Goal: Task Accomplishment & Management: Manage account settings

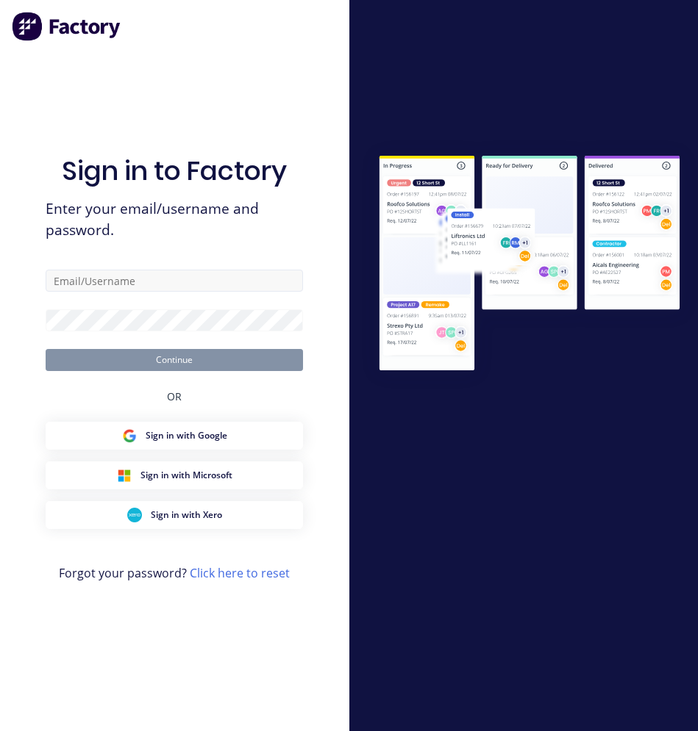
click at [118, 279] on input "text" at bounding box center [174, 281] width 257 height 22
type input "[PERSON_NAME][EMAIL_ADDRESS][DOMAIN_NAME]"
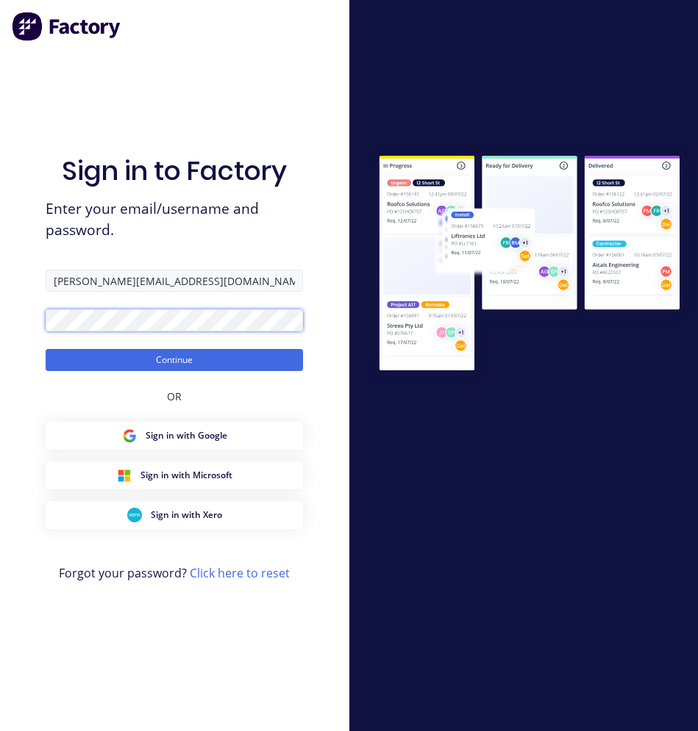
click at [46, 349] on button "Continue" at bounding box center [174, 360] width 257 height 22
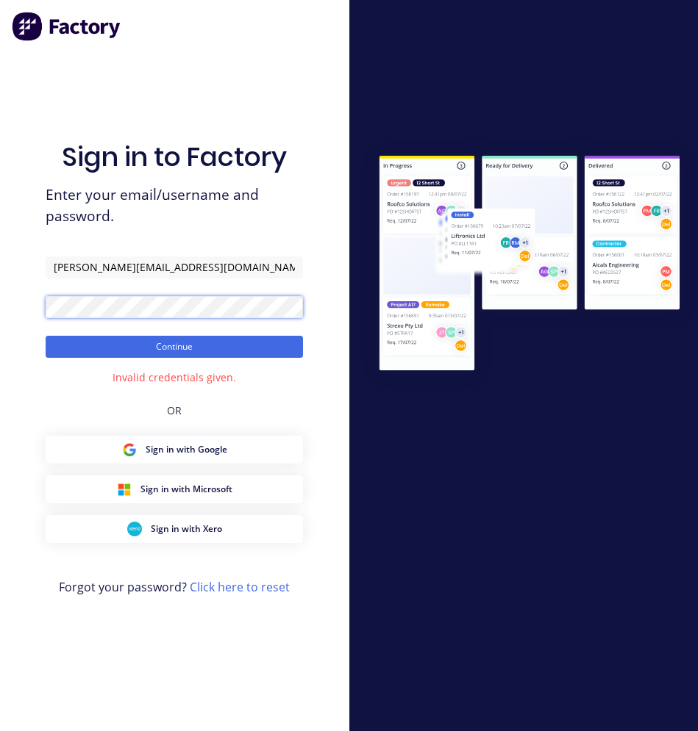
click at [46, 336] on button "Continue" at bounding box center [174, 347] width 257 height 22
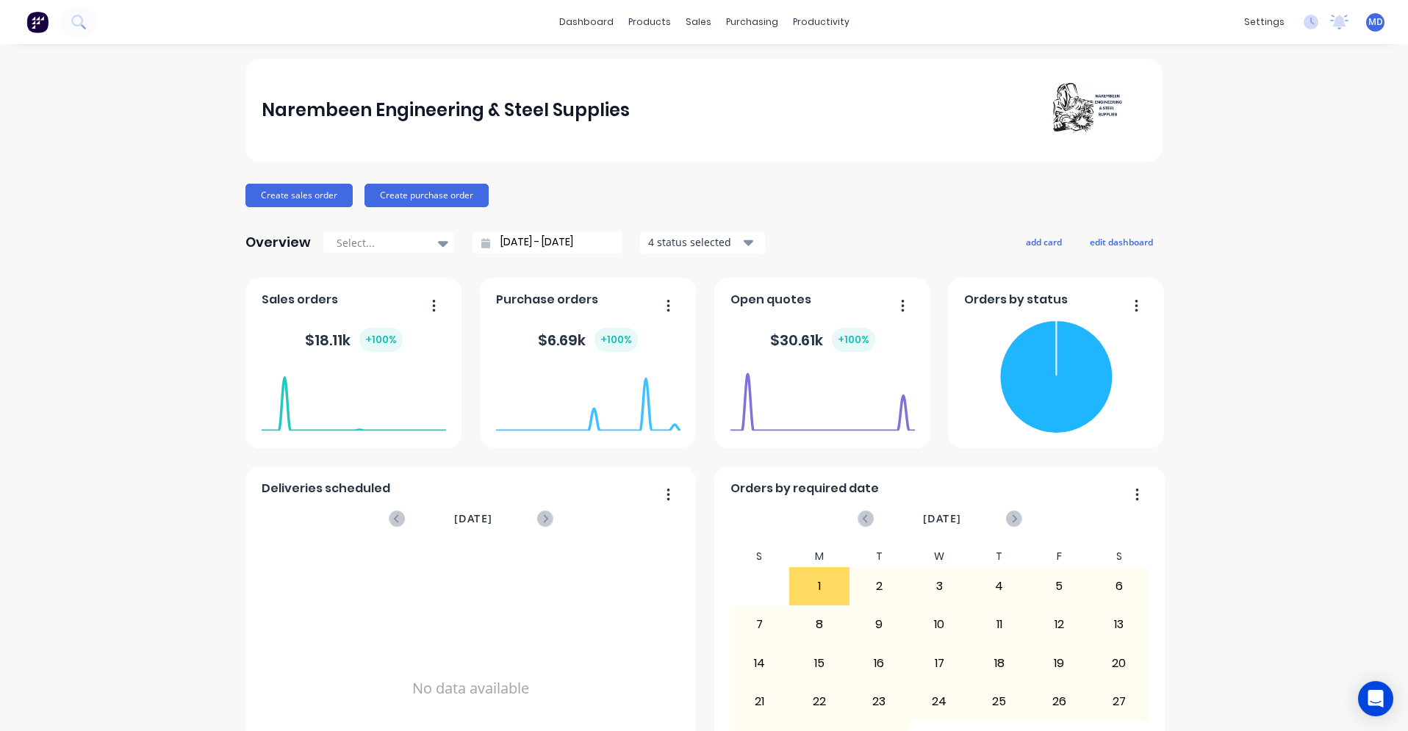
click at [238, 23] on div "dashboard products sales purchasing productivity dashboard products Product Cat…" at bounding box center [704, 22] width 1408 height 44
click at [697, 187] on div "Create sales order Create purchase order" at bounding box center [704, 196] width 917 height 24
click at [697, 244] on button "add card" at bounding box center [1044, 241] width 55 height 19
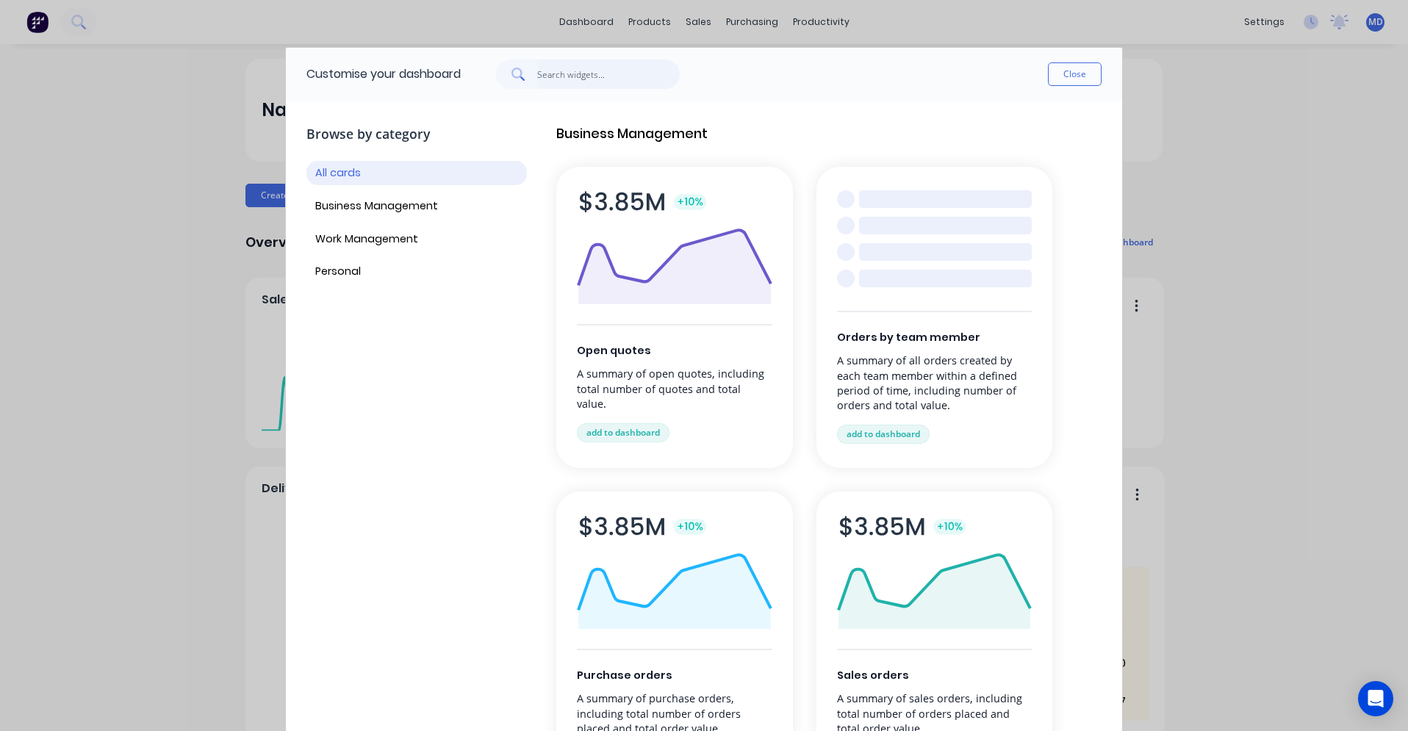
click at [598, 74] on input "text" at bounding box center [608, 74] width 143 height 29
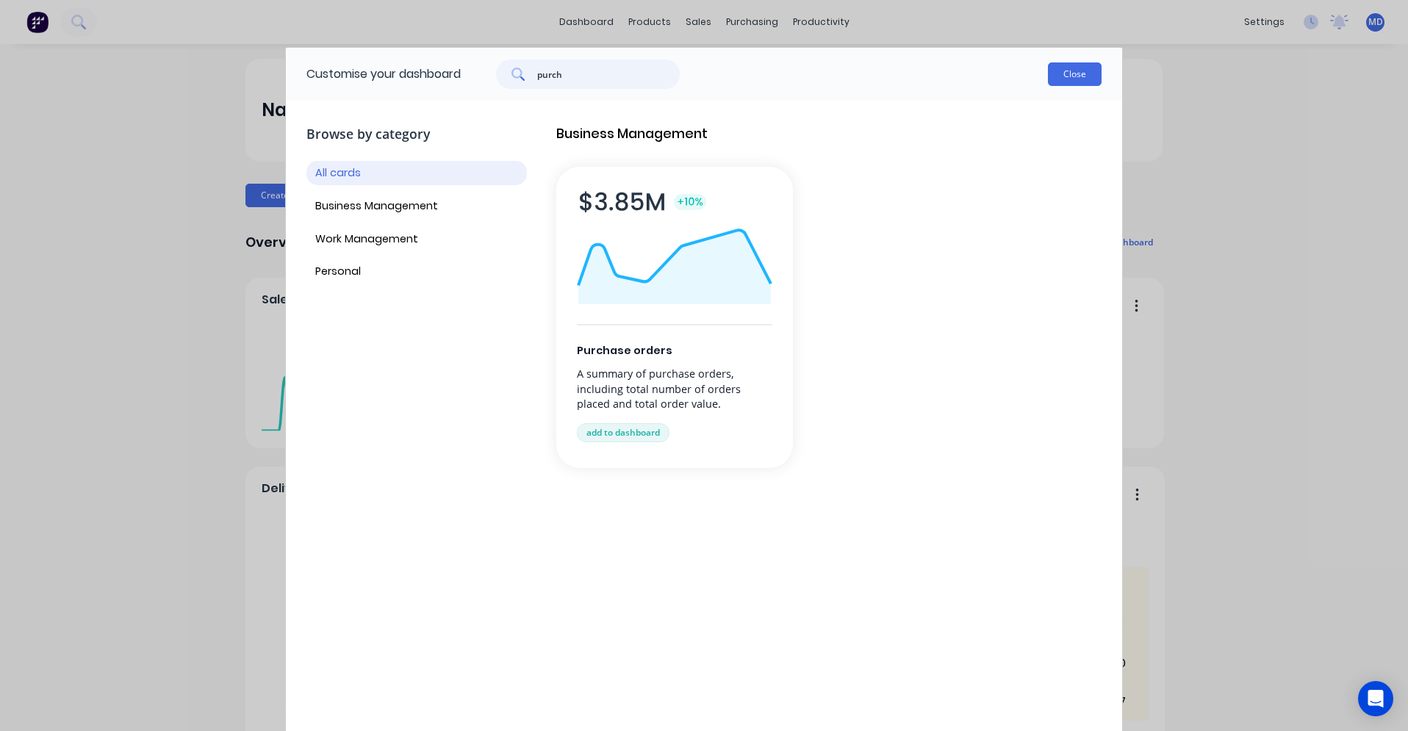
type input "purch"
click at [697, 77] on button "Close" at bounding box center [1075, 74] width 54 height 24
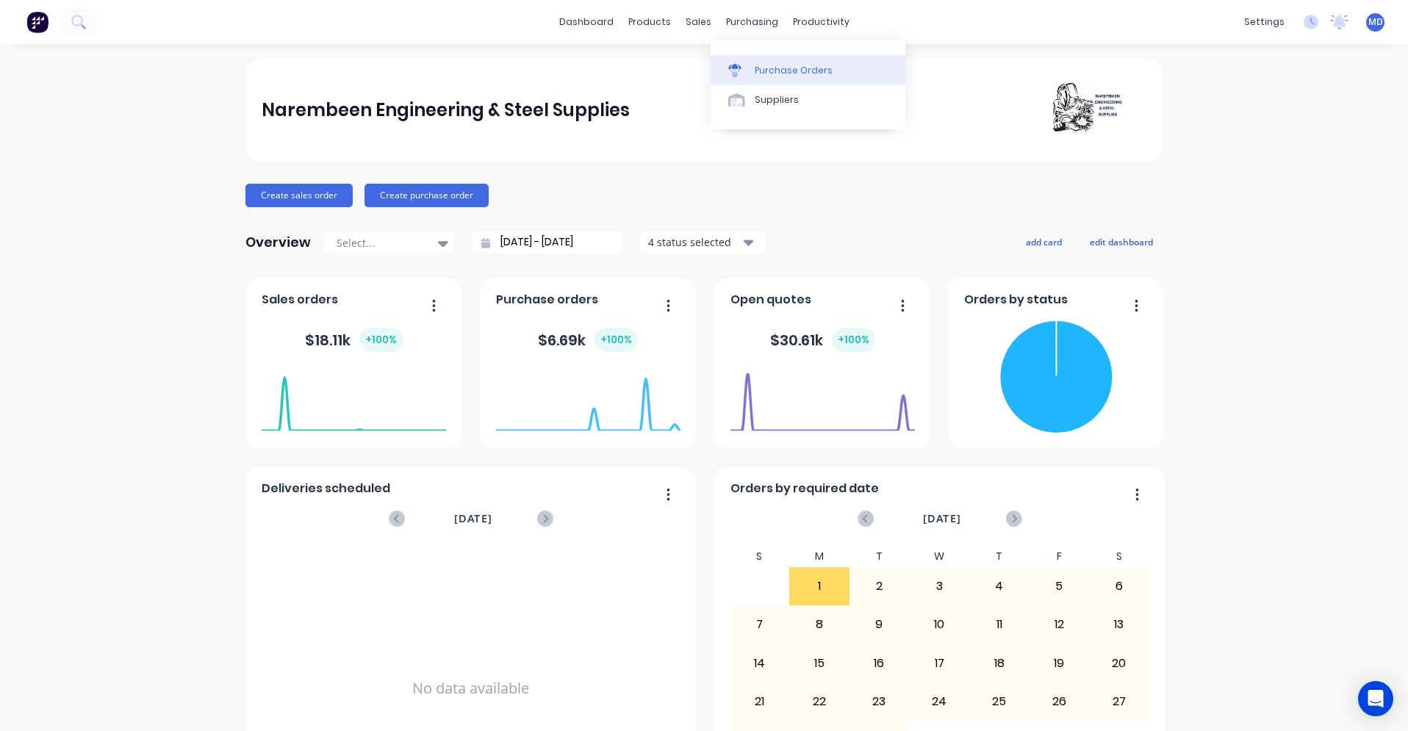
click at [697, 68] on div "Purchase Orders" at bounding box center [794, 70] width 78 height 13
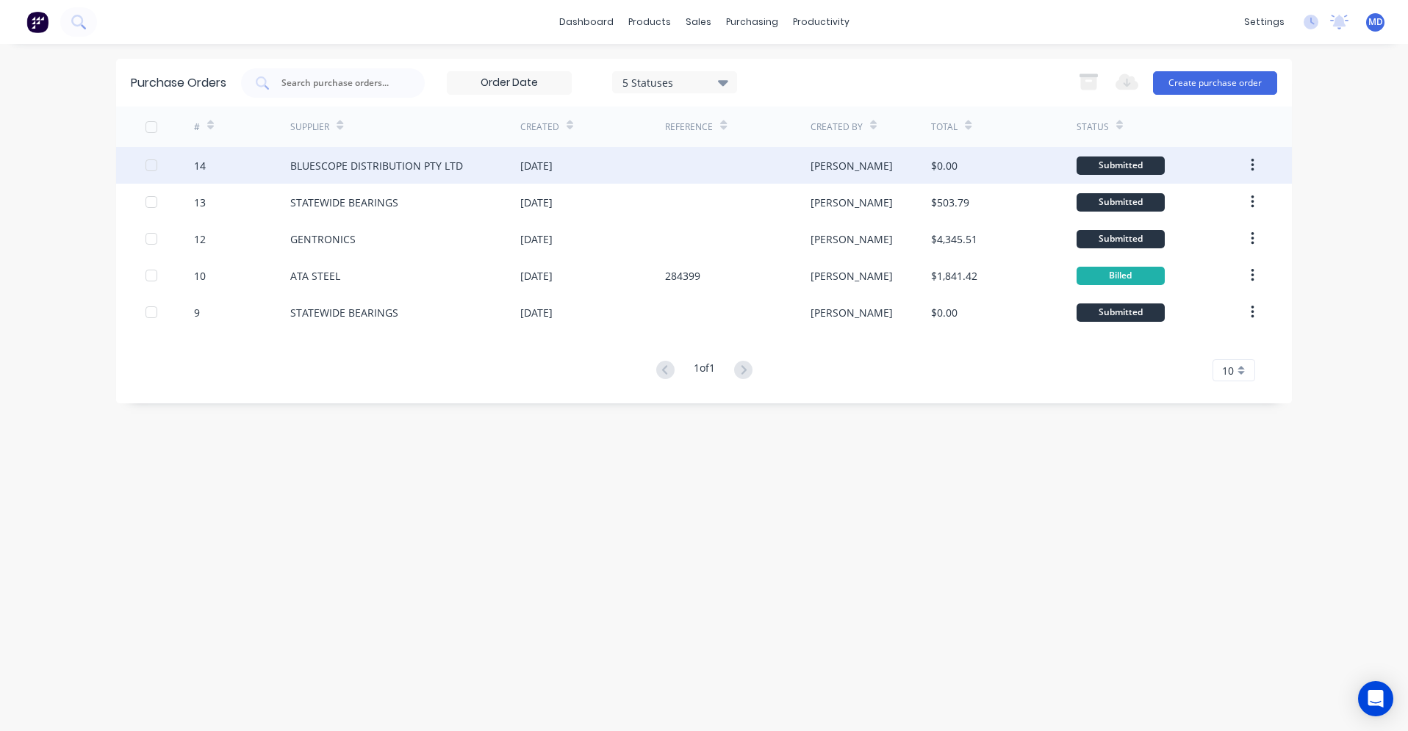
click at [617, 157] on div "09 Sep 2025" at bounding box center [592, 165] width 145 height 37
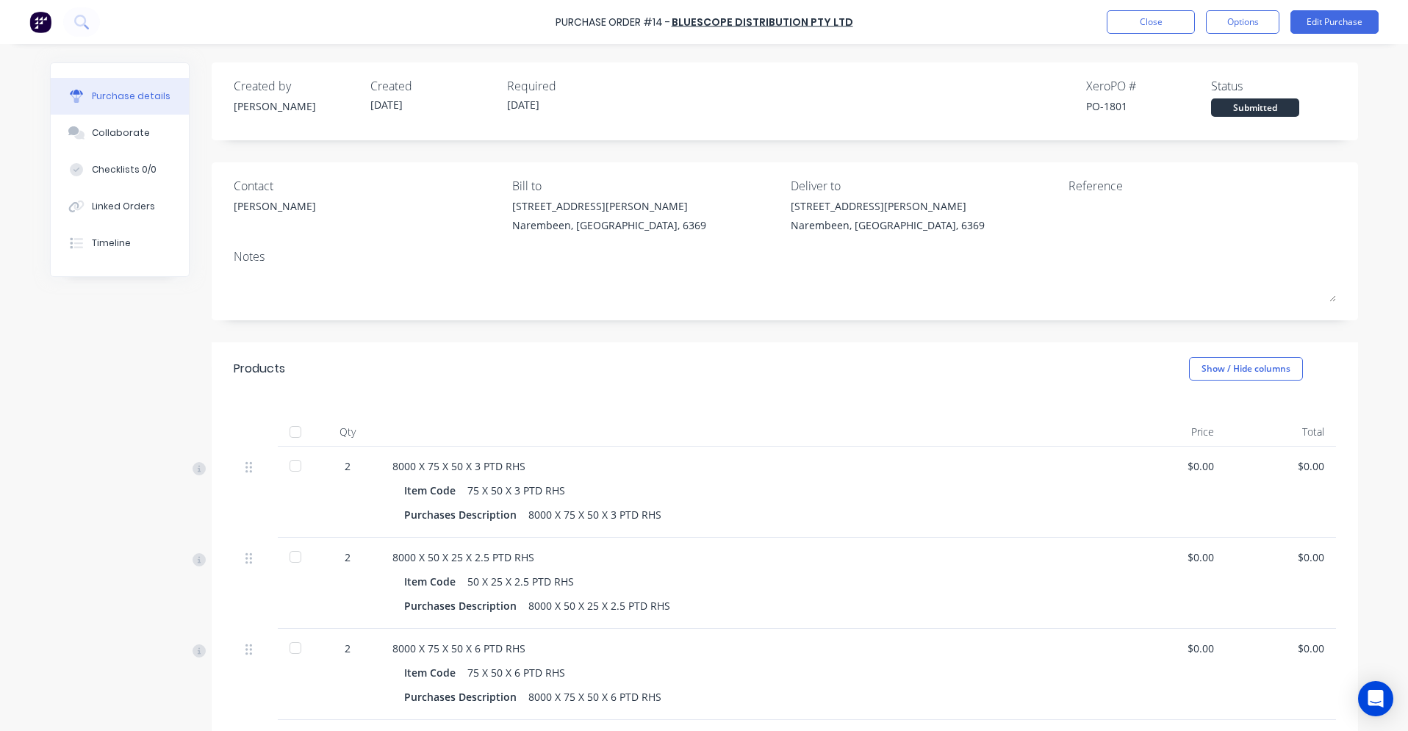
click at [293, 469] on div at bounding box center [295, 465] width 29 height 29
click at [288, 559] on div at bounding box center [295, 557] width 29 height 29
click at [293, 649] on div at bounding box center [295, 648] width 29 height 29
click at [292, 468] on div at bounding box center [295, 465] width 29 height 29
click at [288, 562] on div at bounding box center [295, 557] width 29 height 29
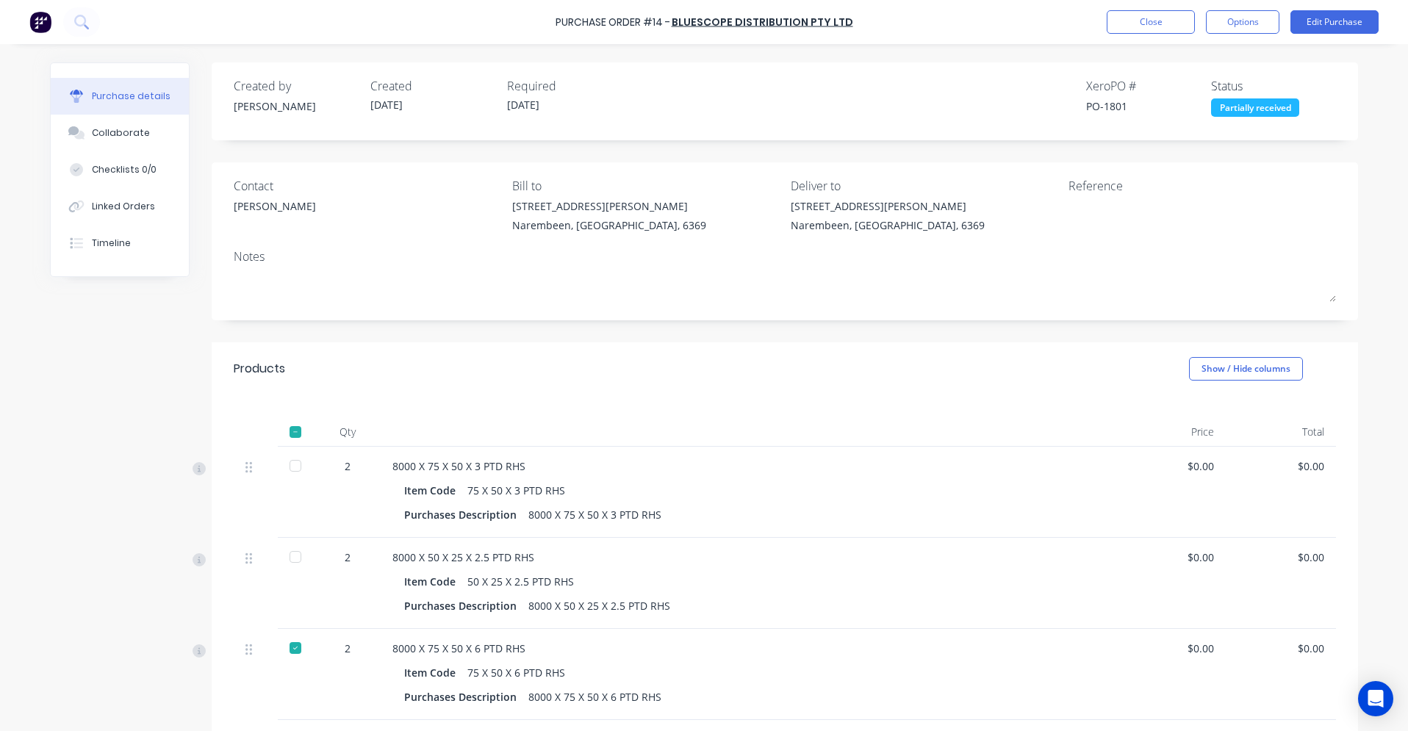
click at [290, 646] on div at bounding box center [295, 648] width 29 height 29
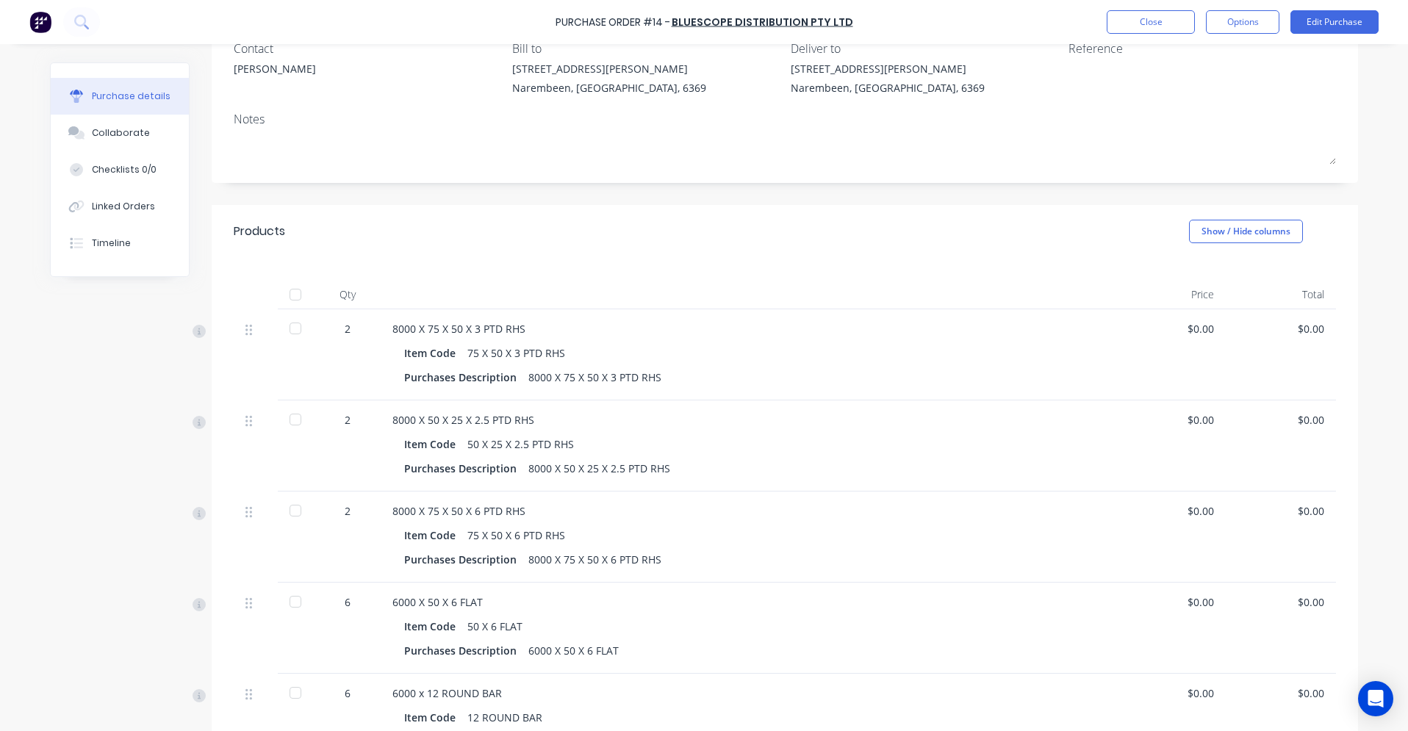
scroll to position [147, 0]
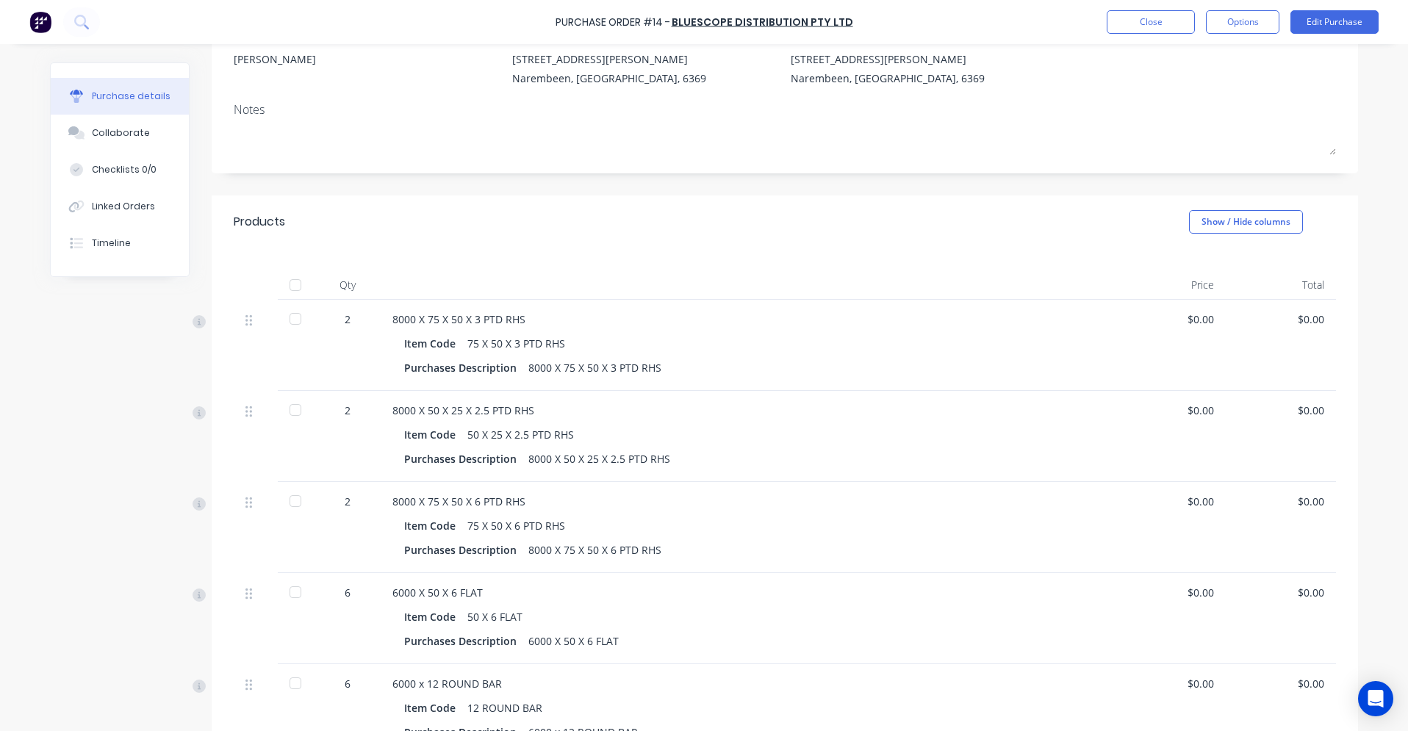
click at [293, 320] on div at bounding box center [295, 318] width 29 height 29
click at [289, 284] on div at bounding box center [295, 285] width 29 height 29
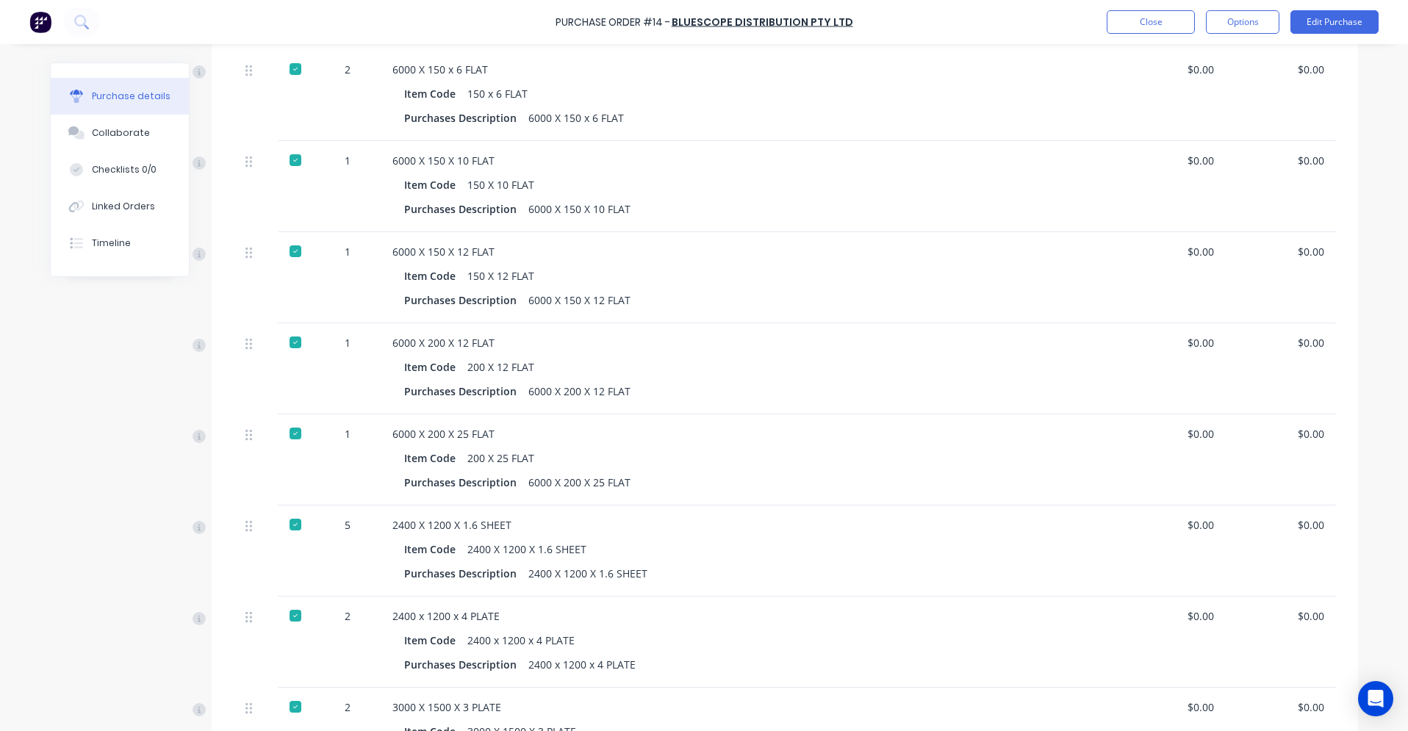
scroll to position [1250, 0]
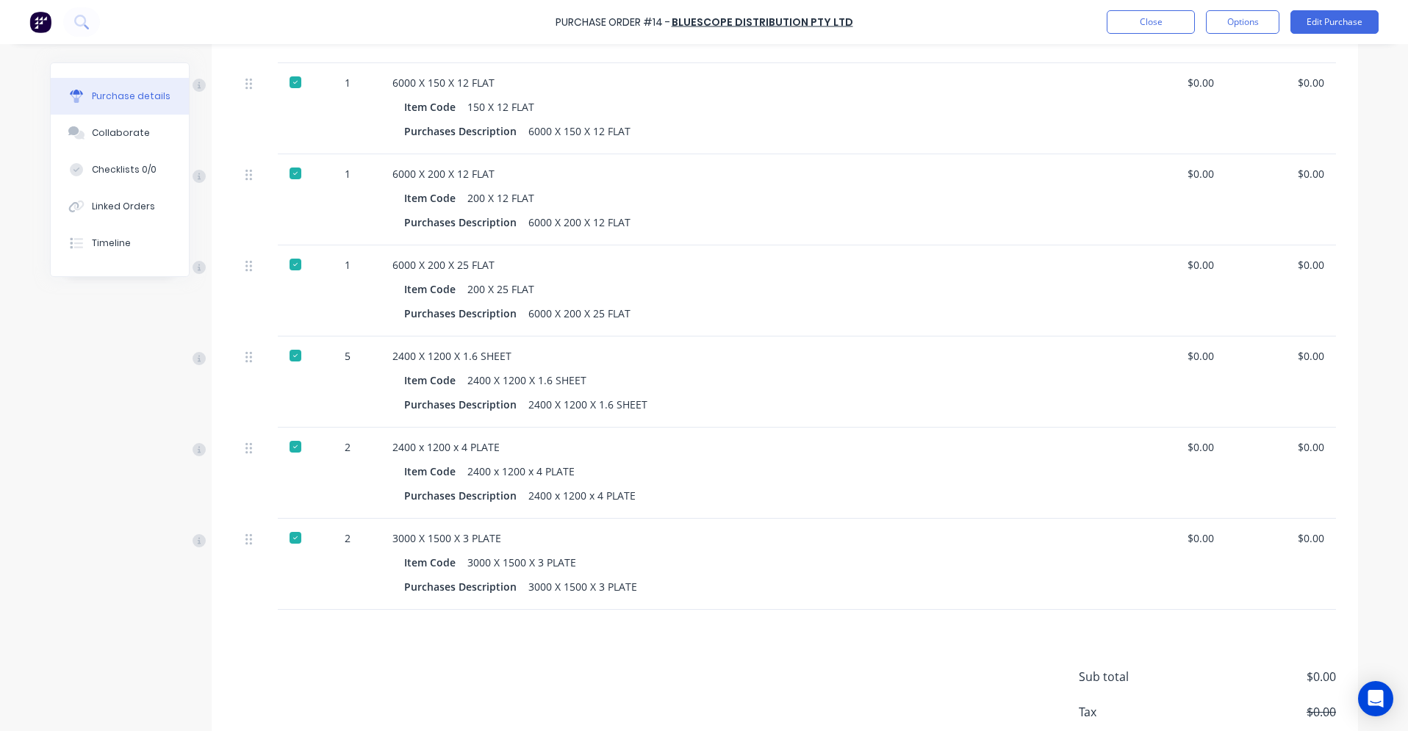
click at [285, 357] on div at bounding box center [295, 355] width 29 height 29
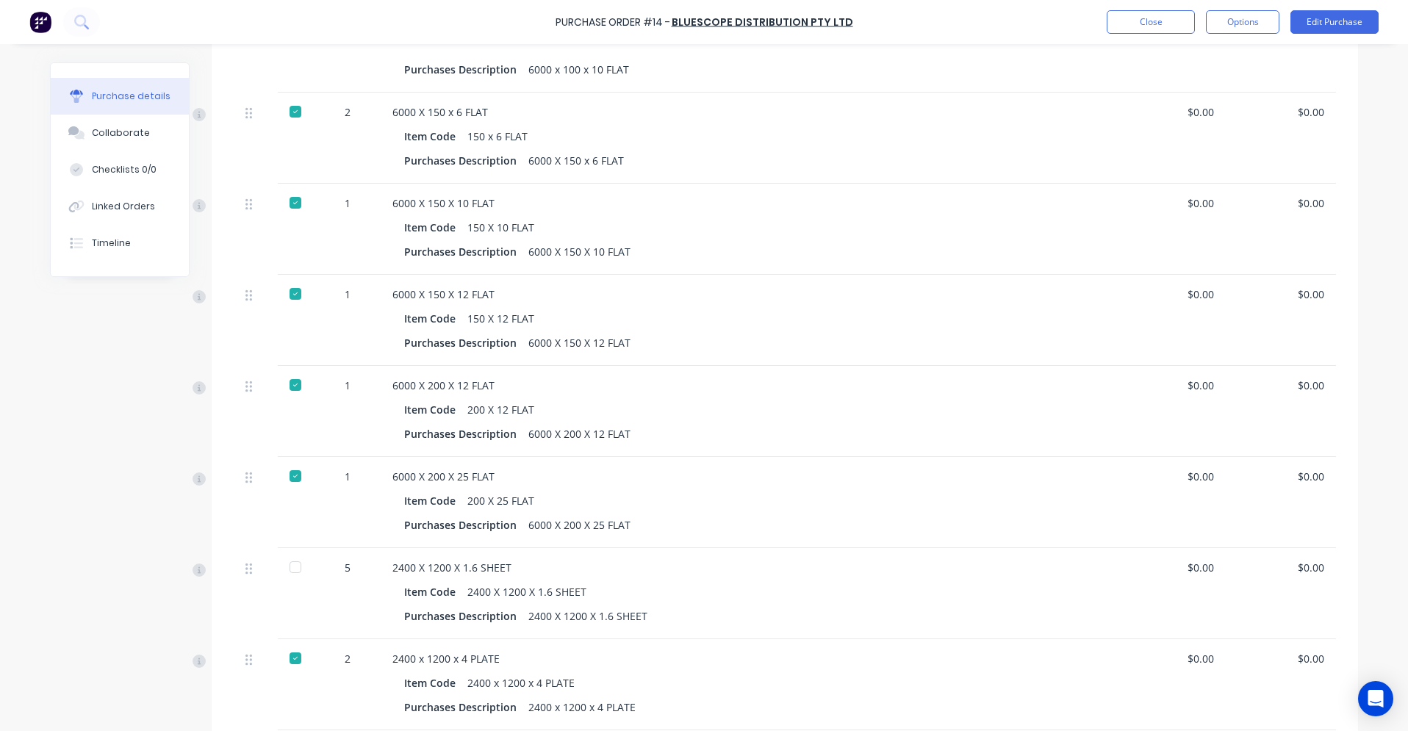
scroll to position [1029, 0]
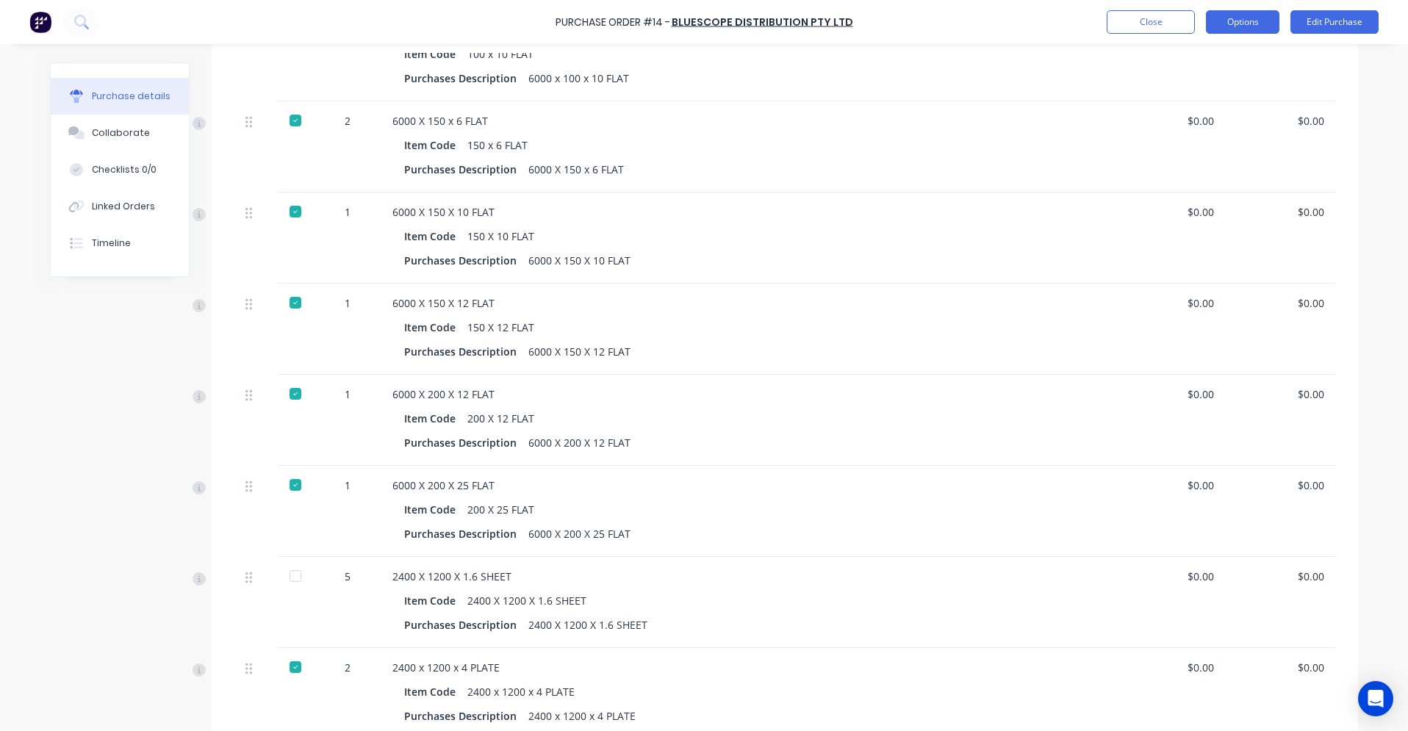
click at [697, 30] on button "Options" at bounding box center [1243, 22] width 74 height 24
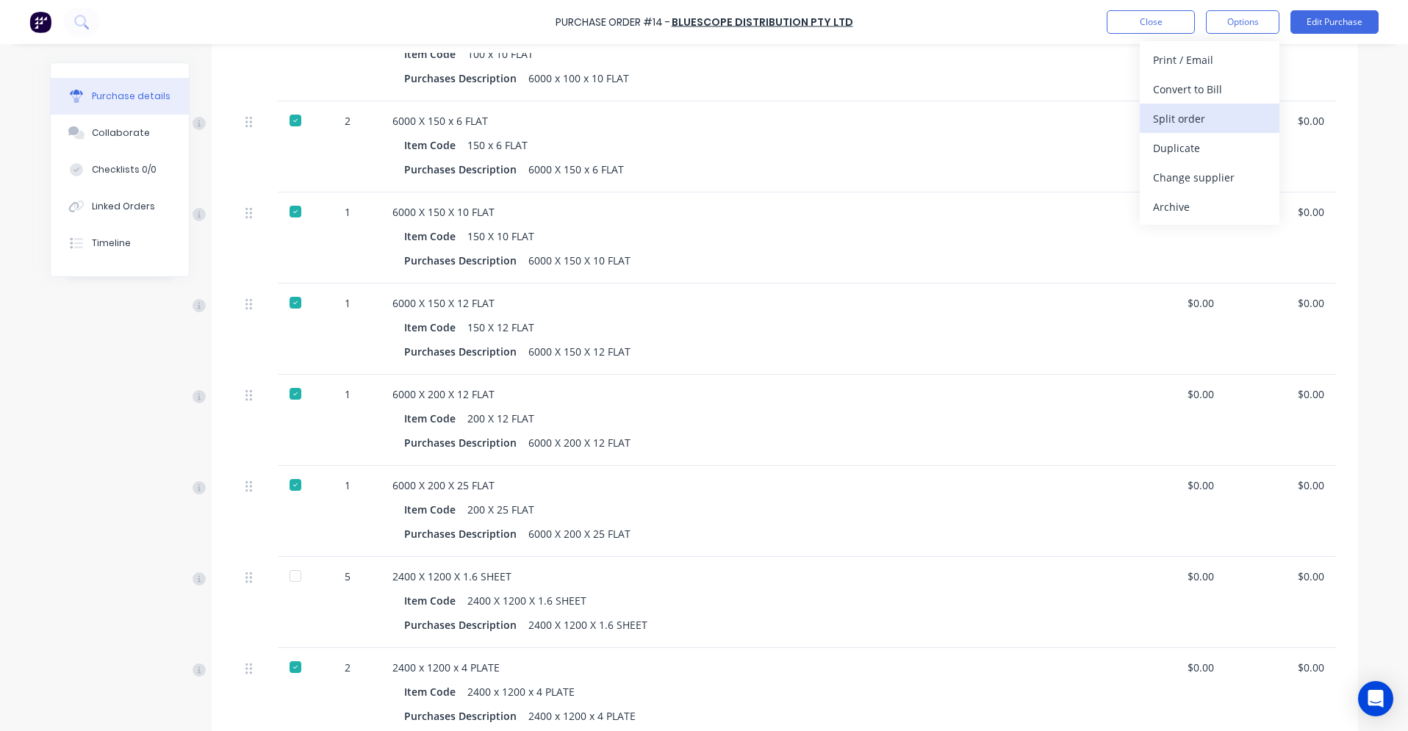
click at [697, 127] on div "Split order" at bounding box center [1209, 118] width 113 height 21
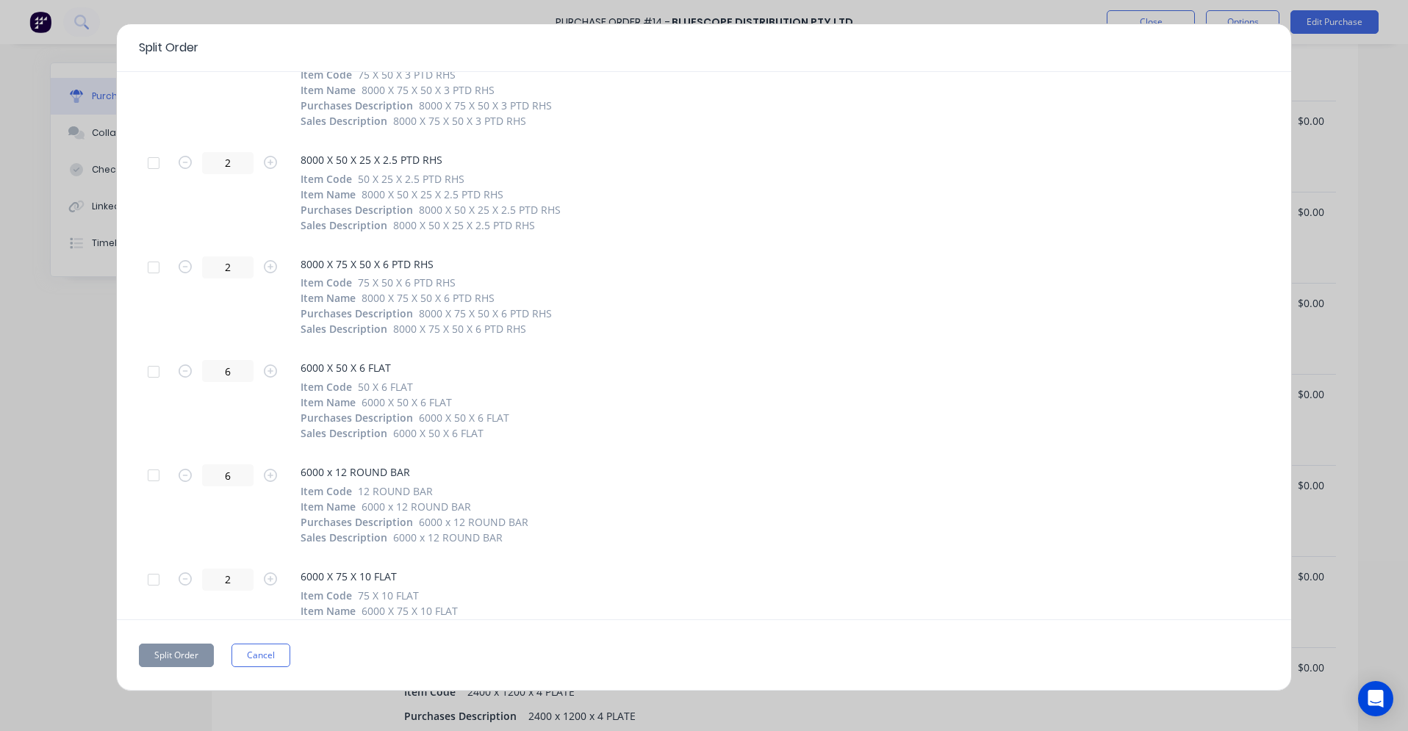
scroll to position [0, 0]
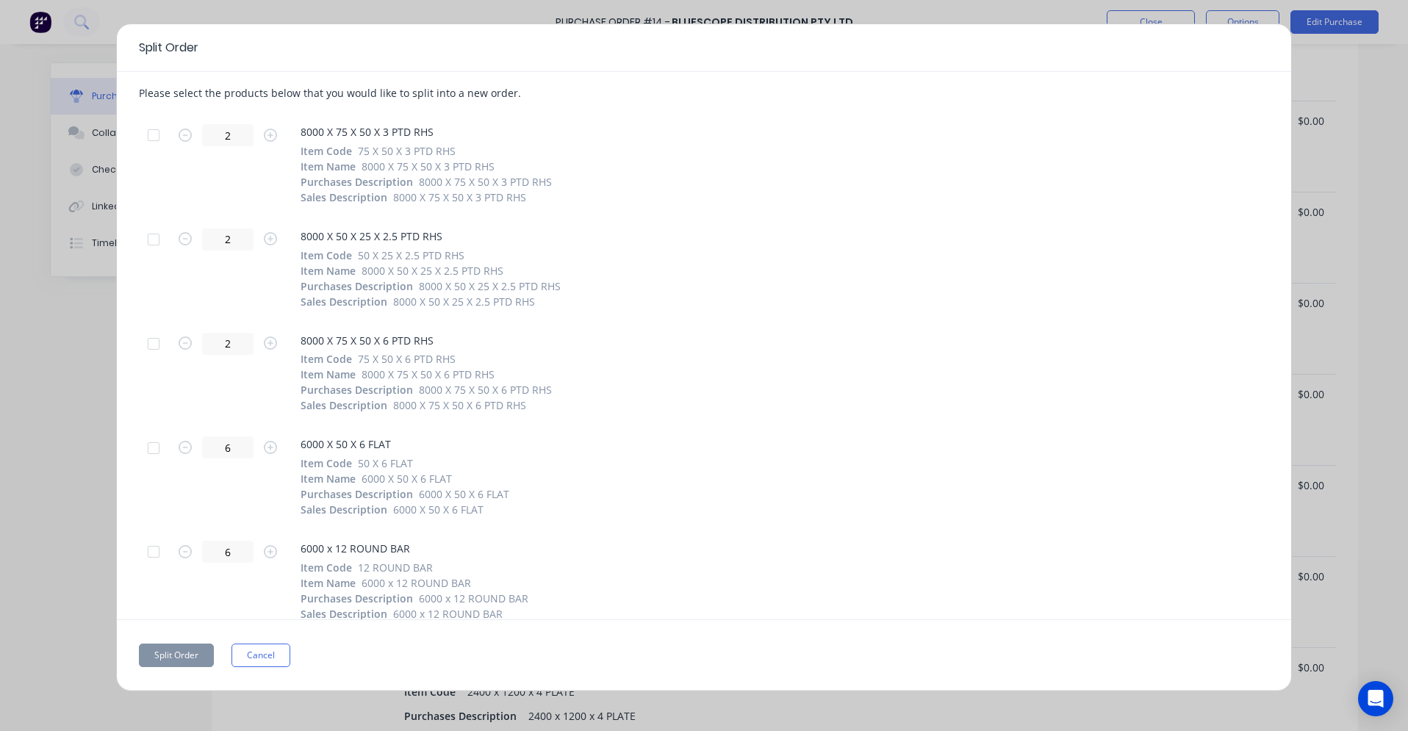
click at [156, 135] on div at bounding box center [153, 135] width 29 height 29
click at [187, 137] on icon "button" at bounding box center [185, 135] width 13 height 13
type input "1"
click at [154, 243] on div at bounding box center [153, 239] width 29 height 29
click at [157, 239] on div at bounding box center [153, 239] width 29 height 29
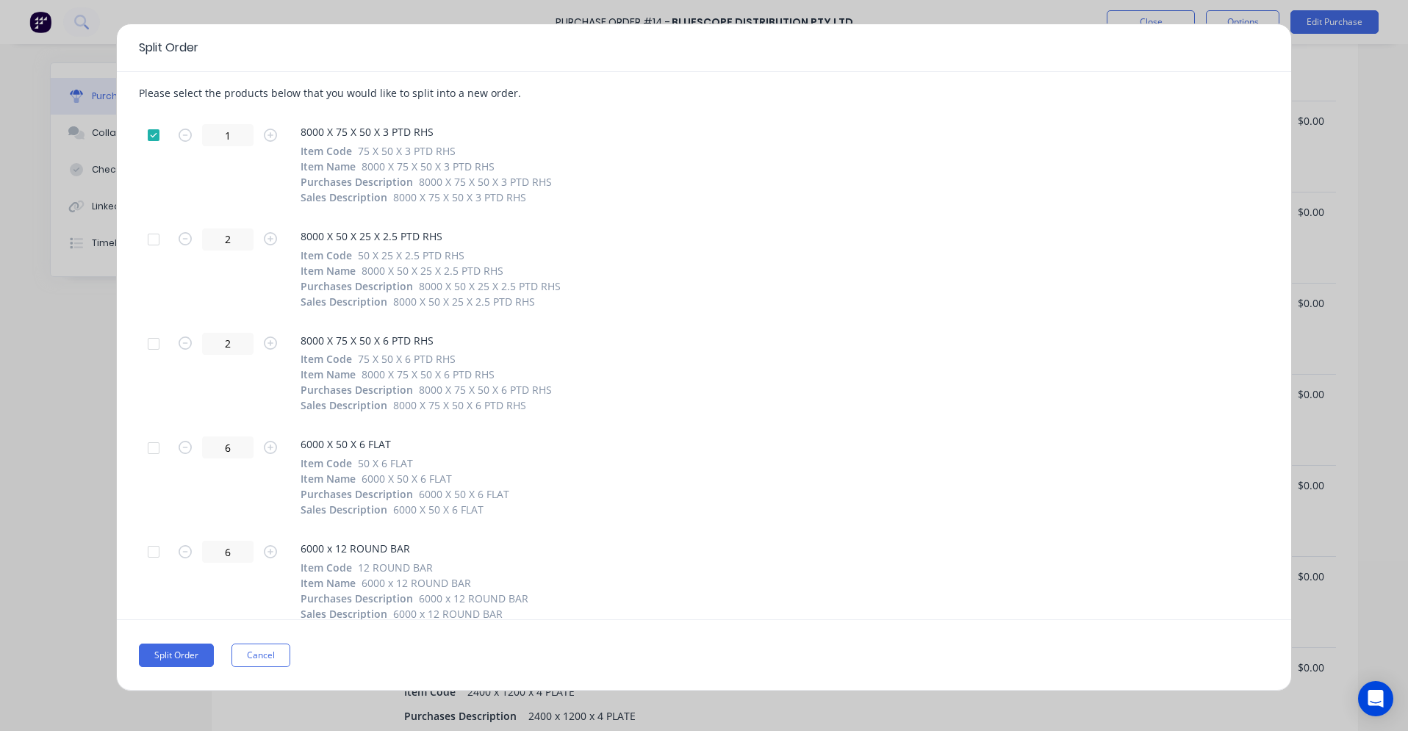
click at [150, 136] on div at bounding box center [153, 135] width 29 height 29
click at [187, 448] on icon "button" at bounding box center [185, 447] width 13 height 13
type input "5"
click at [254, 652] on button "Cancel" at bounding box center [261, 656] width 59 height 24
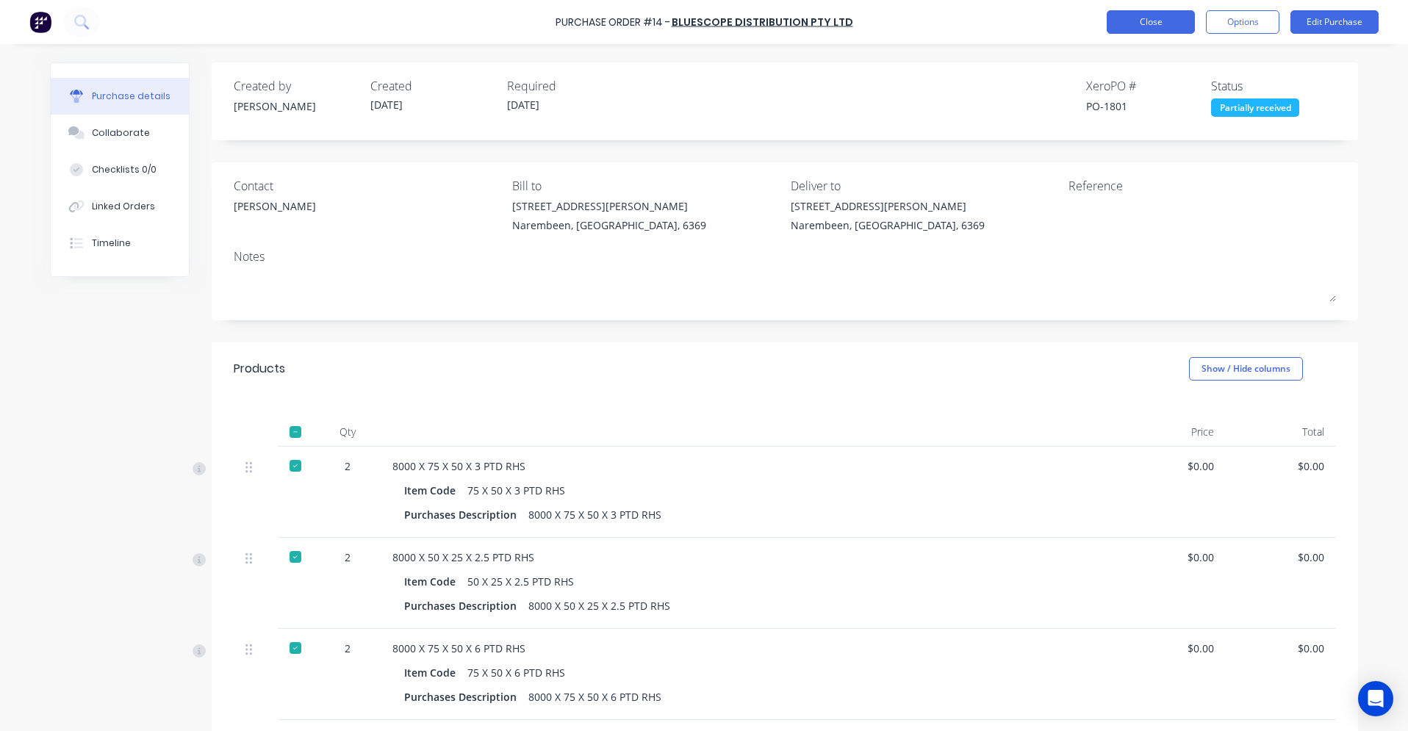
click at [697, 22] on button "Close" at bounding box center [1151, 22] width 88 height 24
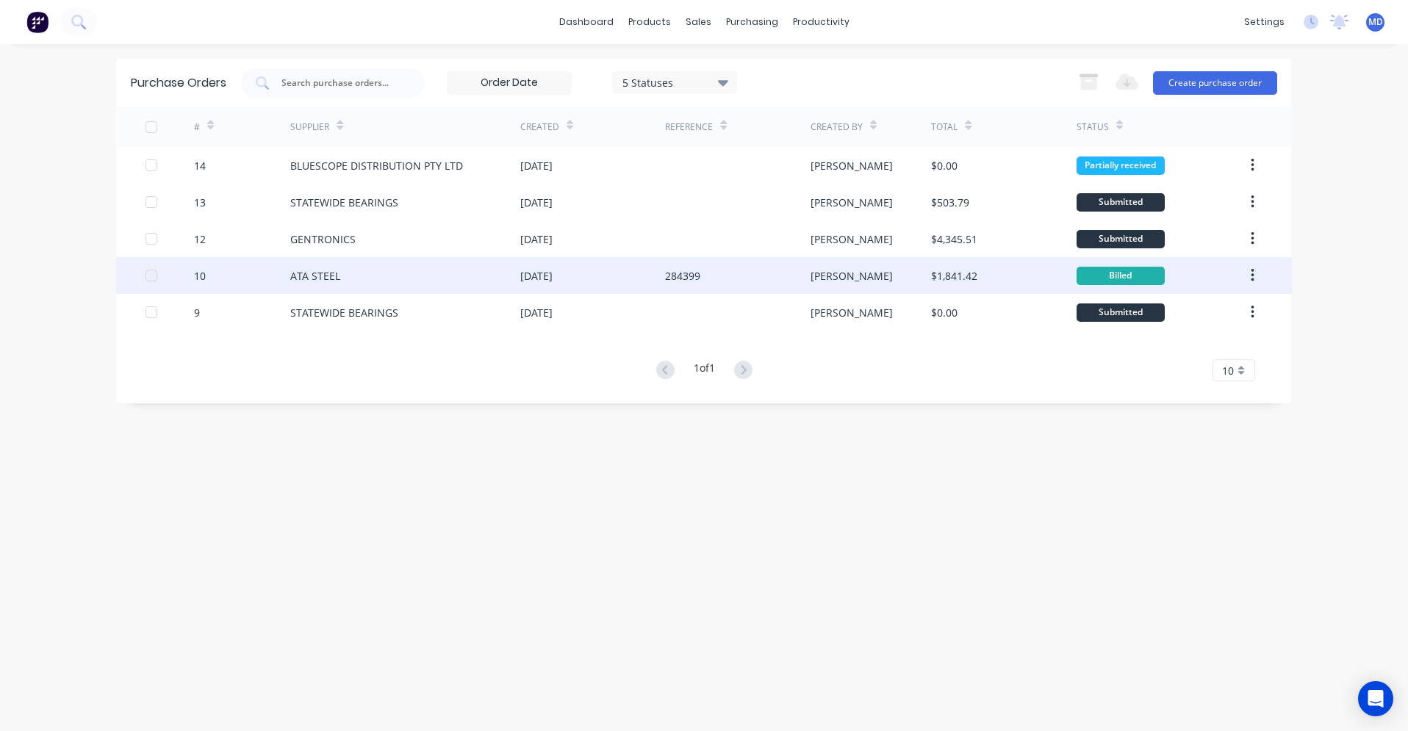
click at [612, 276] on div "[DATE]" at bounding box center [592, 275] width 145 height 37
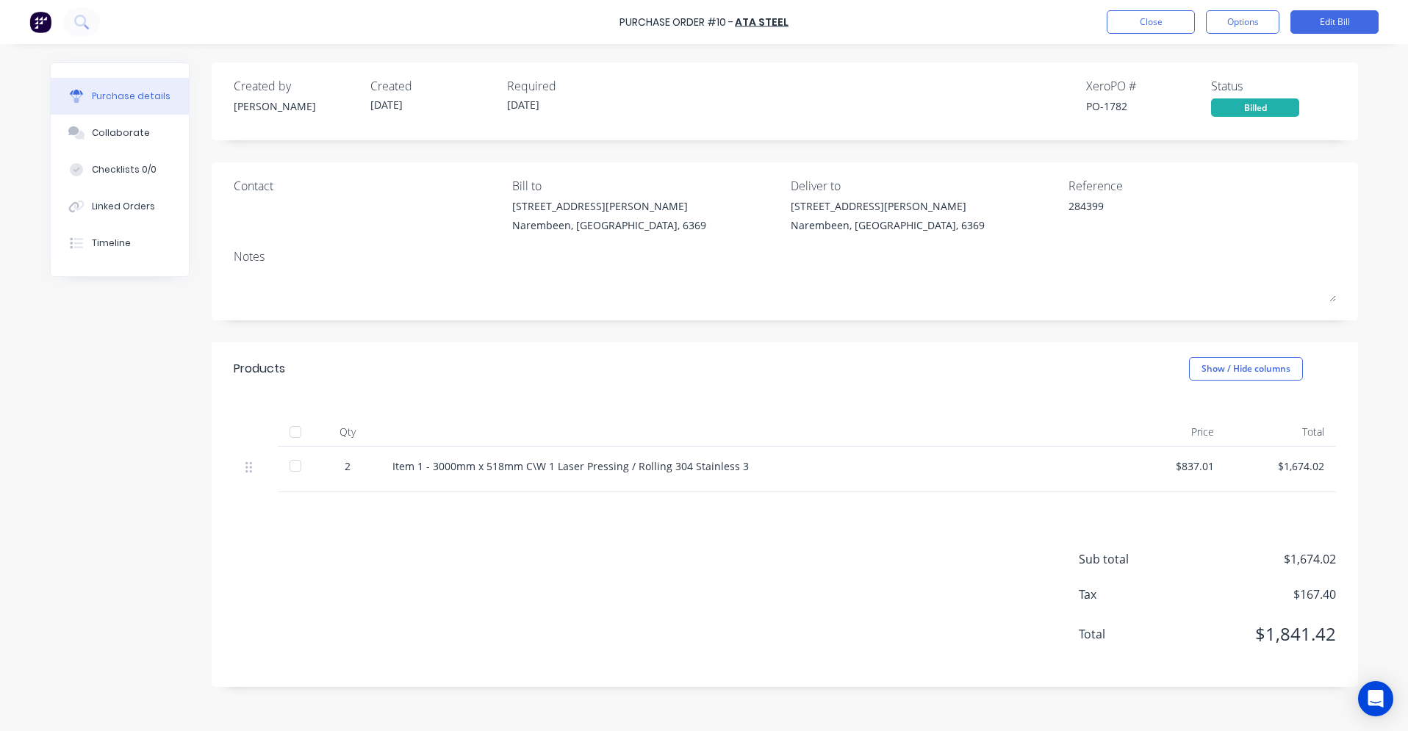
click at [296, 467] on div at bounding box center [295, 465] width 29 height 29
click at [291, 432] on div at bounding box center [295, 432] width 29 height 29
click at [697, 29] on button "Close" at bounding box center [1151, 22] width 88 height 24
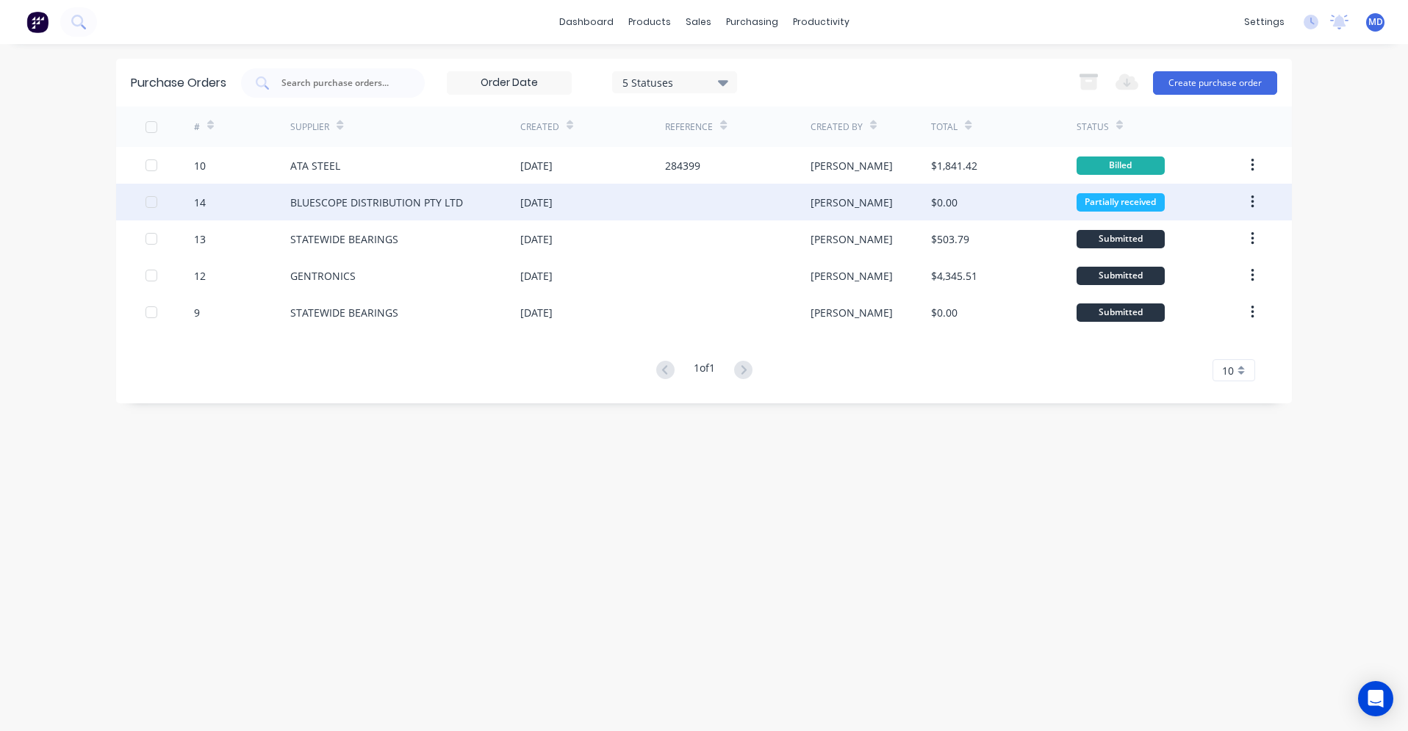
click at [351, 212] on div "BLUESCOPE DISTRIBUTION PTY LTD" at bounding box center [405, 202] width 230 height 37
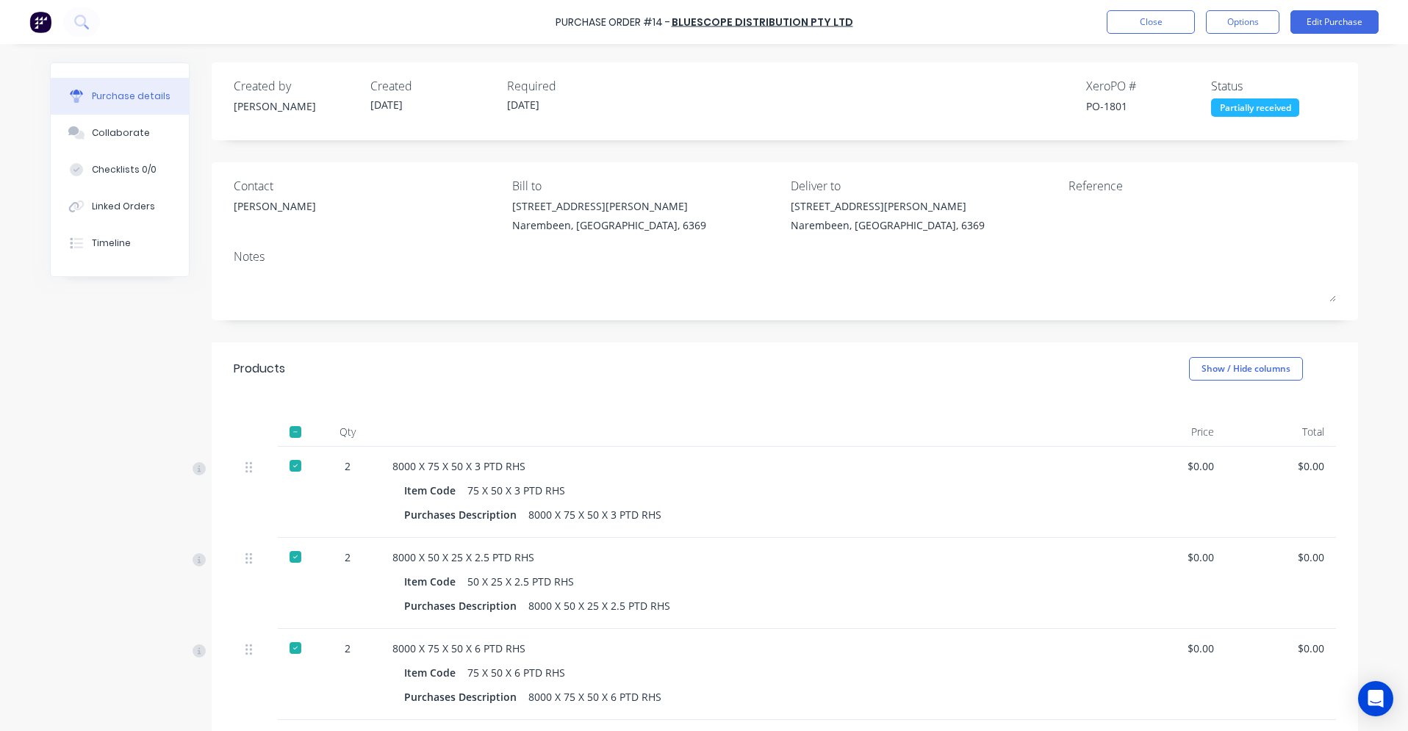
click at [290, 429] on div at bounding box center [295, 432] width 29 height 29
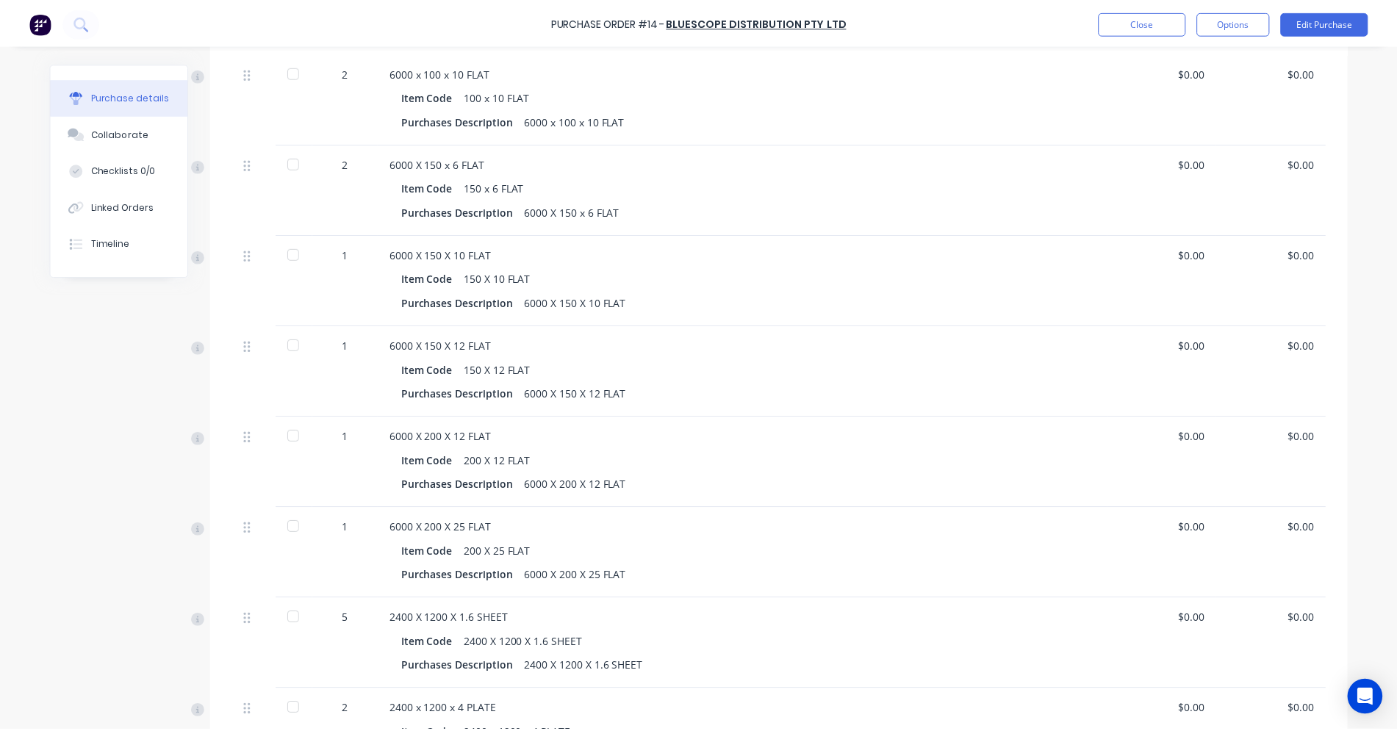
scroll to position [970, 0]
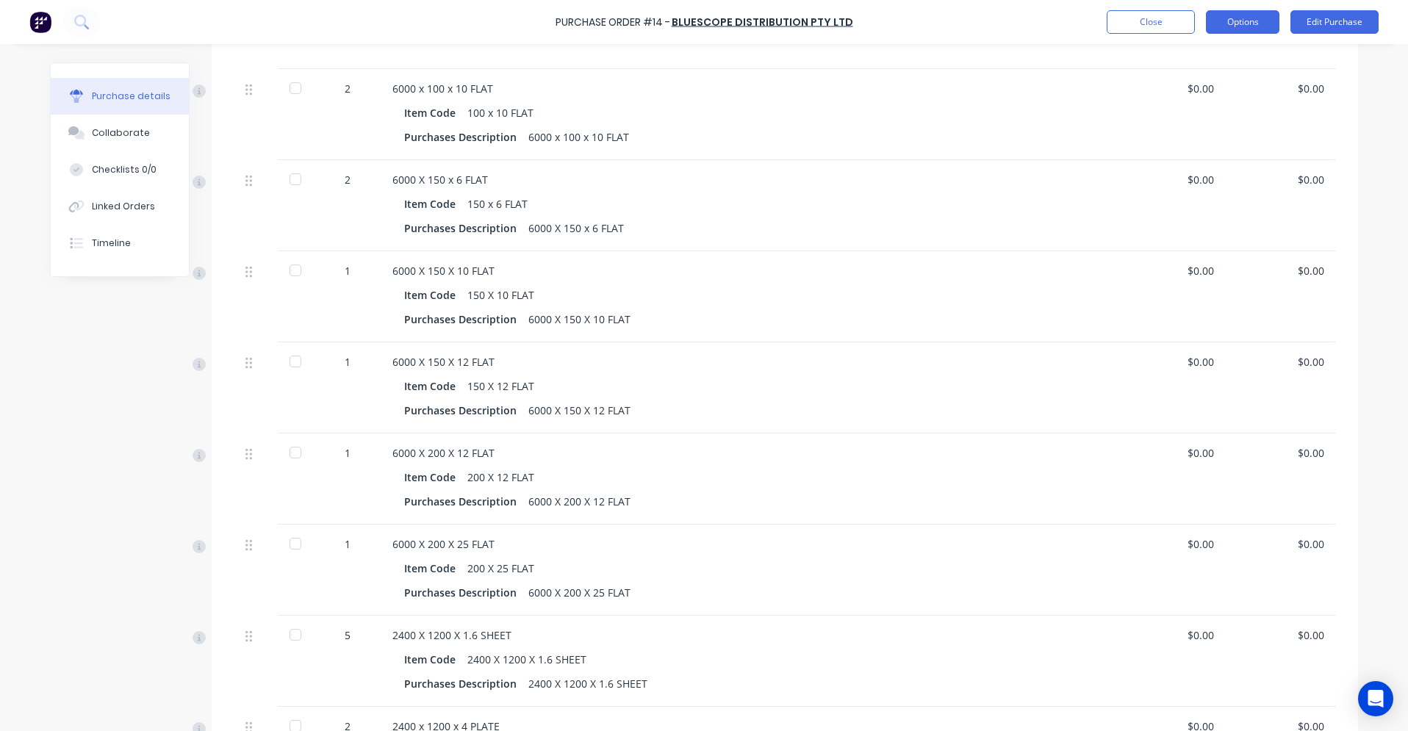
click at [697, 27] on button "Options" at bounding box center [1243, 22] width 74 height 24
click at [697, 24] on button "Close" at bounding box center [1151, 22] width 88 height 24
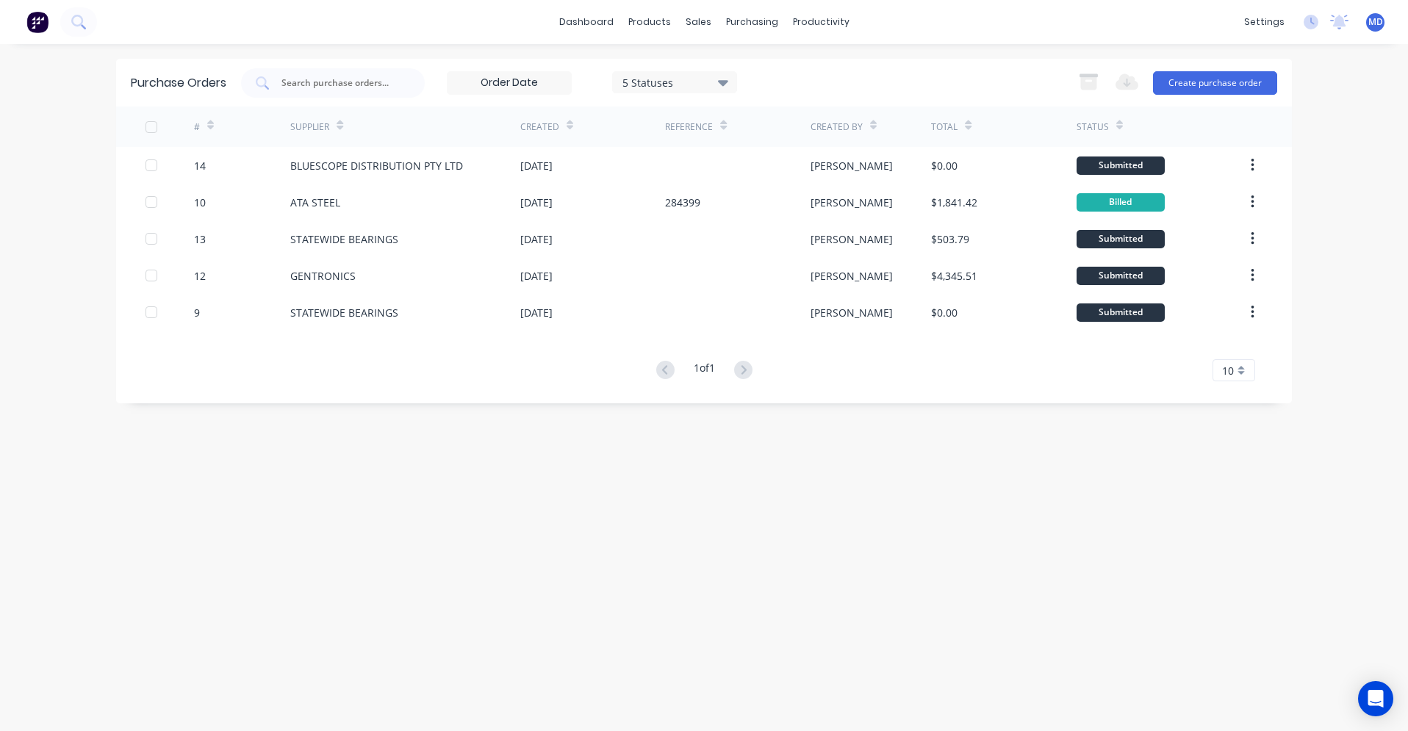
click at [697, 465] on div "Purchase Orders 5 Statuses 5 Statuses Export to Excel (XLSX) Create purchase or…" at bounding box center [704, 388] width 1176 height 658
click at [697, 71] on div "Sales Orders" at bounding box center [753, 70] width 60 height 13
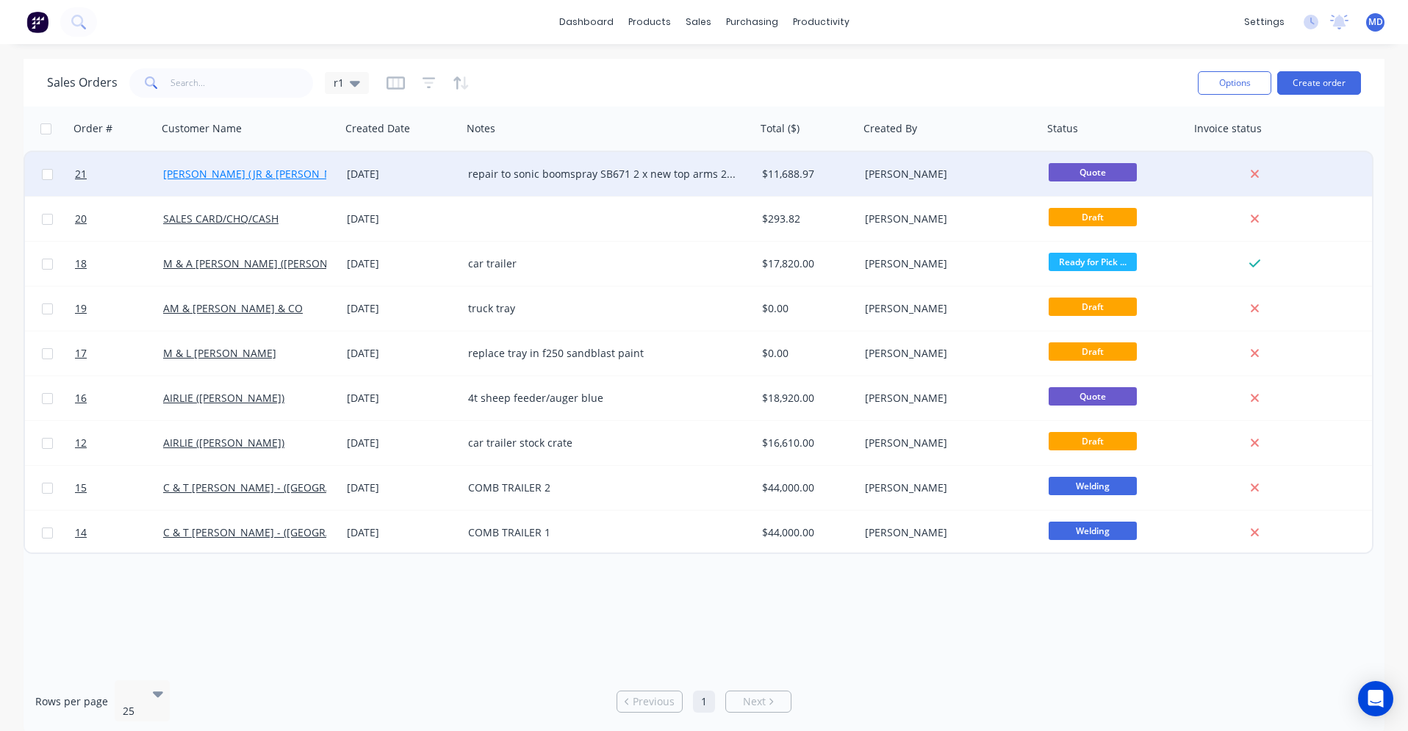
click at [276, 177] on link "[PERSON_NAME] (JR & [PERSON_NAME])" at bounding box center [262, 174] width 198 height 14
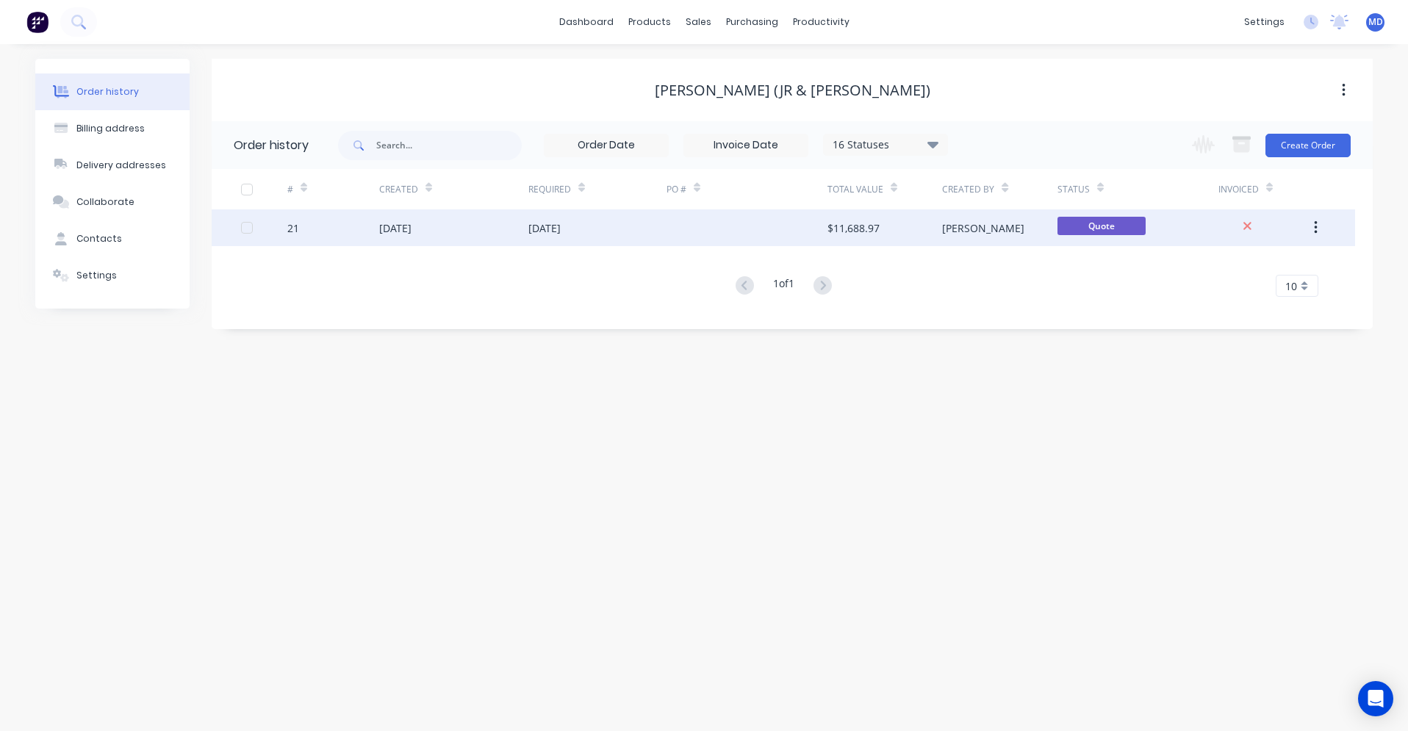
click at [412, 229] on div "[DATE]" at bounding box center [395, 228] width 32 height 15
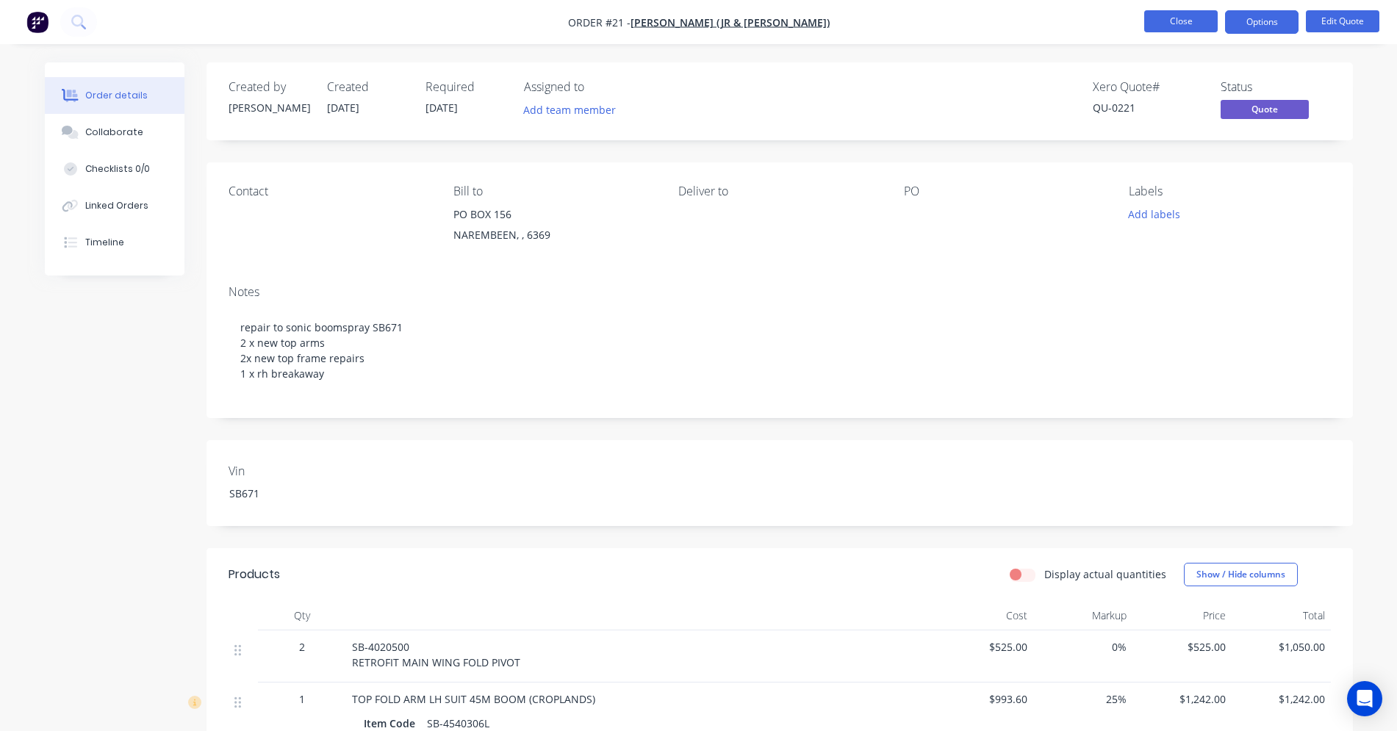
click at [697, 15] on button "Close" at bounding box center [1182, 21] width 74 height 22
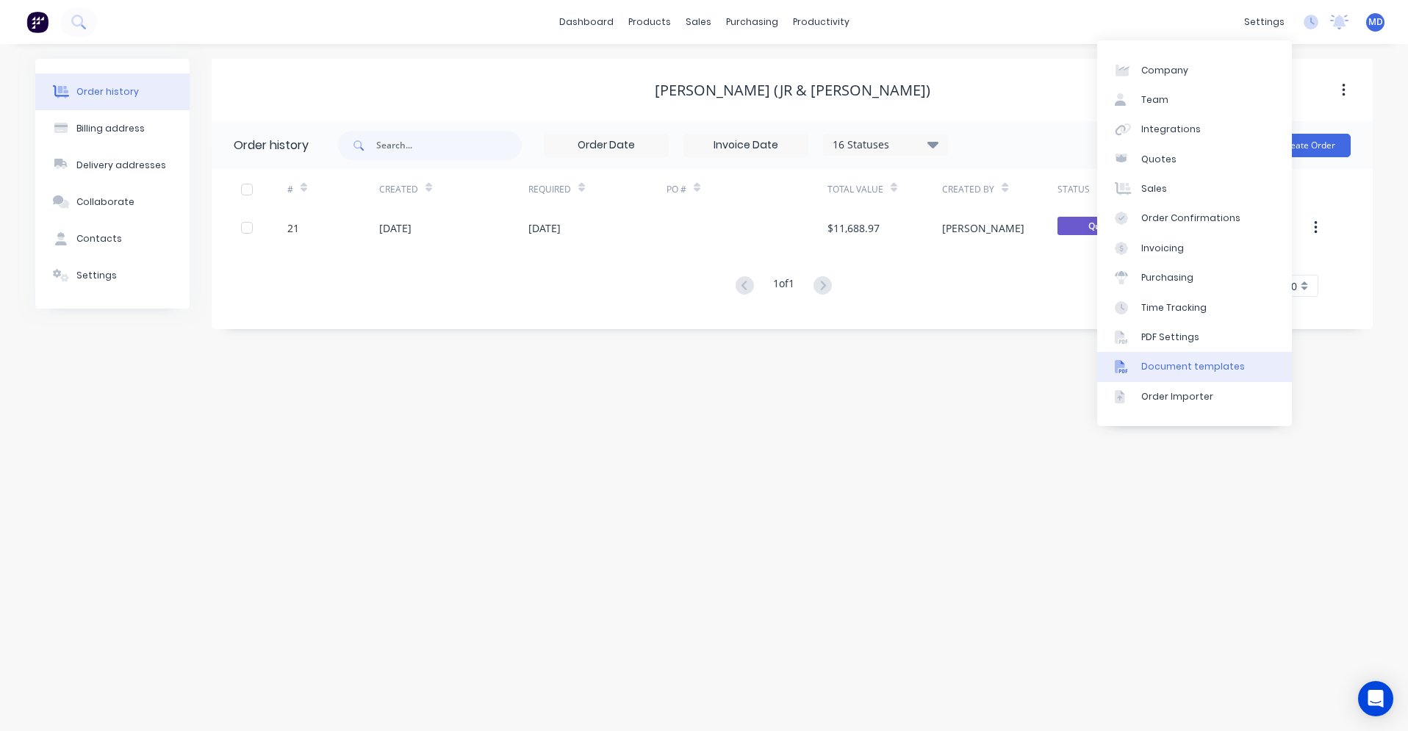
click at [697, 368] on div "Document templates" at bounding box center [1194, 366] width 104 height 13
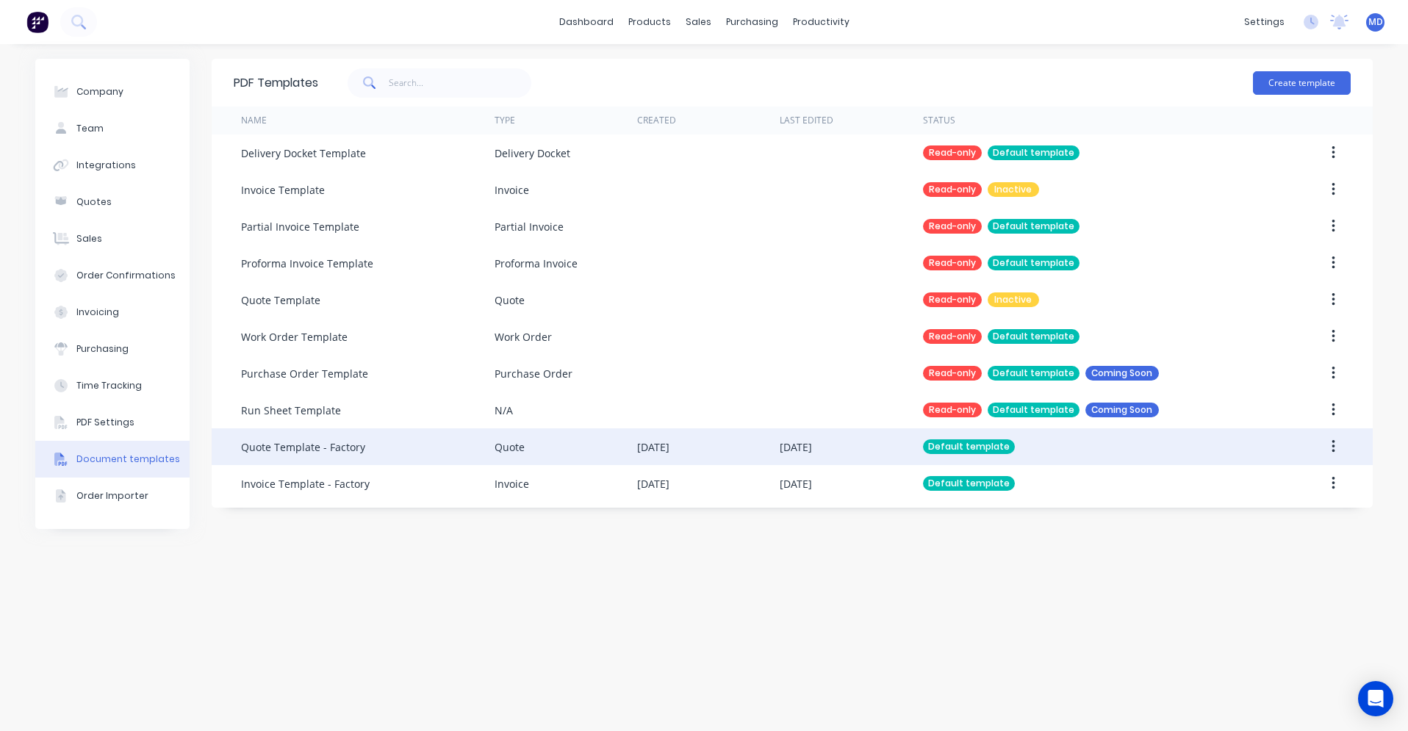
click at [313, 446] on div "Quote Template - Factory" at bounding box center [303, 447] width 124 height 15
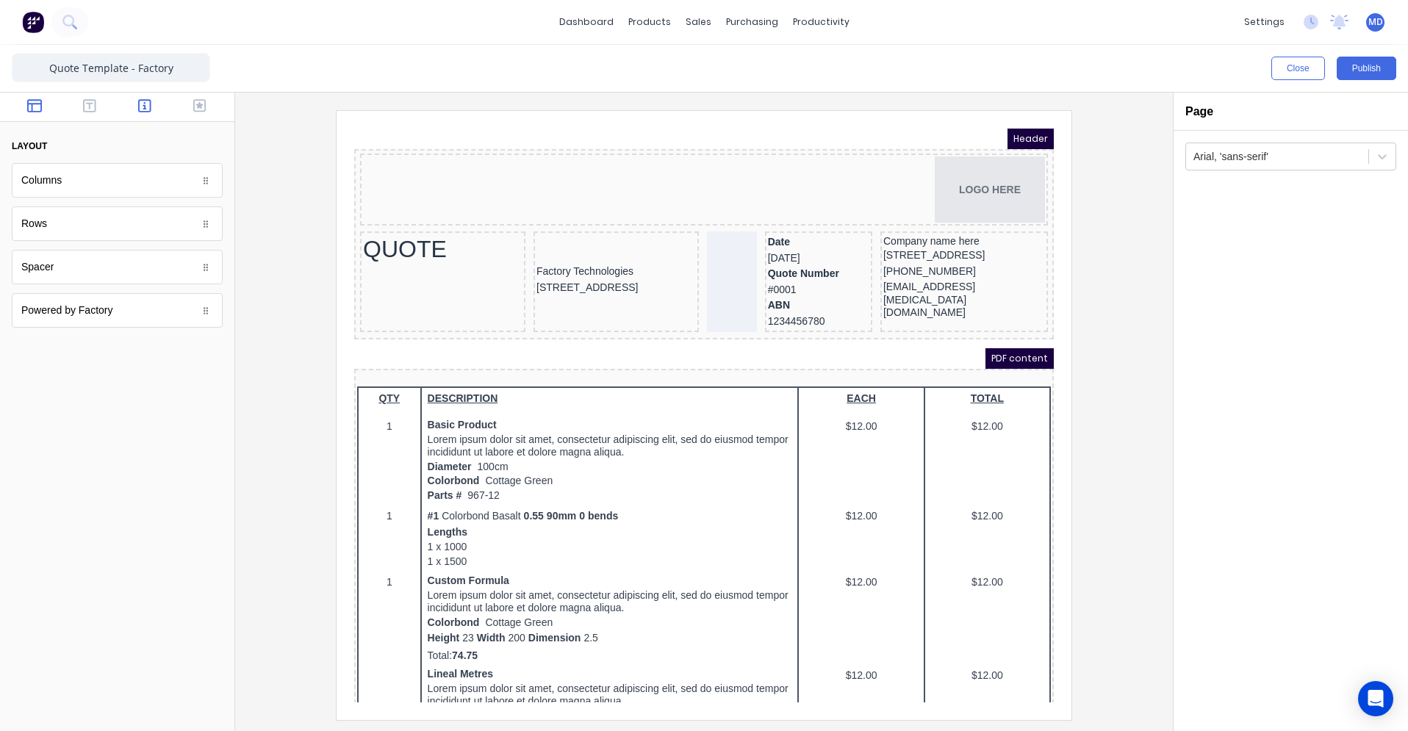
click at [141, 104] on icon "button" at bounding box center [144, 106] width 13 height 15
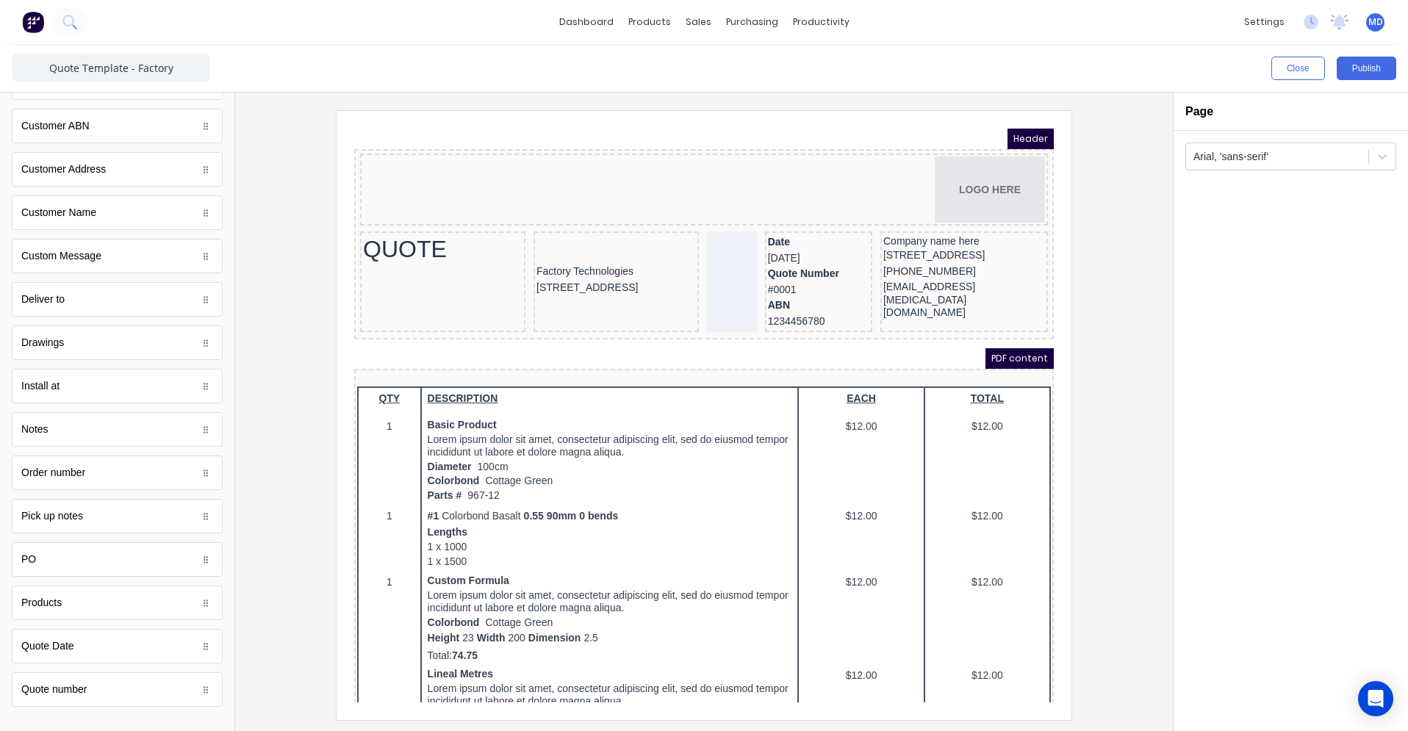
scroll to position [681, 0]
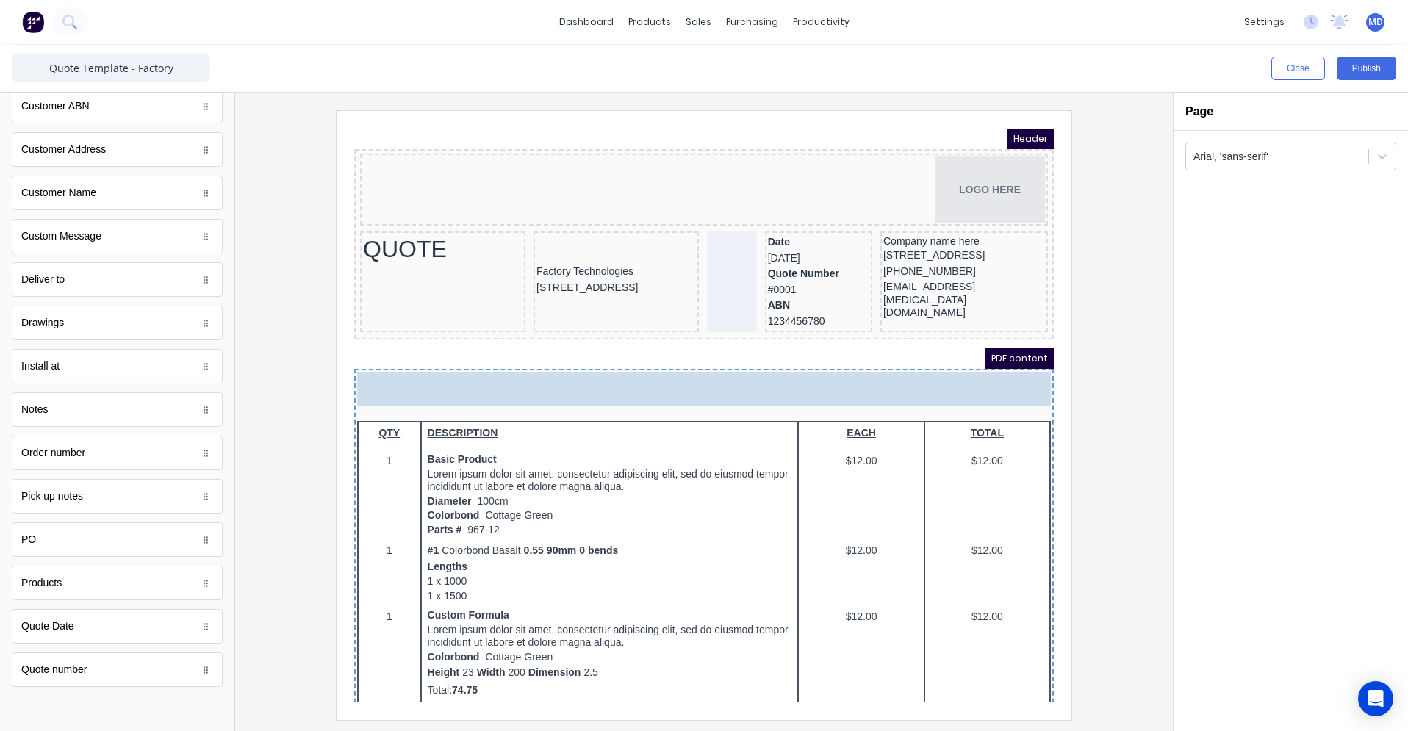
drag, startPoint x: 152, startPoint y: 413, endPoint x: 456, endPoint y: 373, distance: 306.9
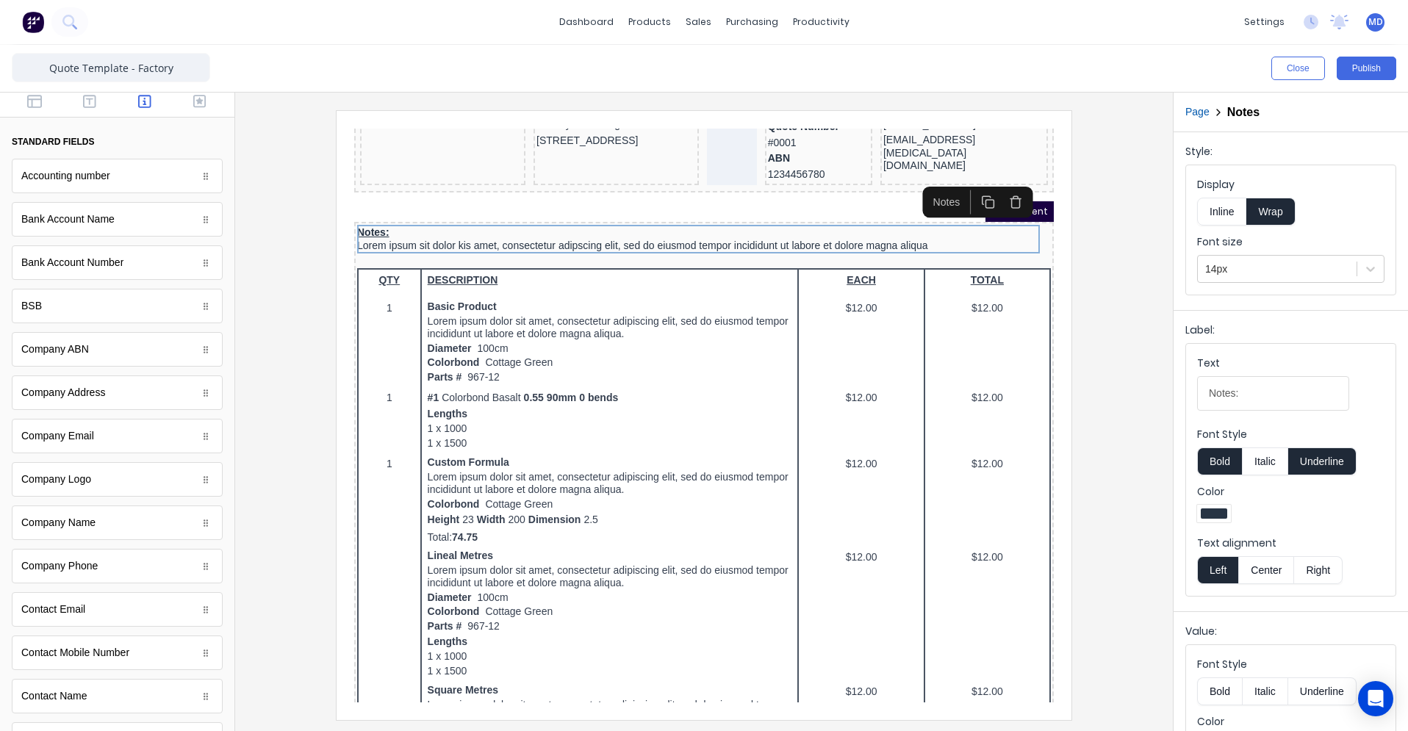
scroll to position [0, 0]
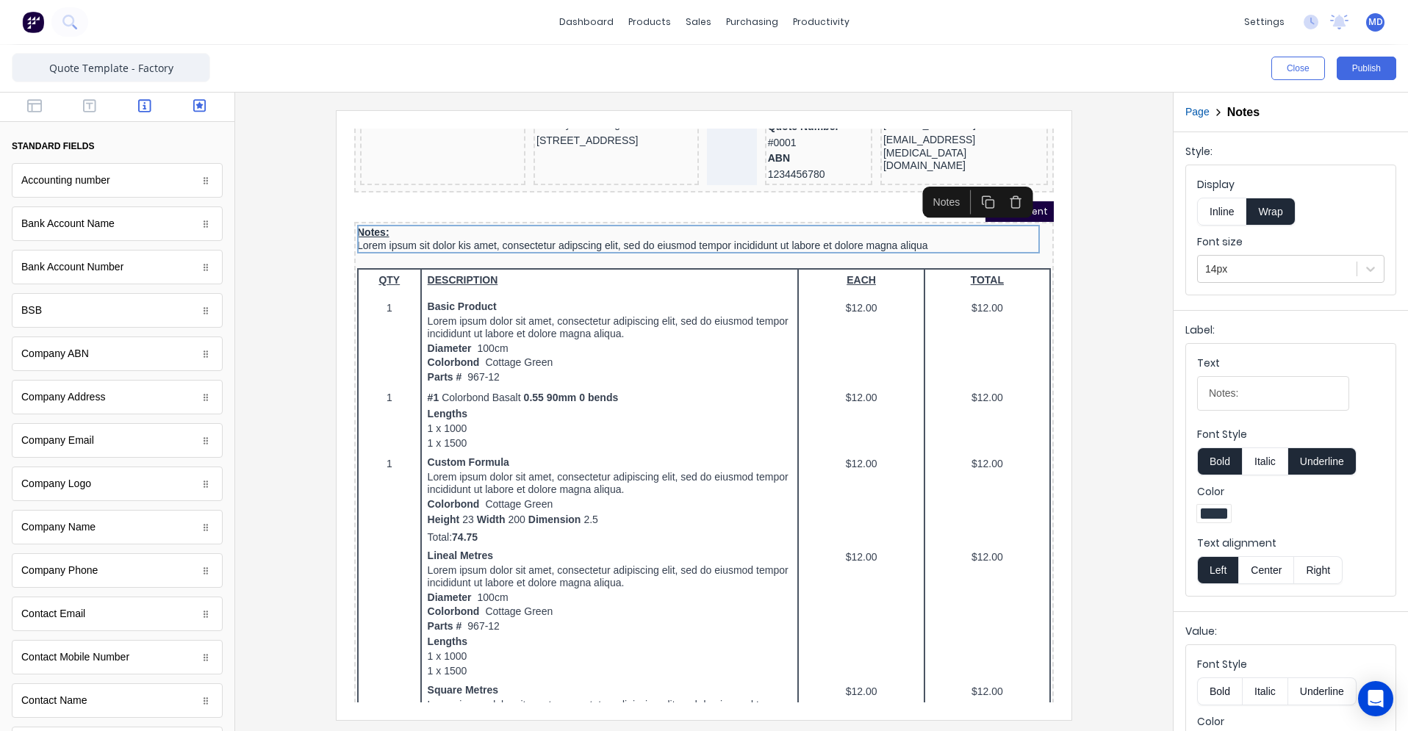
click at [193, 105] on icon "button" at bounding box center [199, 105] width 13 height 13
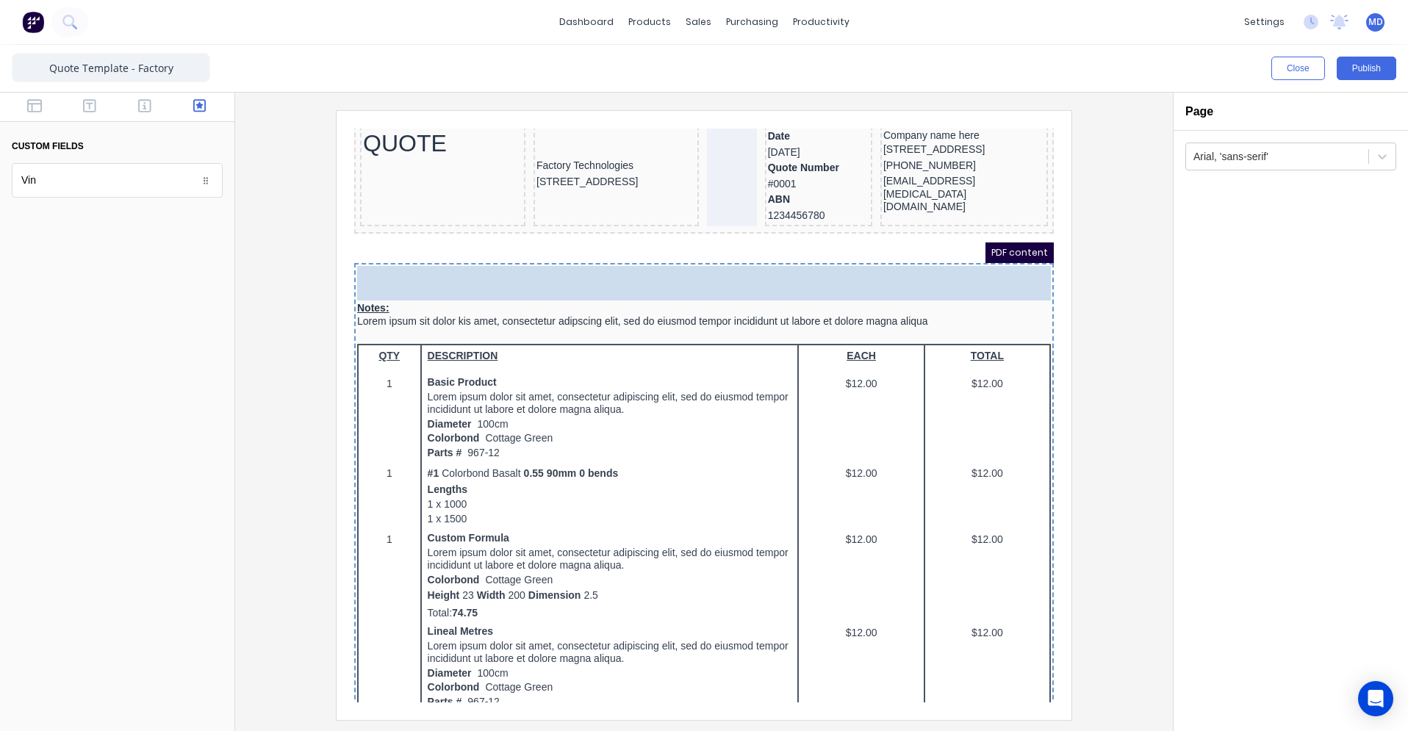
scroll to position [98, 0]
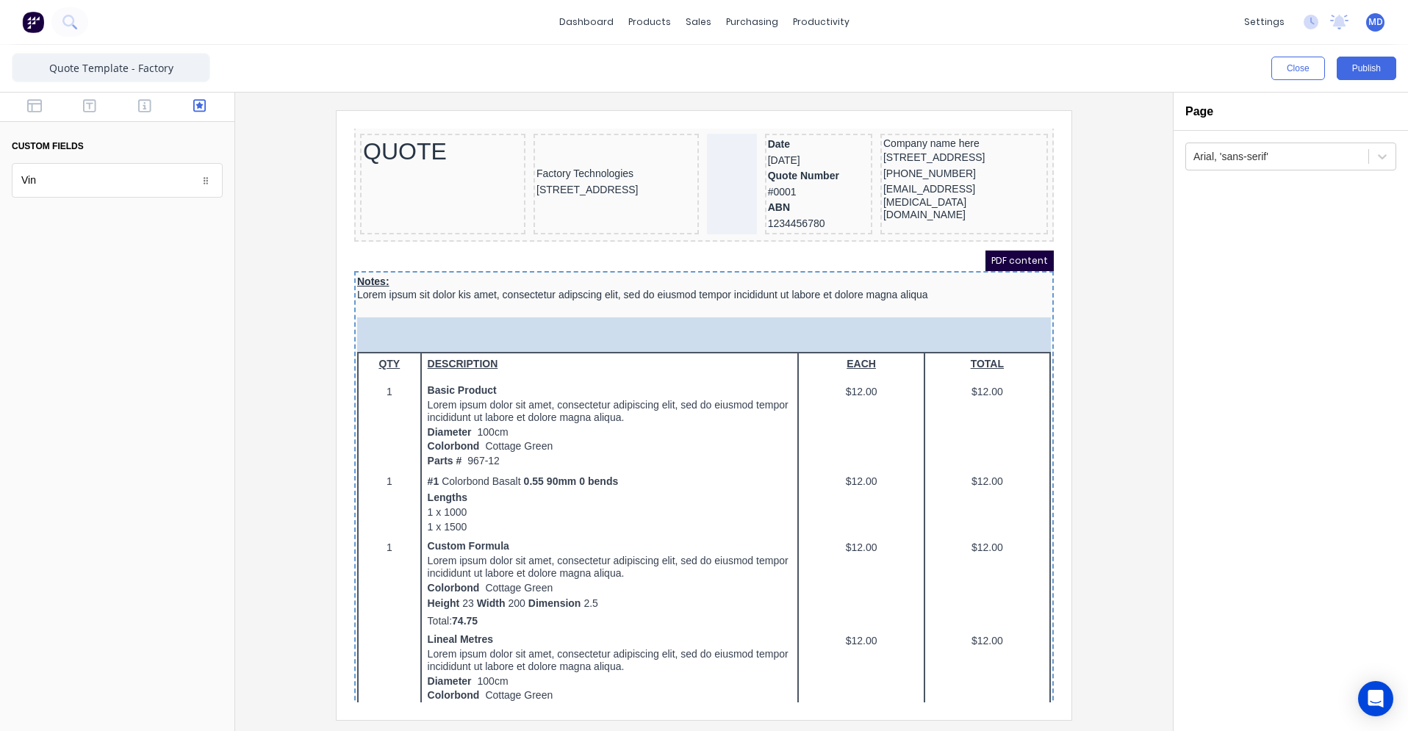
drag, startPoint x: 64, startPoint y: 187, endPoint x: 106, endPoint y: 197, distance: 43.1
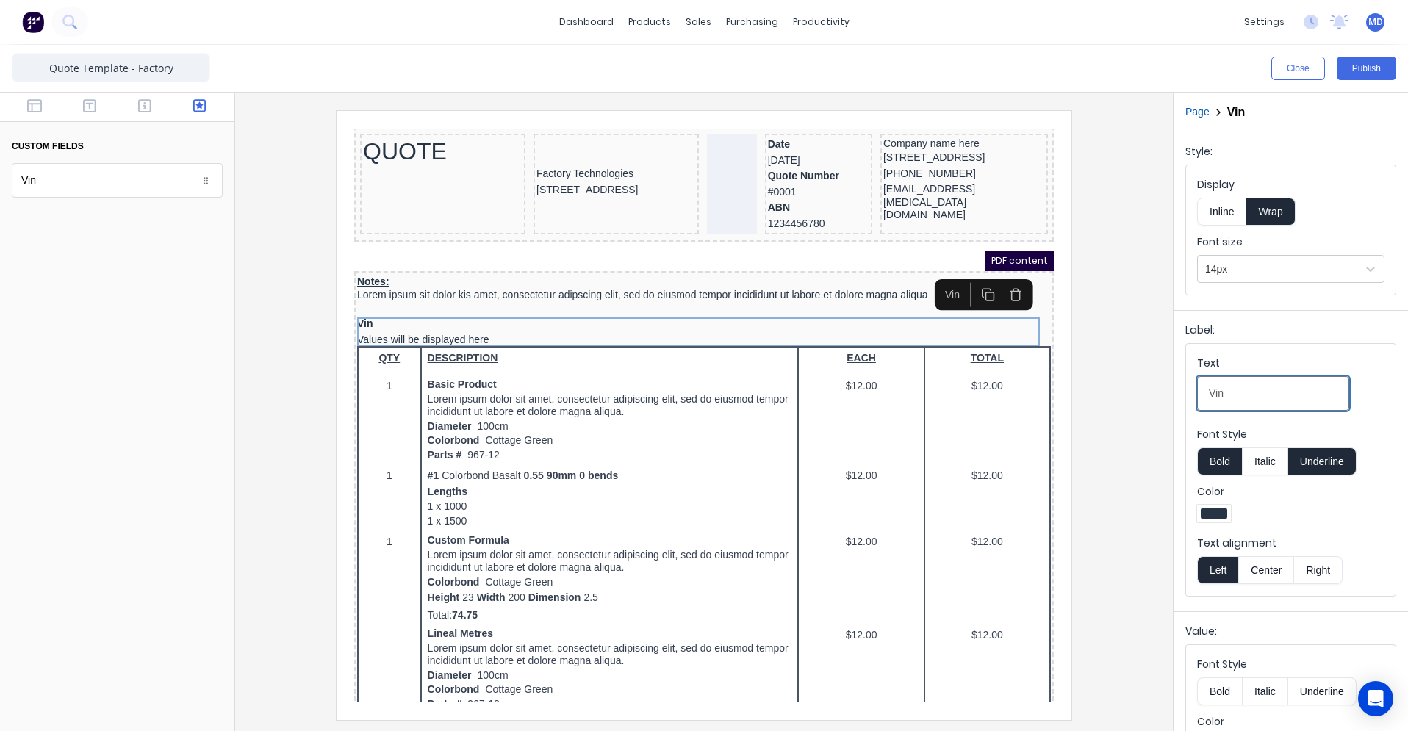
drag, startPoint x: 1230, startPoint y: 395, endPoint x: 1259, endPoint y: 392, distance: 29.6
click at [1230, 395] on input "Vin" at bounding box center [1273, 393] width 152 height 35
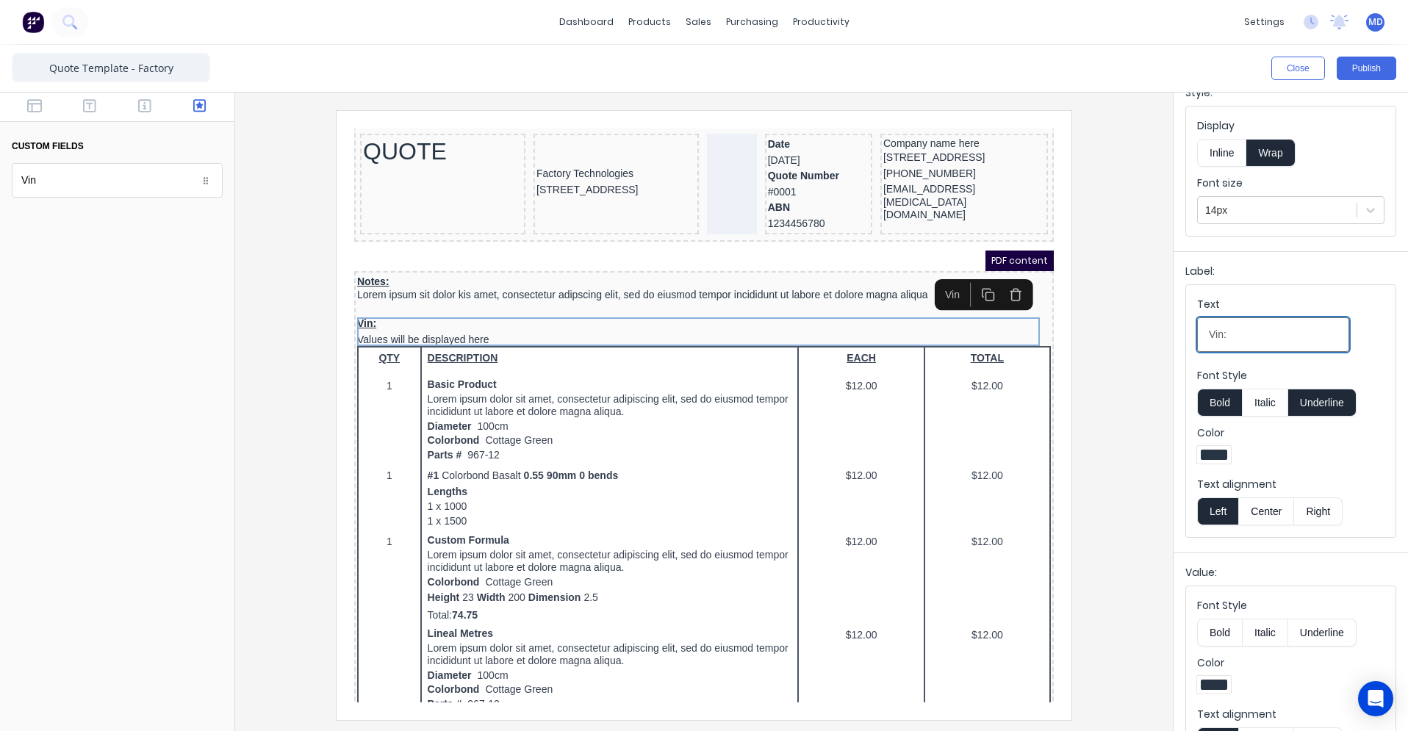
scroll to position [0, 0]
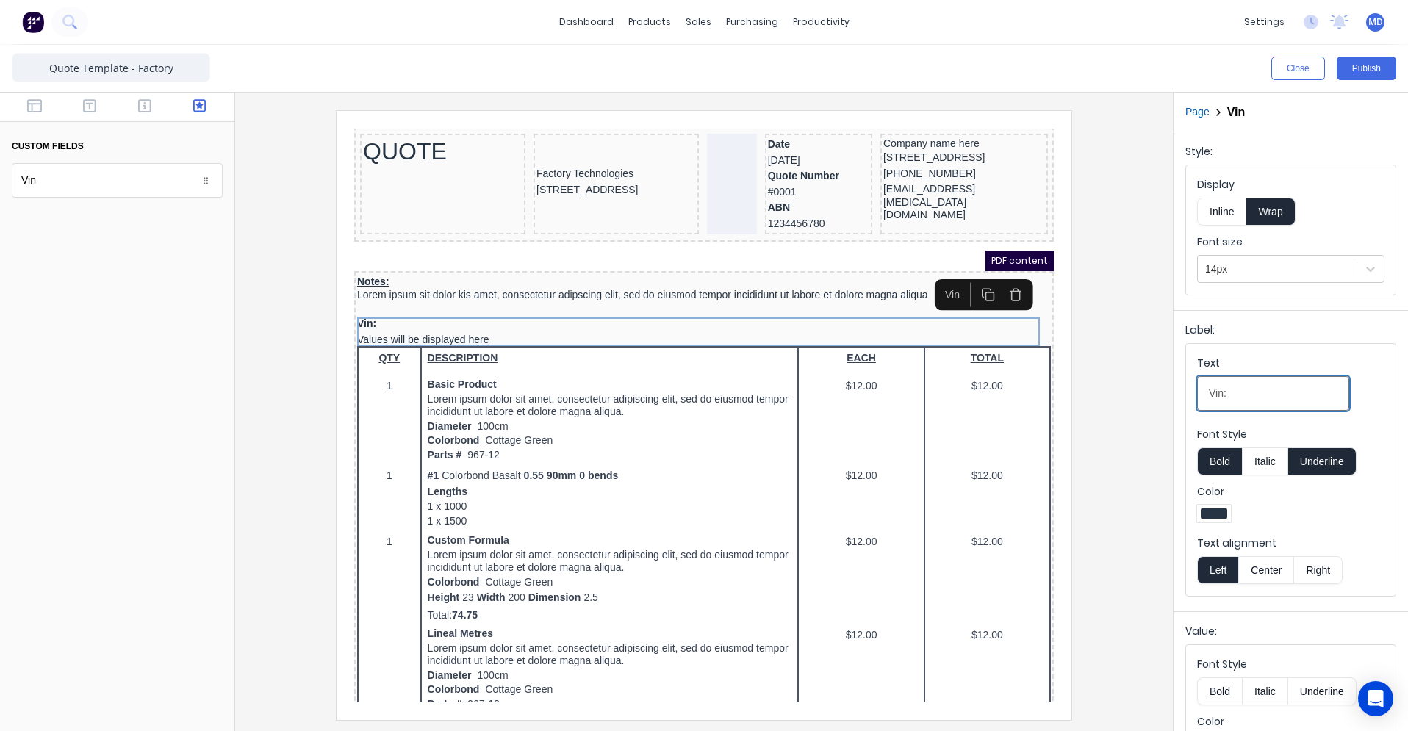
type input "Vin:"
click at [201, 381] on div at bounding box center [117, 474] width 234 height 513
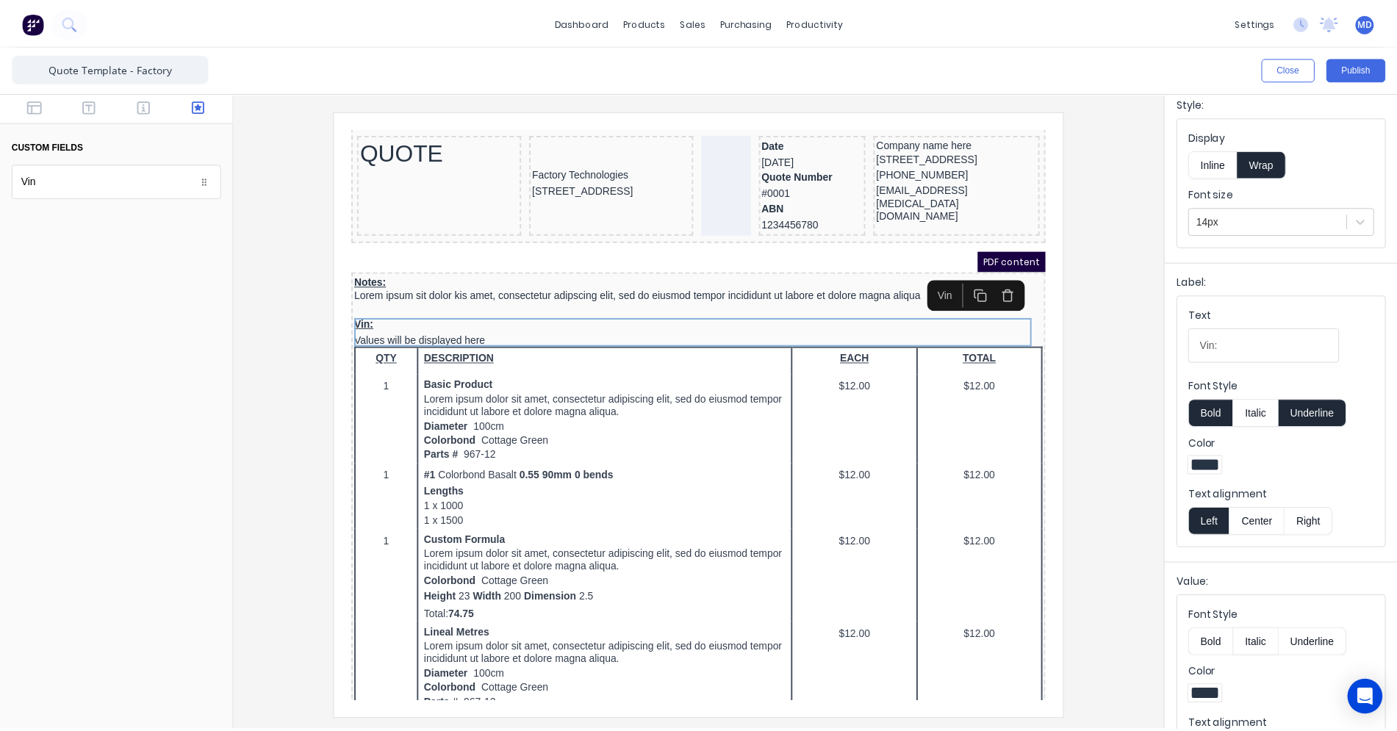
scroll to position [106, 0]
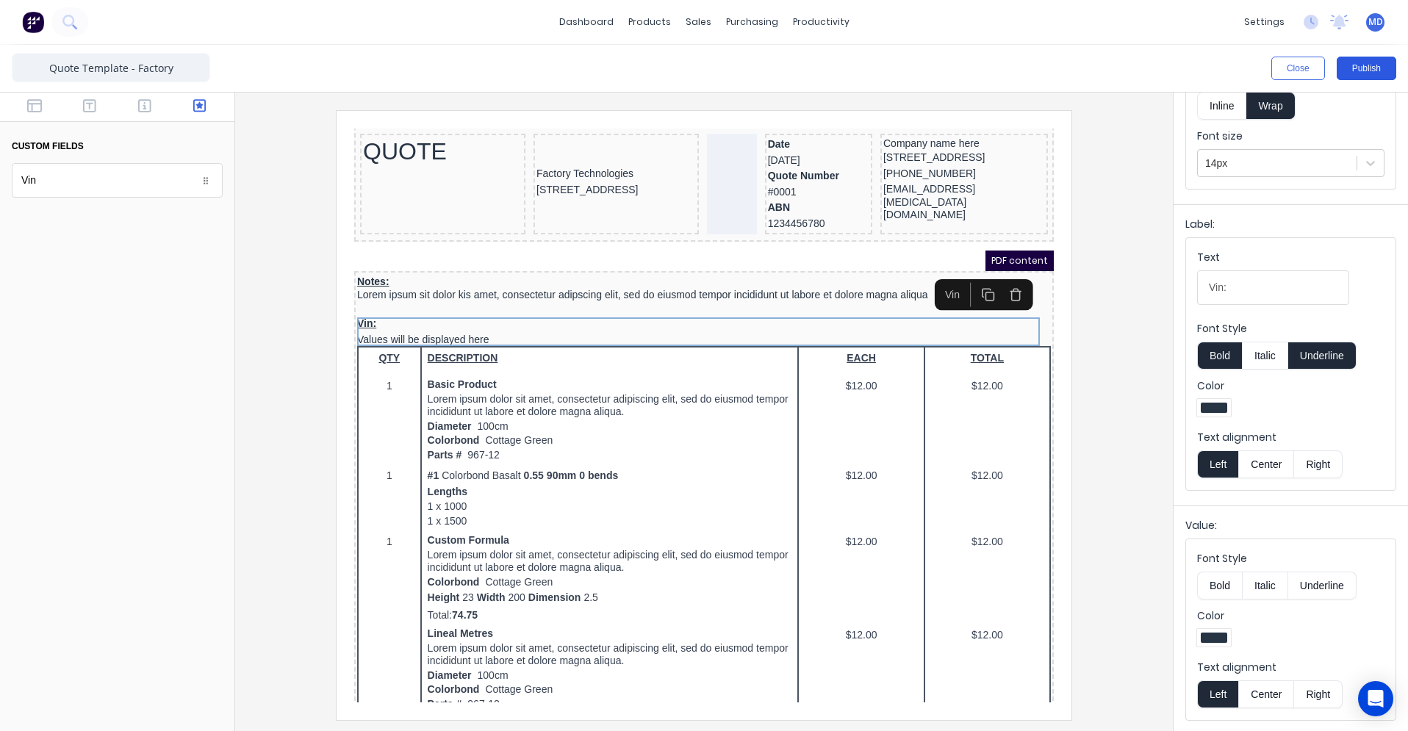
click at [1376, 75] on button "Publish" at bounding box center [1367, 69] width 60 height 24
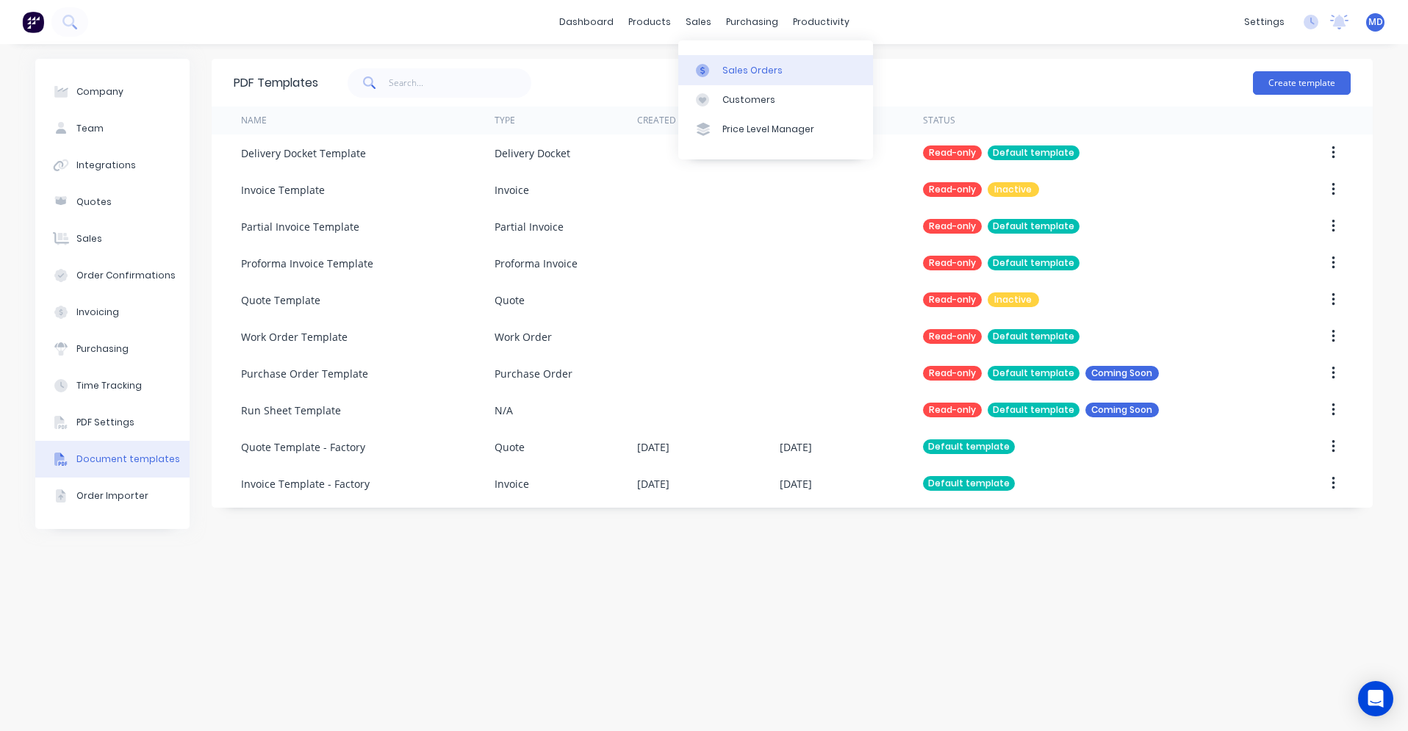
click at [720, 71] on link "Sales Orders" at bounding box center [775, 69] width 195 height 29
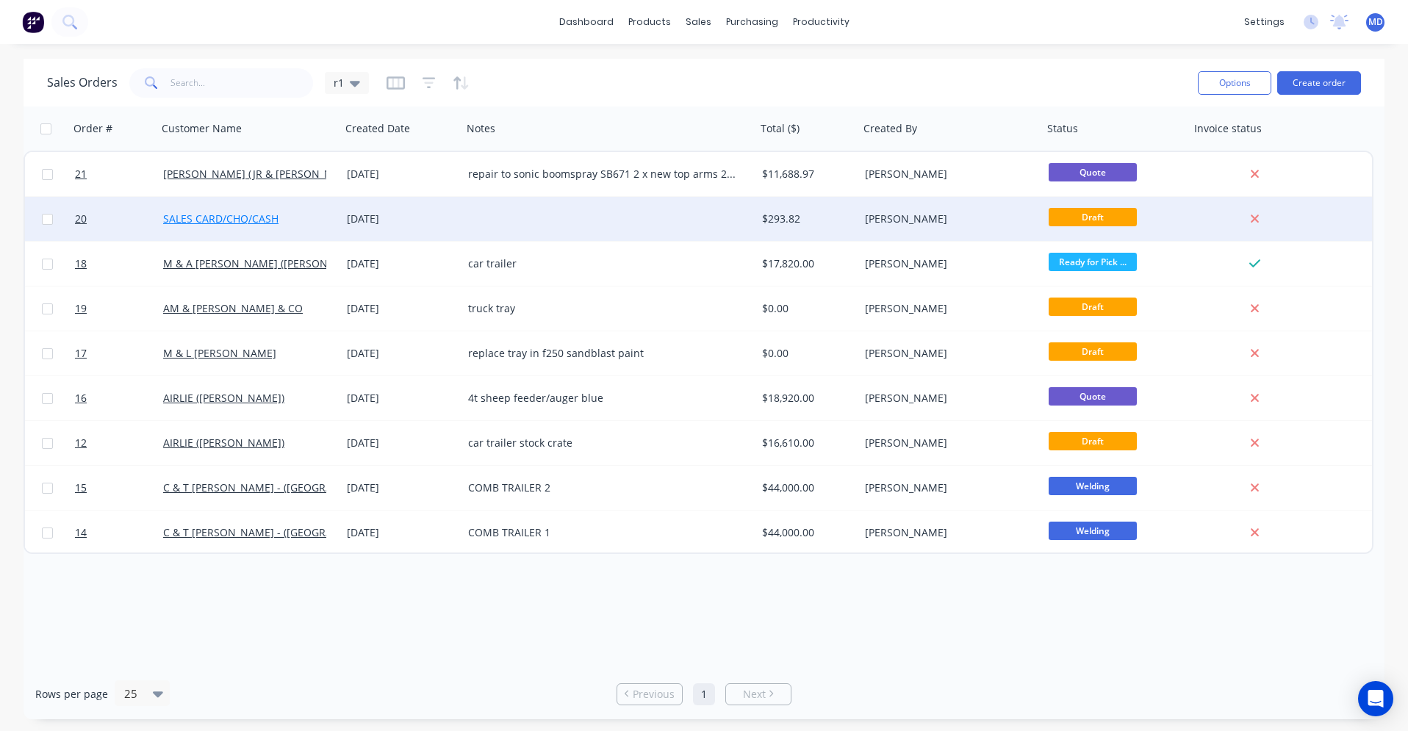
click at [264, 221] on link "SALES CARD/CHQ/CASH" at bounding box center [220, 219] width 115 height 14
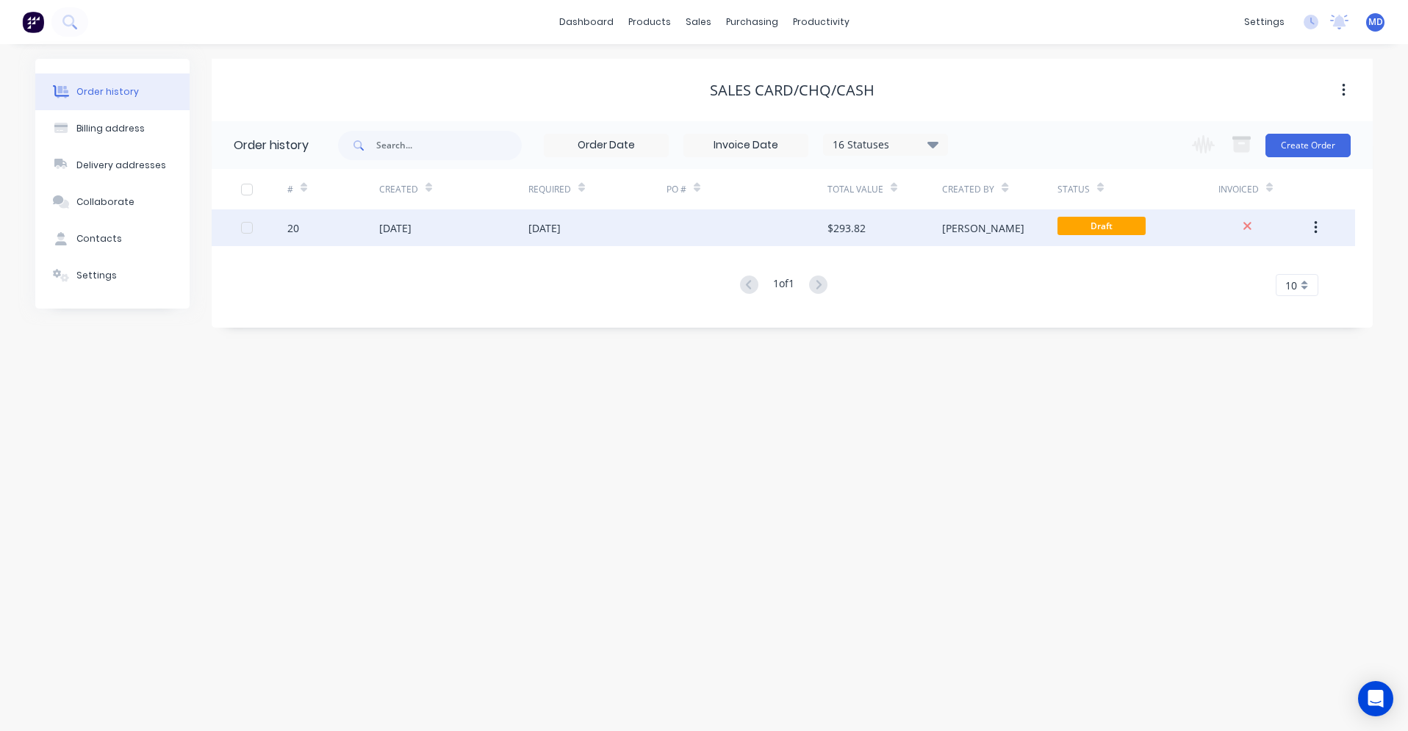
click at [394, 229] on div "[DATE]" at bounding box center [395, 228] width 32 height 15
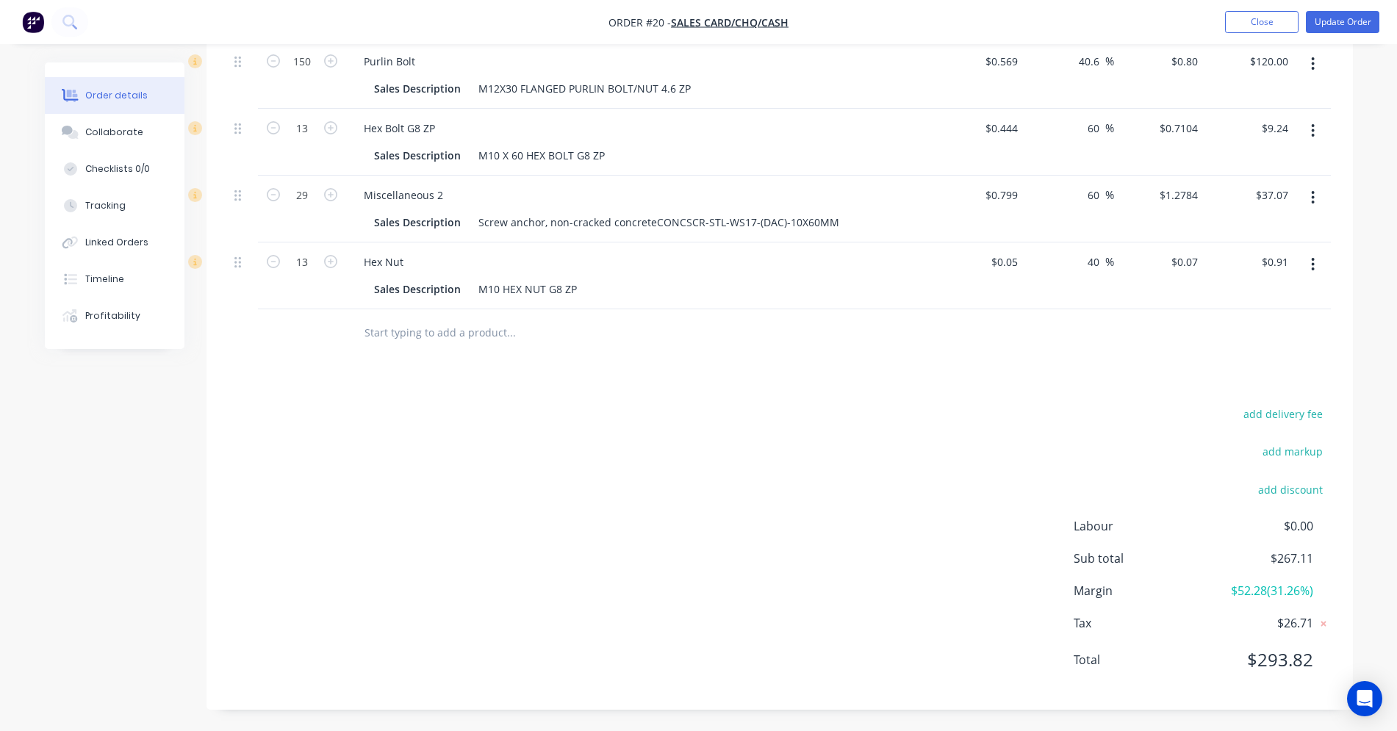
scroll to position [1095, 0]
click at [428, 335] on input "text" at bounding box center [511, 332] width 294 height 29
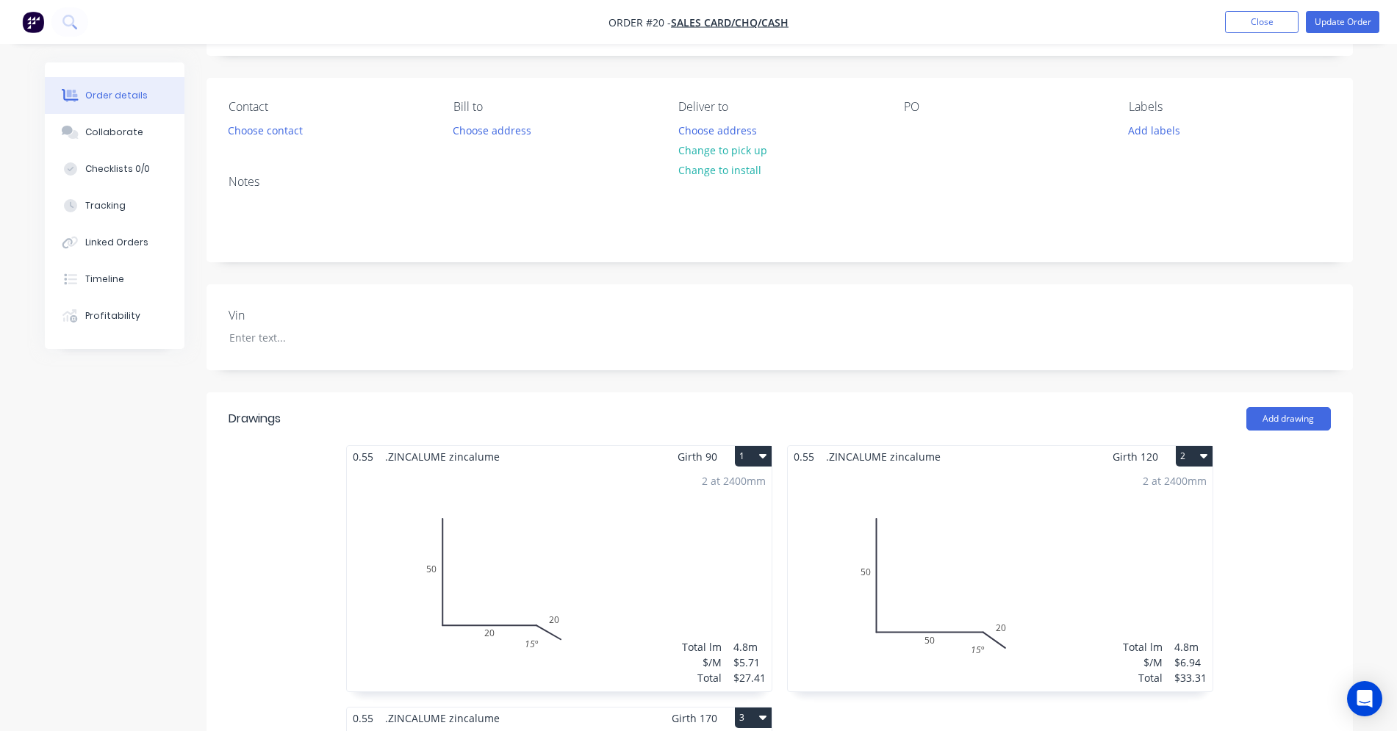
scroll to position [0, 0]
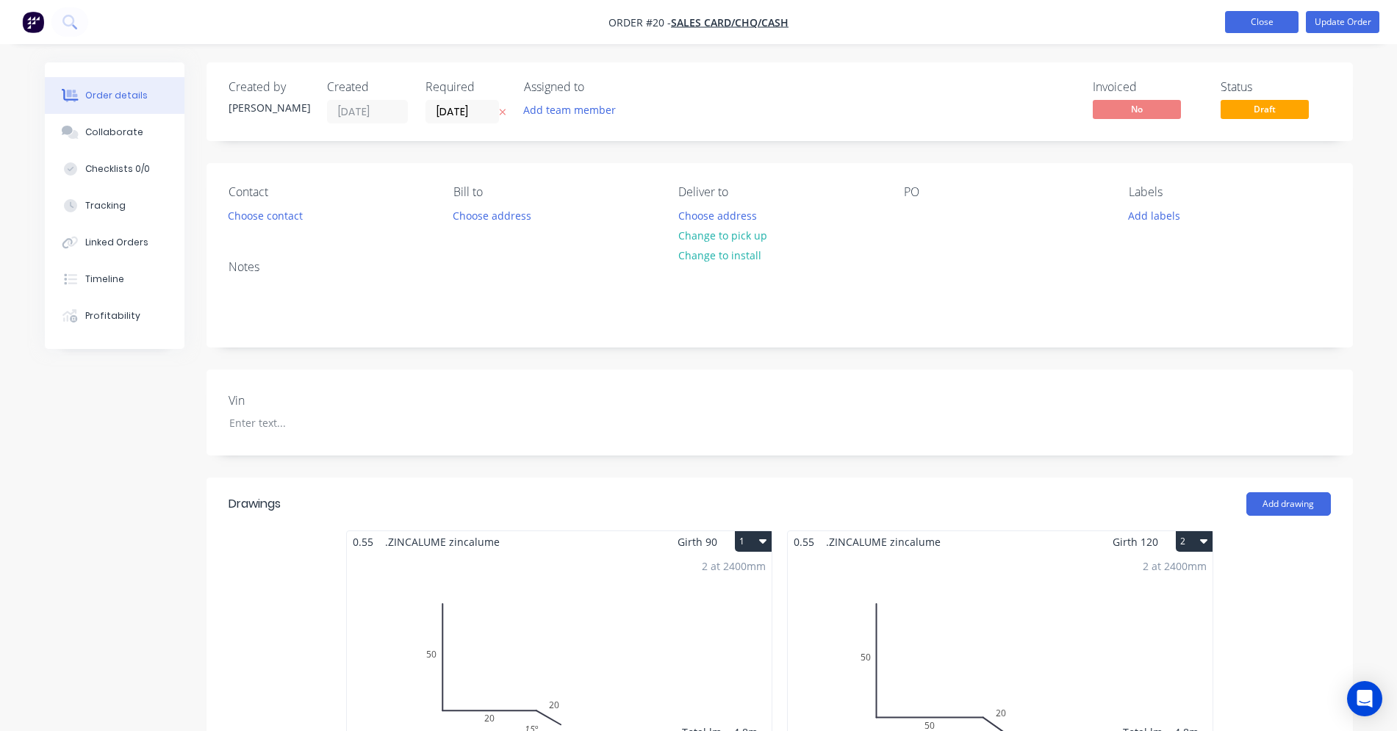
click at [1239, 26] on button "Close" at bounding box center [1262, 22] width 74 height 22
click at [1273, 20] on button "Close" at bounding box center [1262, 22] width 74 height 22
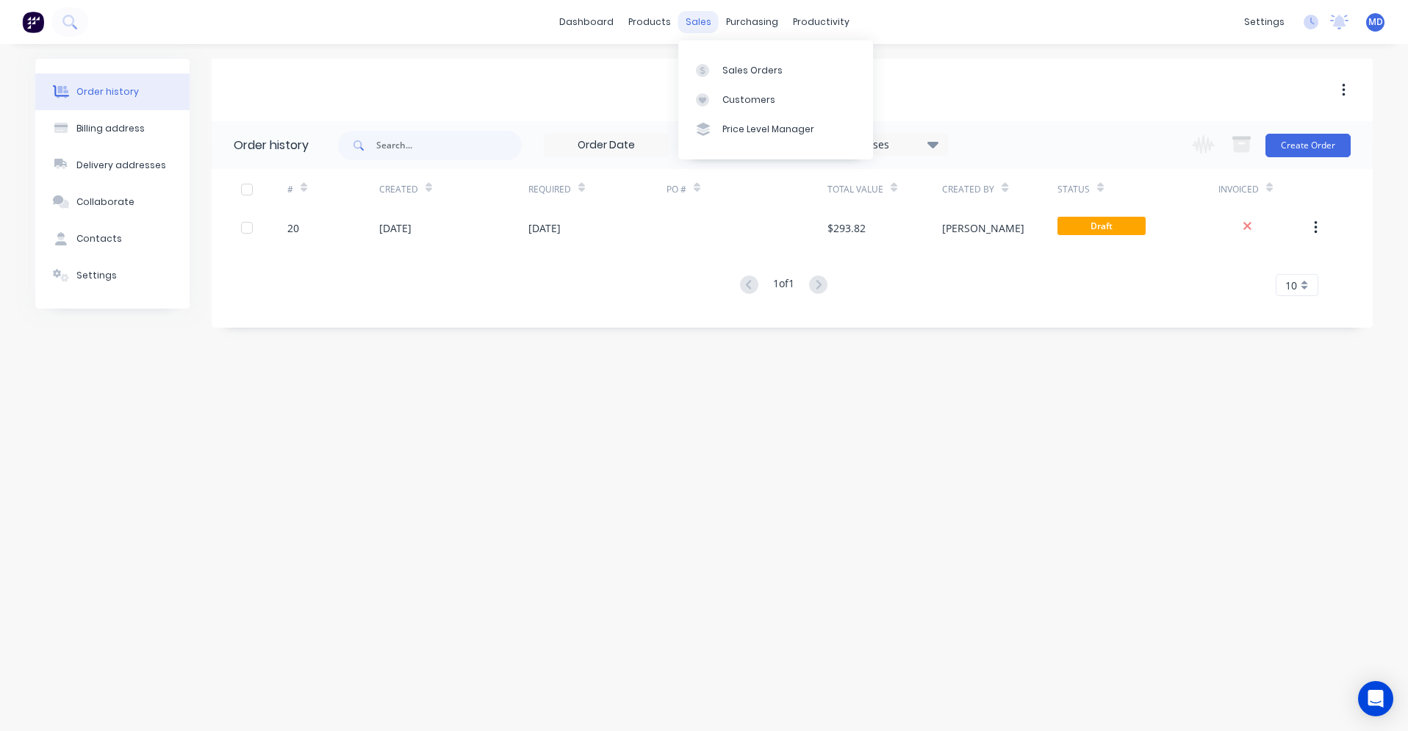
click at [703, 26] on div "sales" at bounding box center [698, 22] width 40 height 22
click at [730, 62] on link "Sales Orders" at bounding box center [775, 69] width 195 height 29
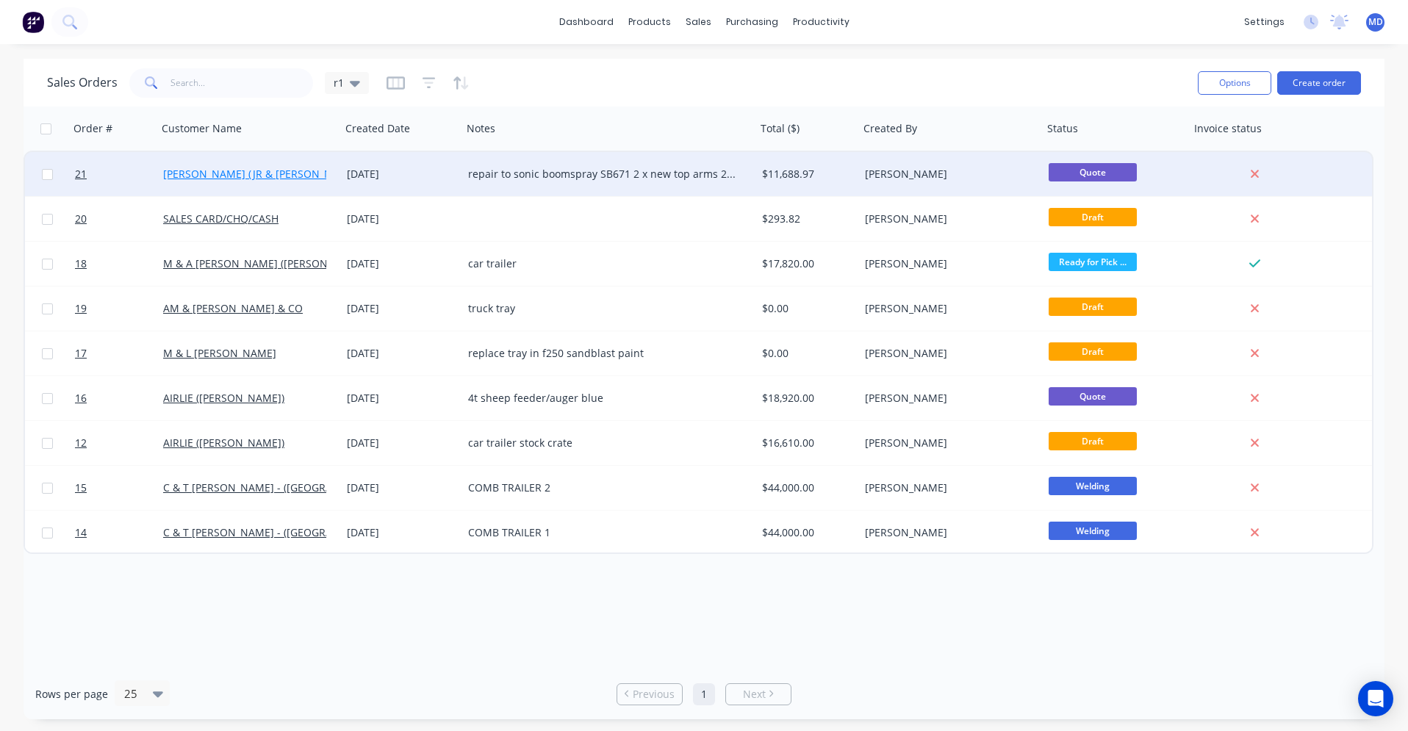
click at [224, 180] on link "[PERSON_NAME] (JR & [PERSON_NAME])" at bounding box center [262, 174] width 198 height 14
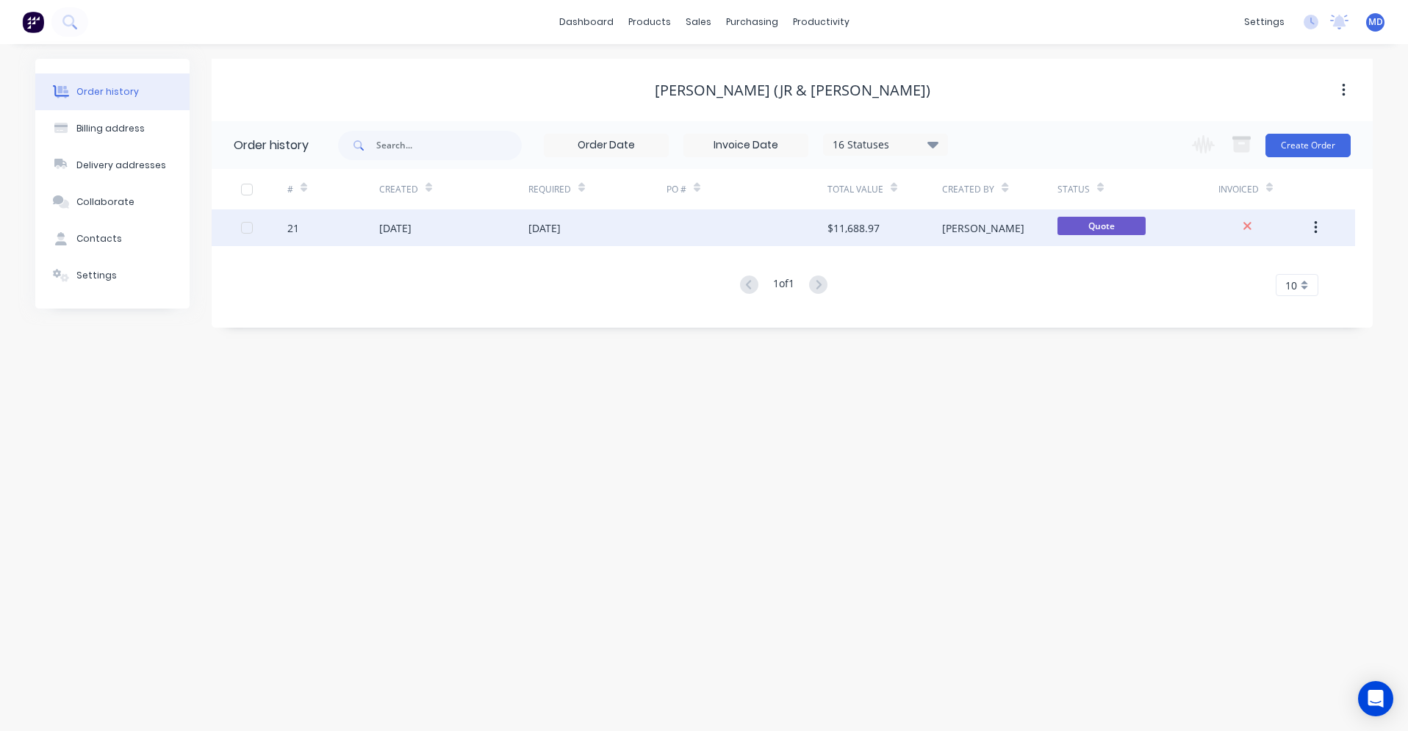
click at [410, 231] on div "[DATE]" at bounding box center [395, 228] width 32 height 15
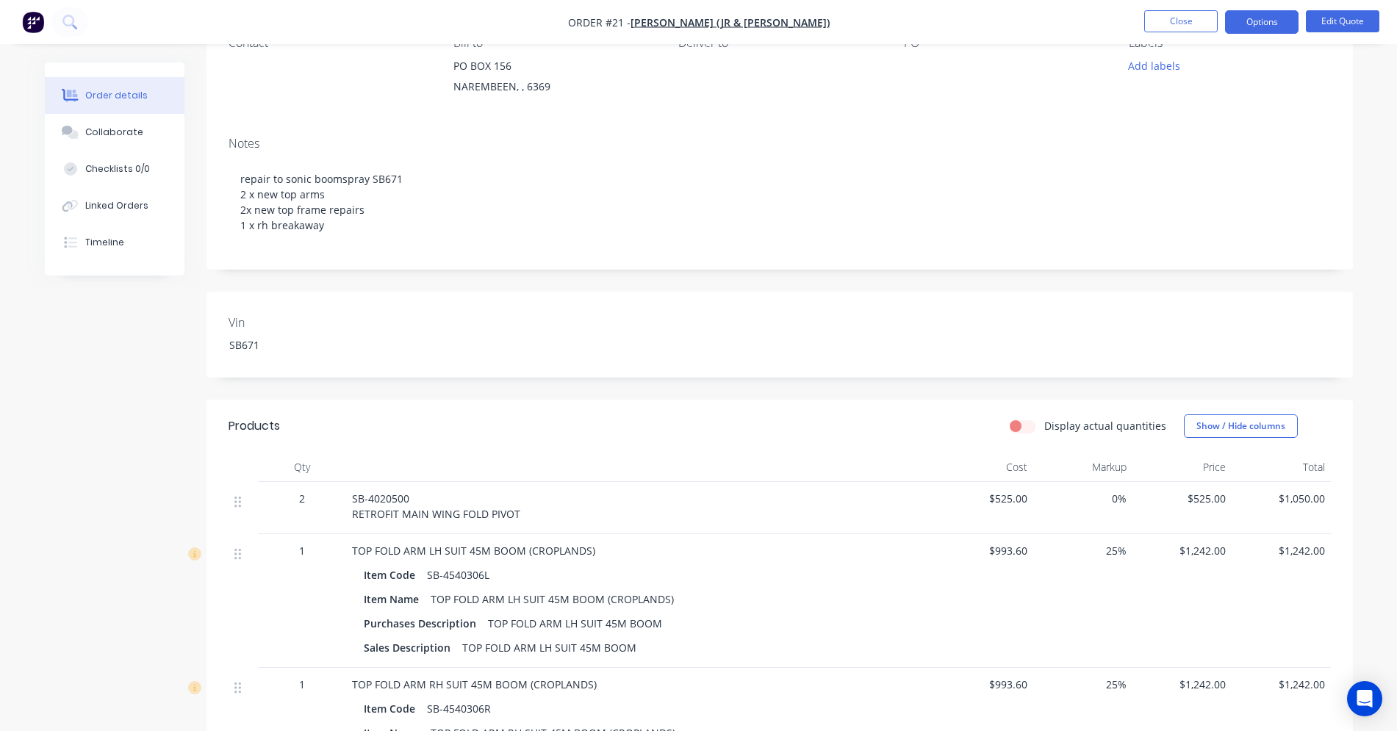
scroll to position [147, 0]
drag, startPoint x: 349, startPoint y: 549, endPoint x: 591, endPoint y: 556, distance: 242.0
click at [591, 556] on div "TOP FOLD ARM LH SUIT 45M BOOM (CROPLANDS) Item Code SB-4540306L Item Name TOP F…" at bounding box center [640, 603] width 588 height 134
drag, startPoint x: 591, startPoint y: 556, endPoint x: 530, endPoint y: 550, distance: 61.4
copy span "TOP FOLD ARM LH SUIT 45M BOOM (CROPLANDS)"
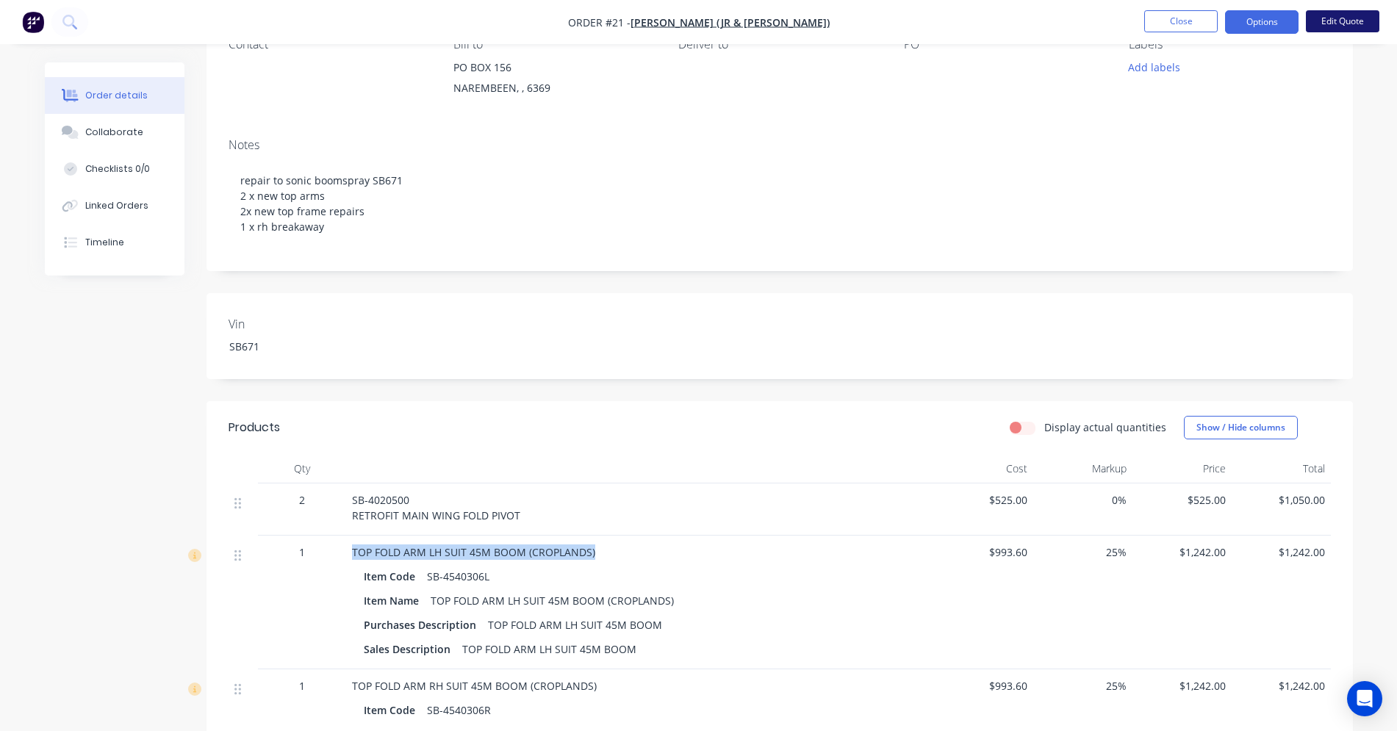
click at [1327, 31] on button "Edit Quote" at bounding box center [1343, 21] width 74 height 22
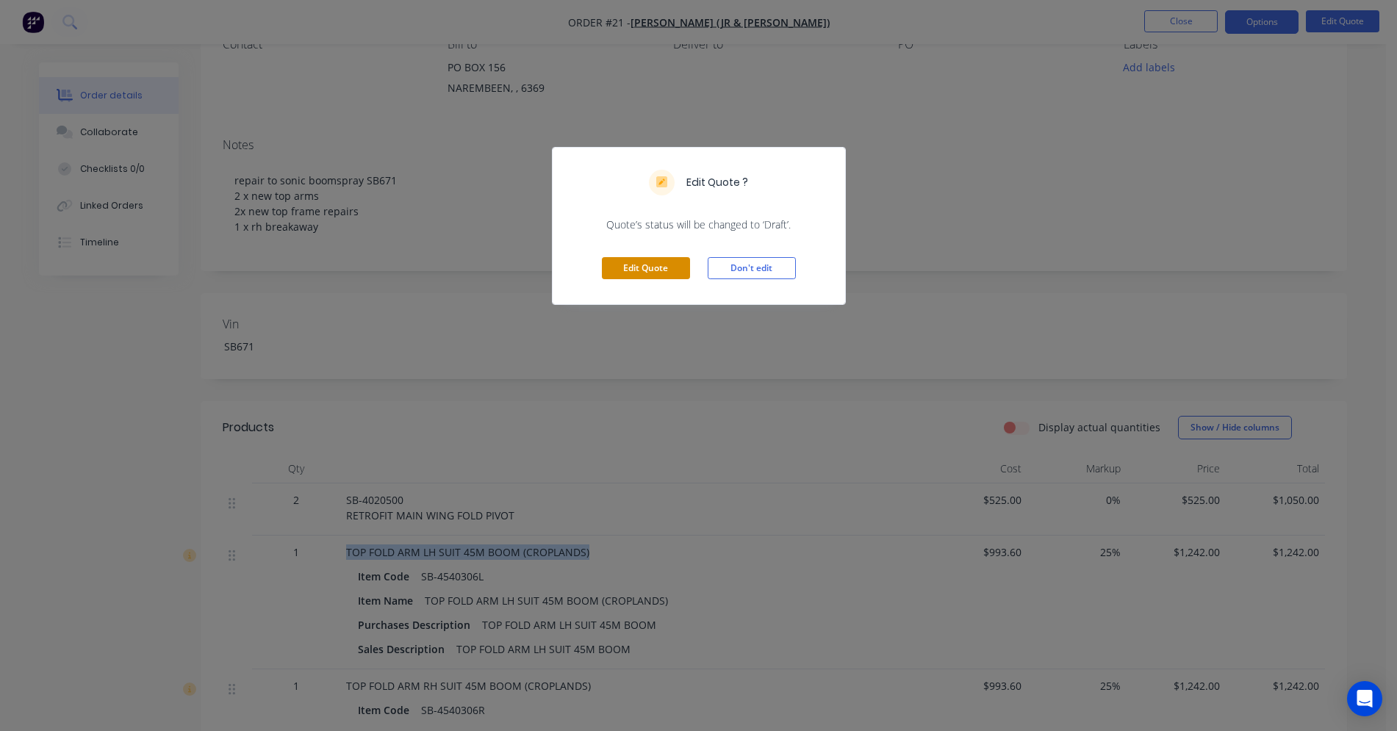
click at [657, 274] on button "Edit Quote" at bounding box center [646, 268] width 88 height 22
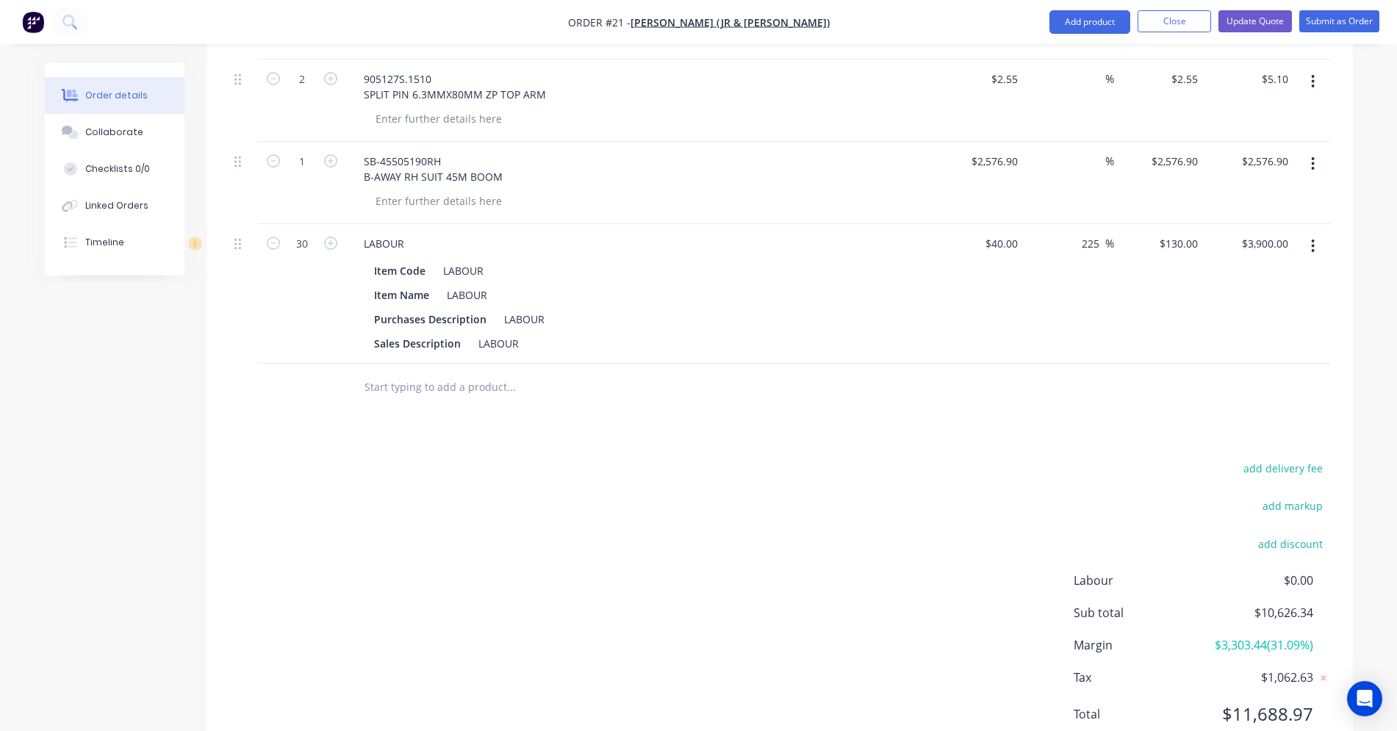
scroll to position [1601, 0]
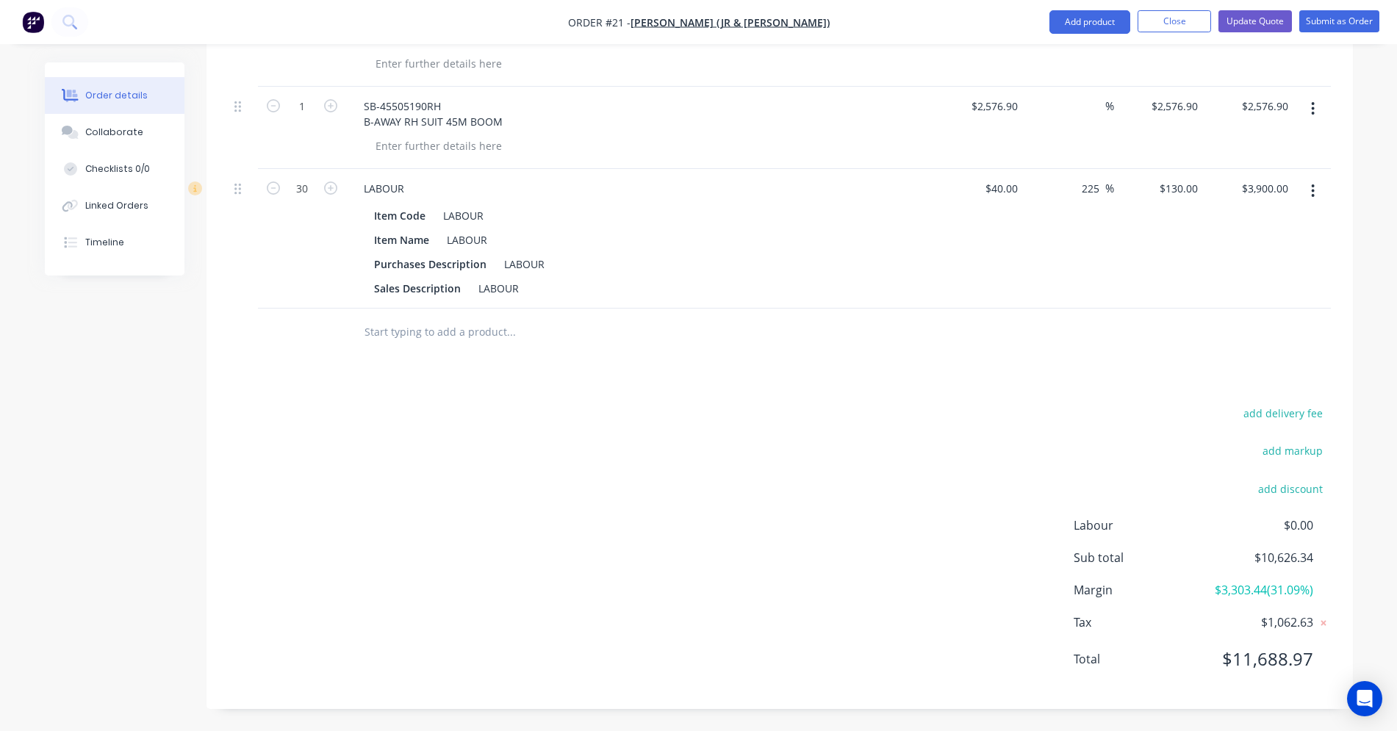
click at [443, 332] on input "text" at bounding box center [511, 332] width 294 height 29
paste input "TOP FOLD ARM LH SUIT 45M BOOM (CROPLANDS)"
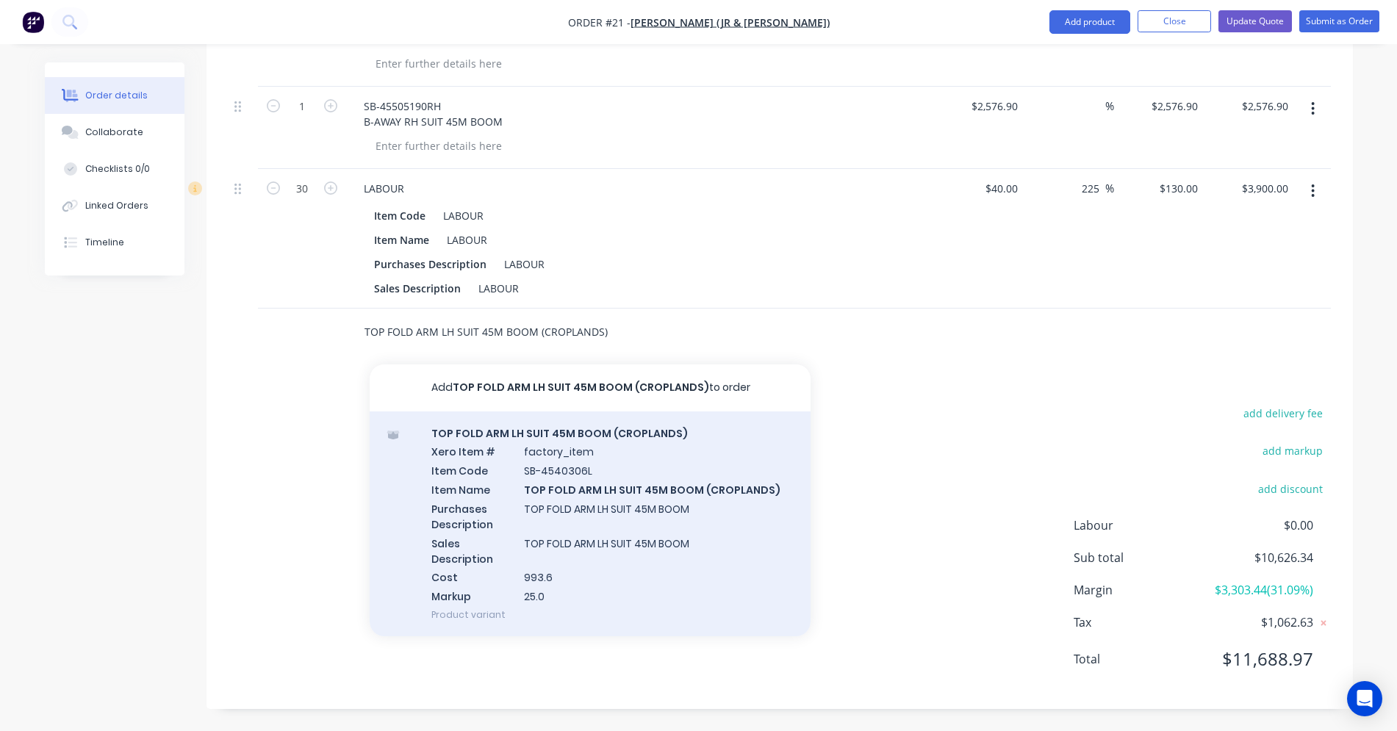
type input "TOP FOLD ARM LH SUIT 45M BOOM (CROPLANDS)"
click at [482, 456] on div "TOP FOLD ARM LH SUIT 45M BOOM (CROPLANDS) Xero Item # factory_item Item Code SB…" at bounding box center [590, 524] width 441 height 225
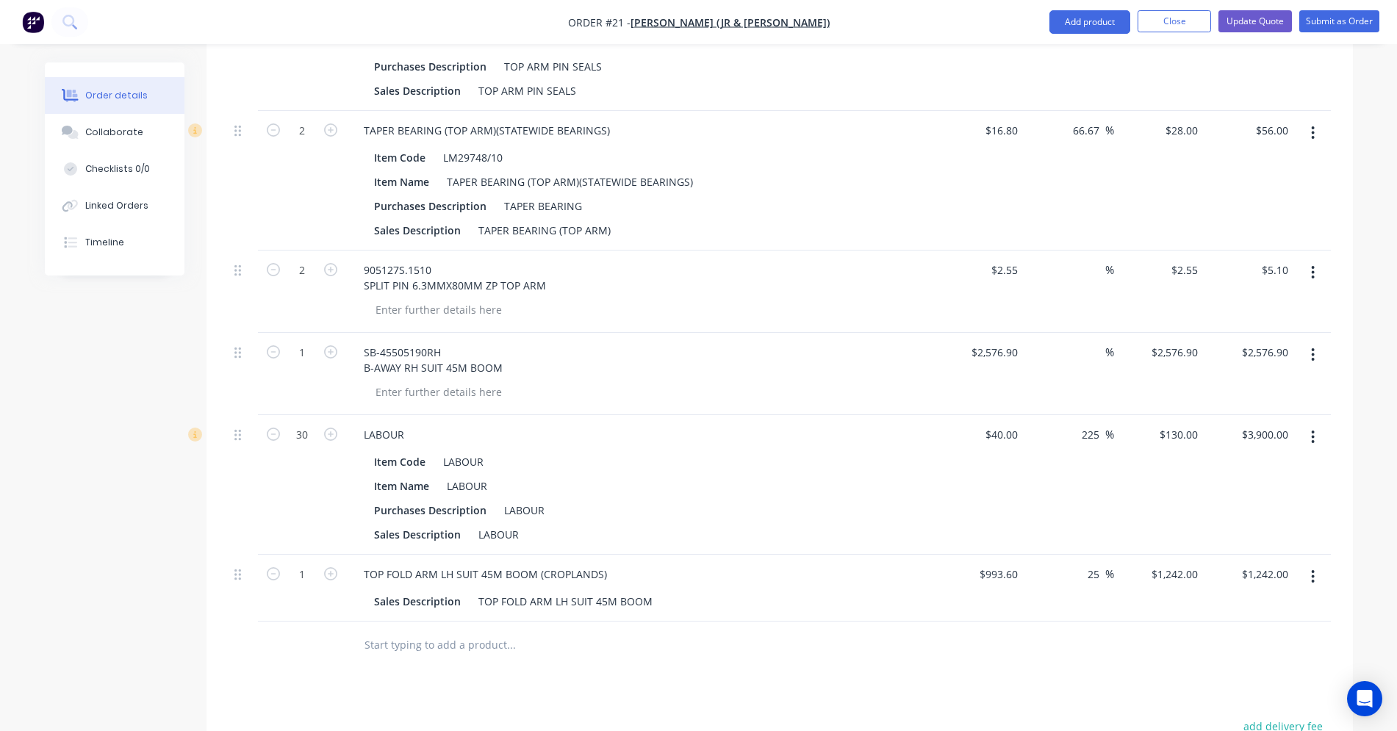
scroll to position [1381, 0]
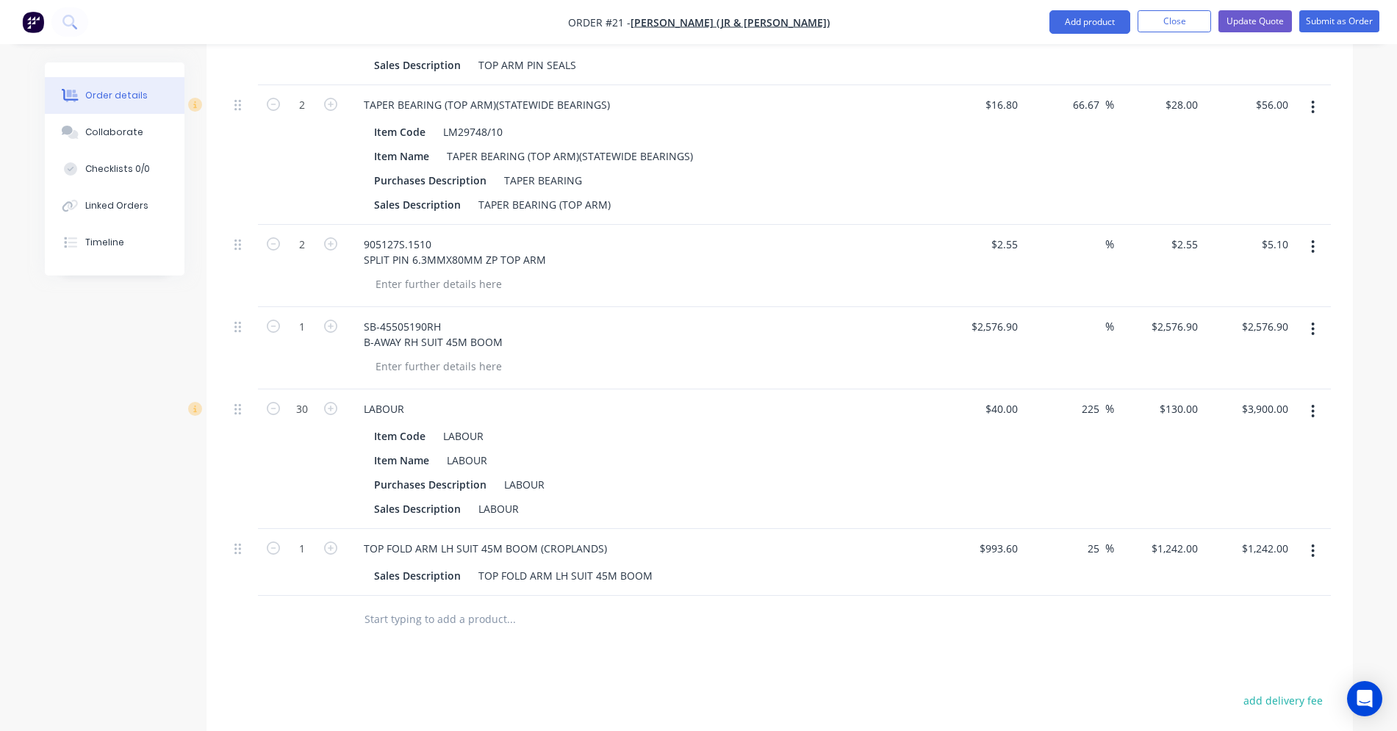
click at [409, 629] on input "text" at bounding box center [511, 619] width 294 height 29
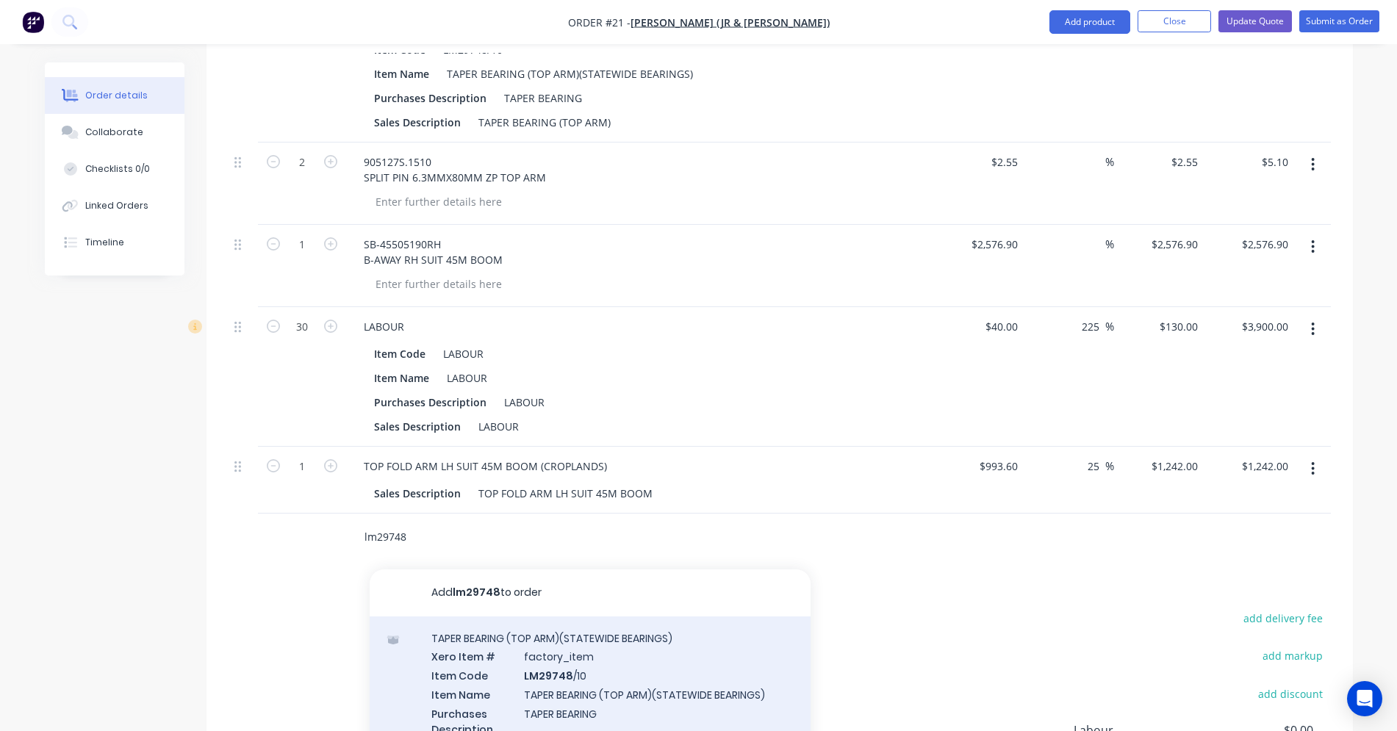
scroll to position [1601, 0]
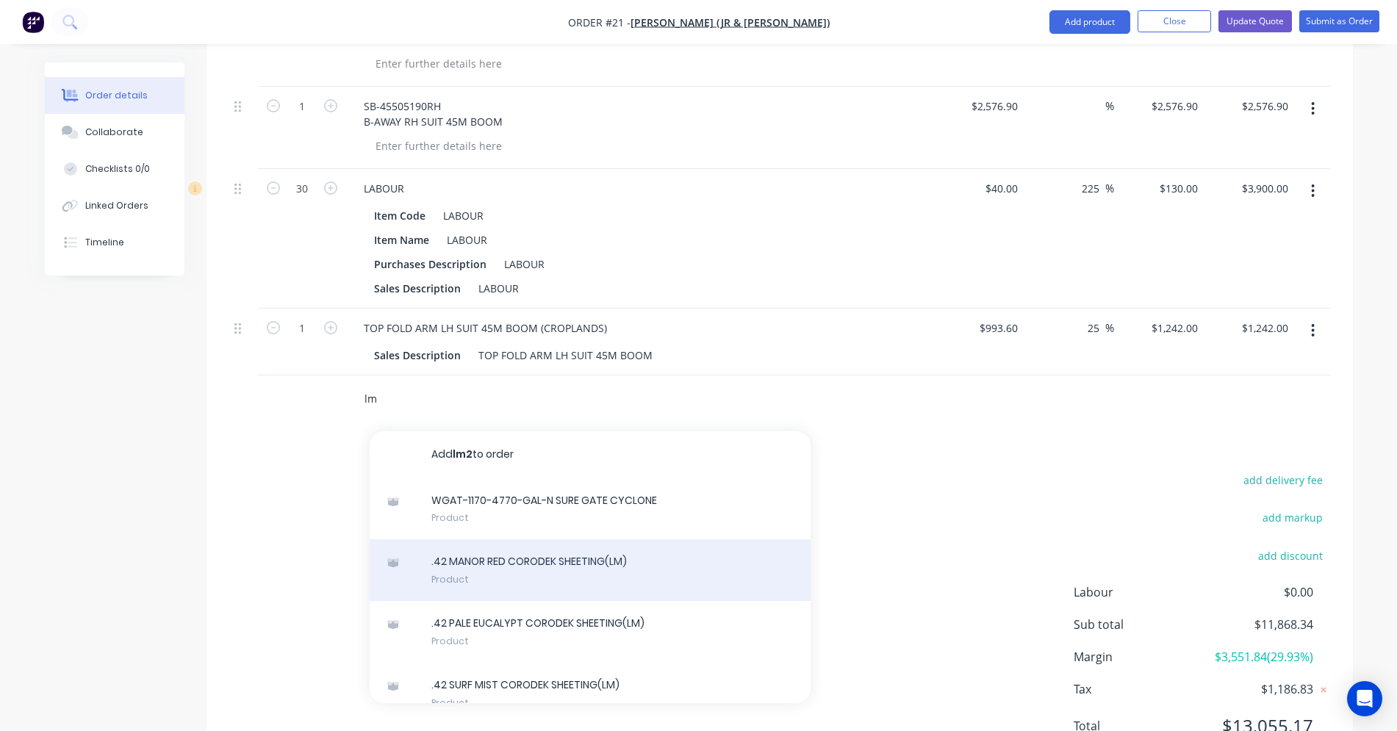
type input "l"
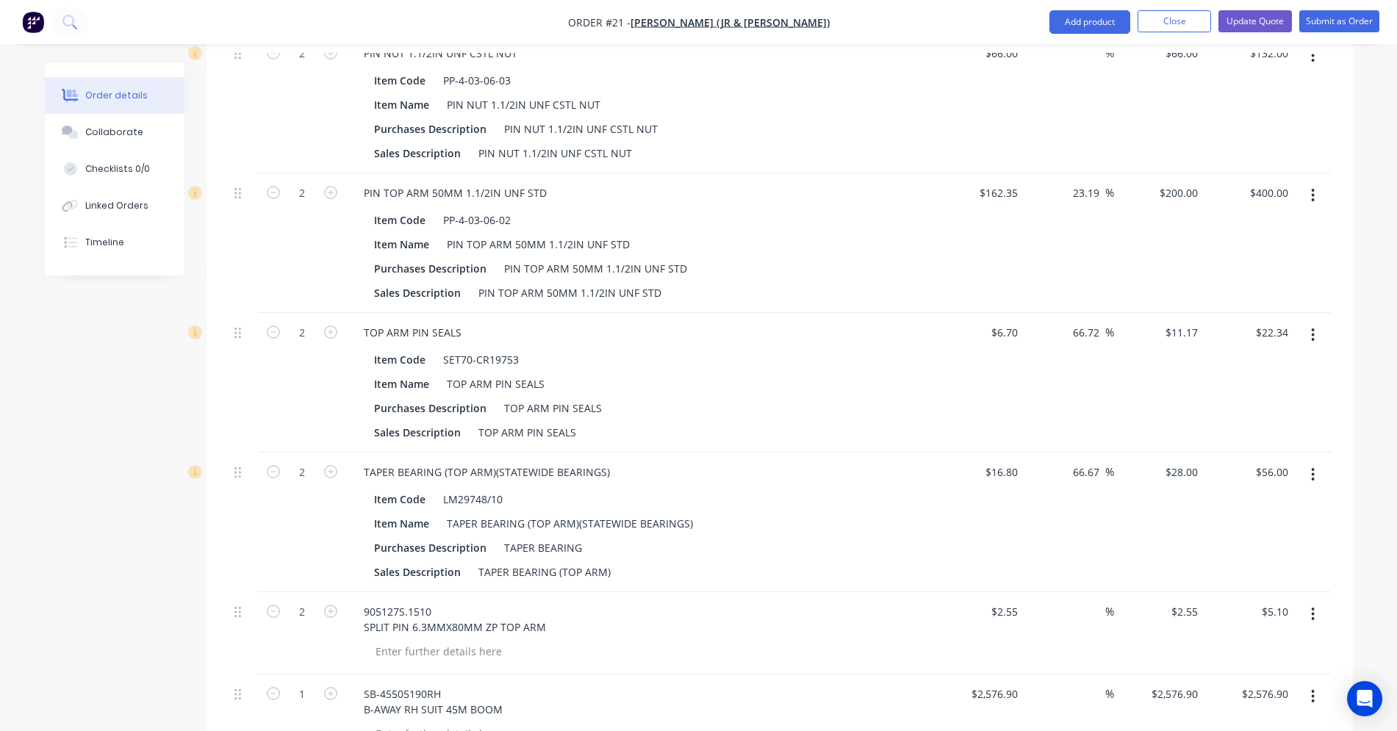
scroll to position [1381, 0]
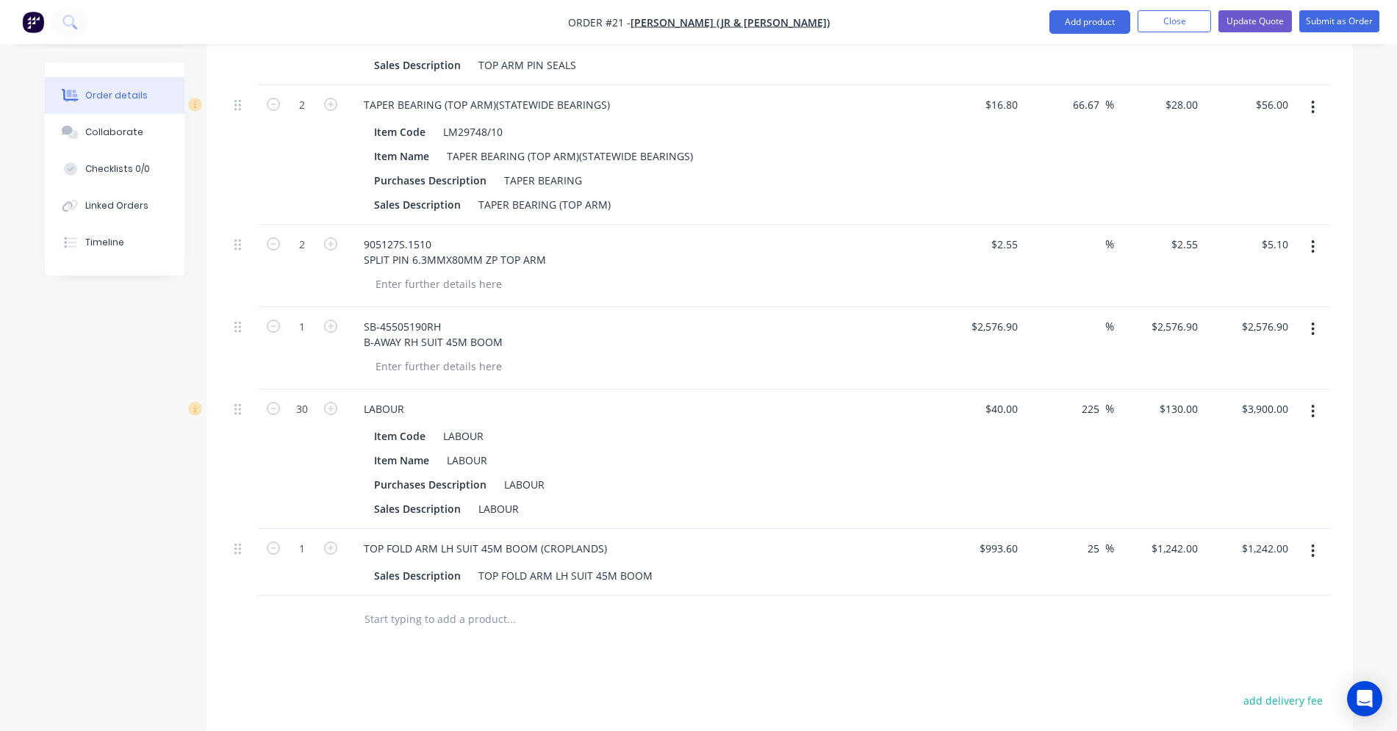
click at [1311, 554] on icon "button" at bounding box center [1313, 551] width 4 height 16
click at [1256, 667] on div "Delete" at bounding box center [1261, 677] width 113 height 21
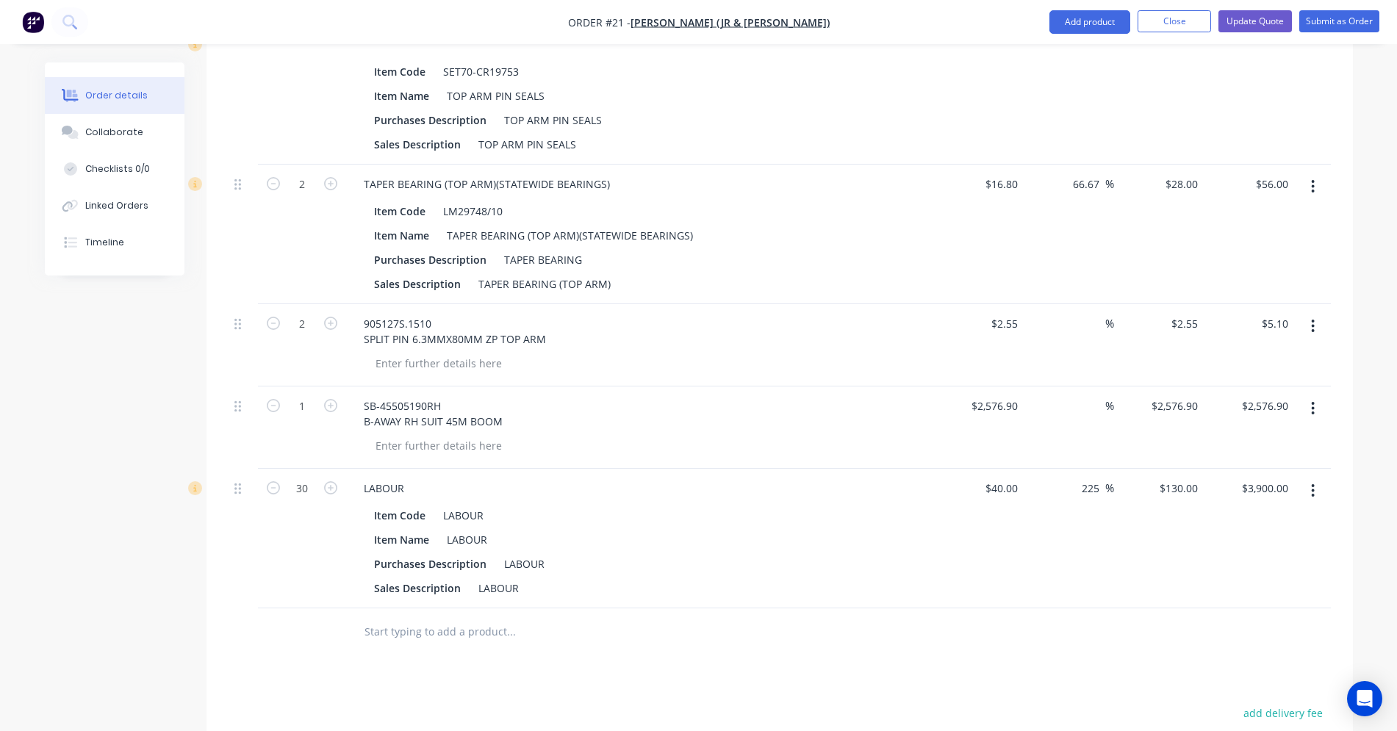
scroll to position [1086, 0]
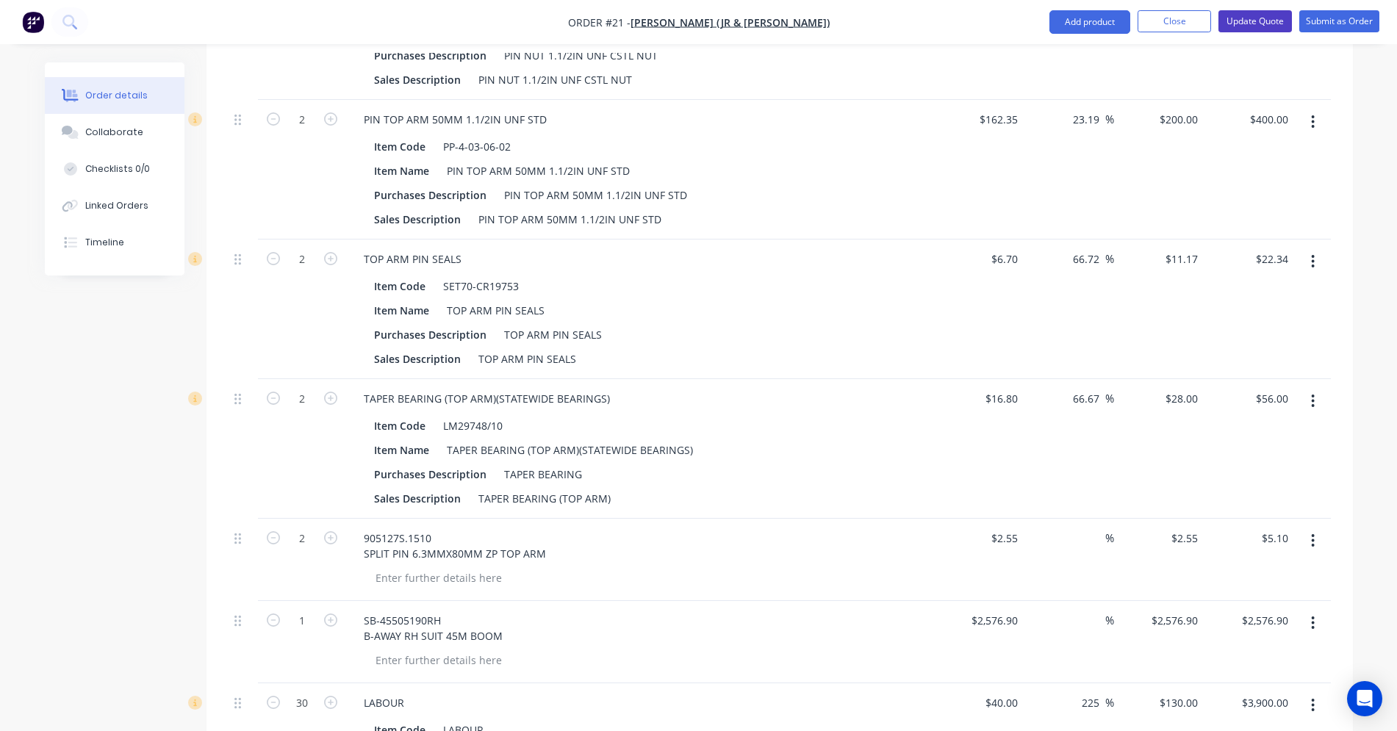
click at [1239, 24] on button "Update Quote" at bounding box center [1256, 21] width 74 height 22
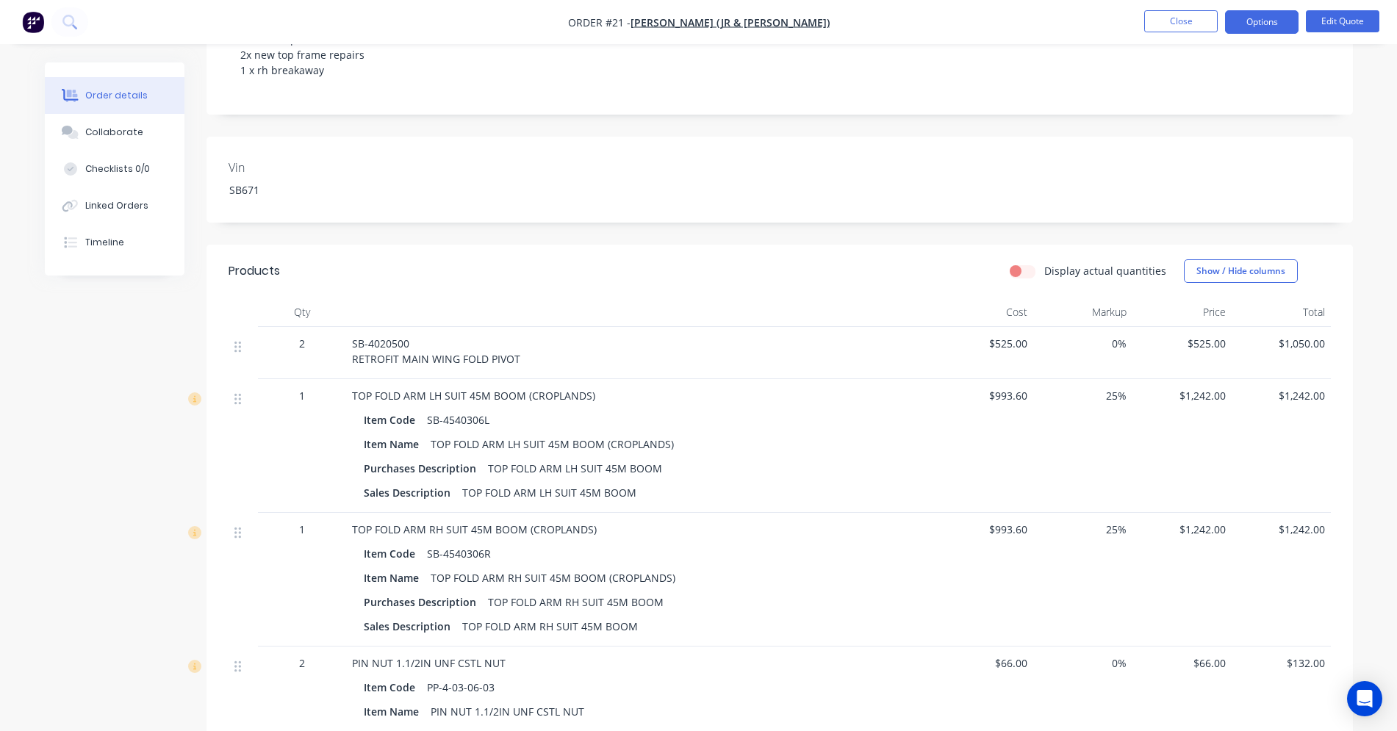
scroll to position [0, 0]
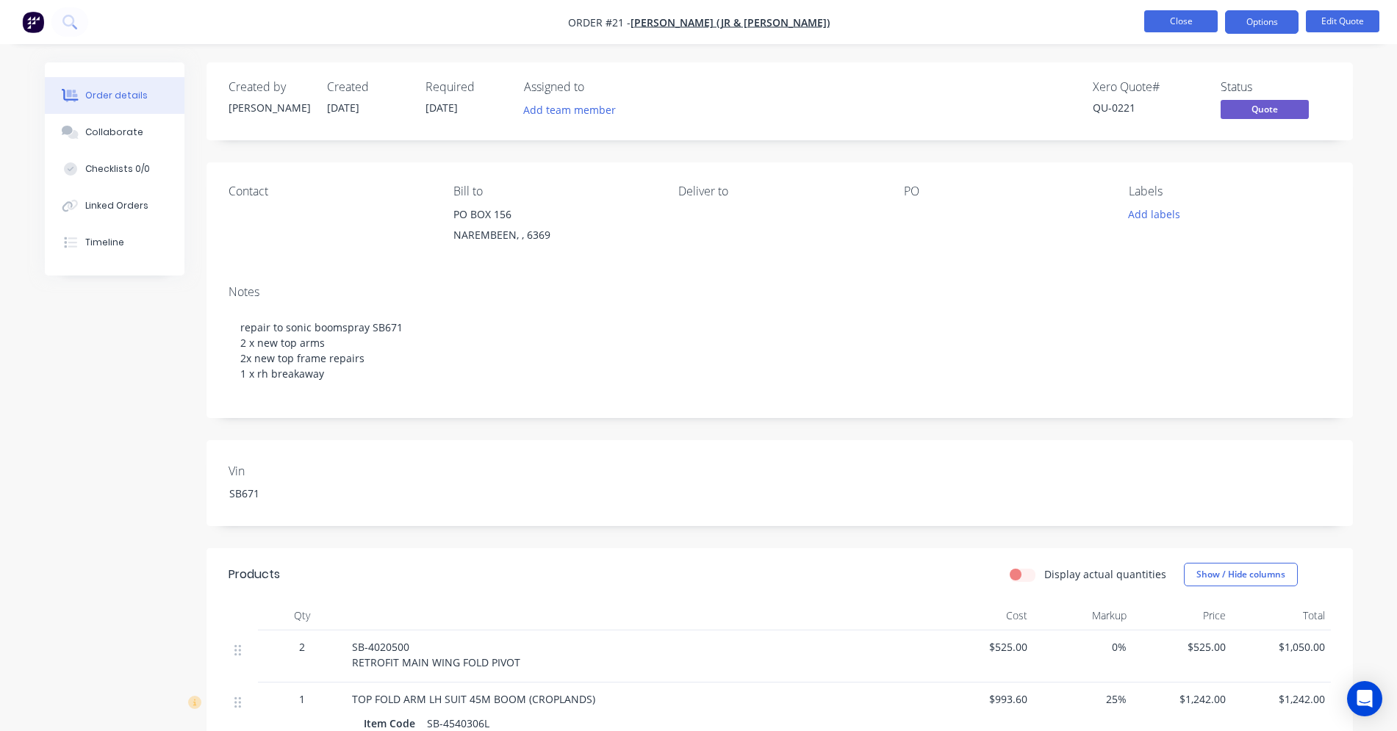
click at [1176, 24] on button "Close" at bounding box center [1182, 21] width 74 height 22
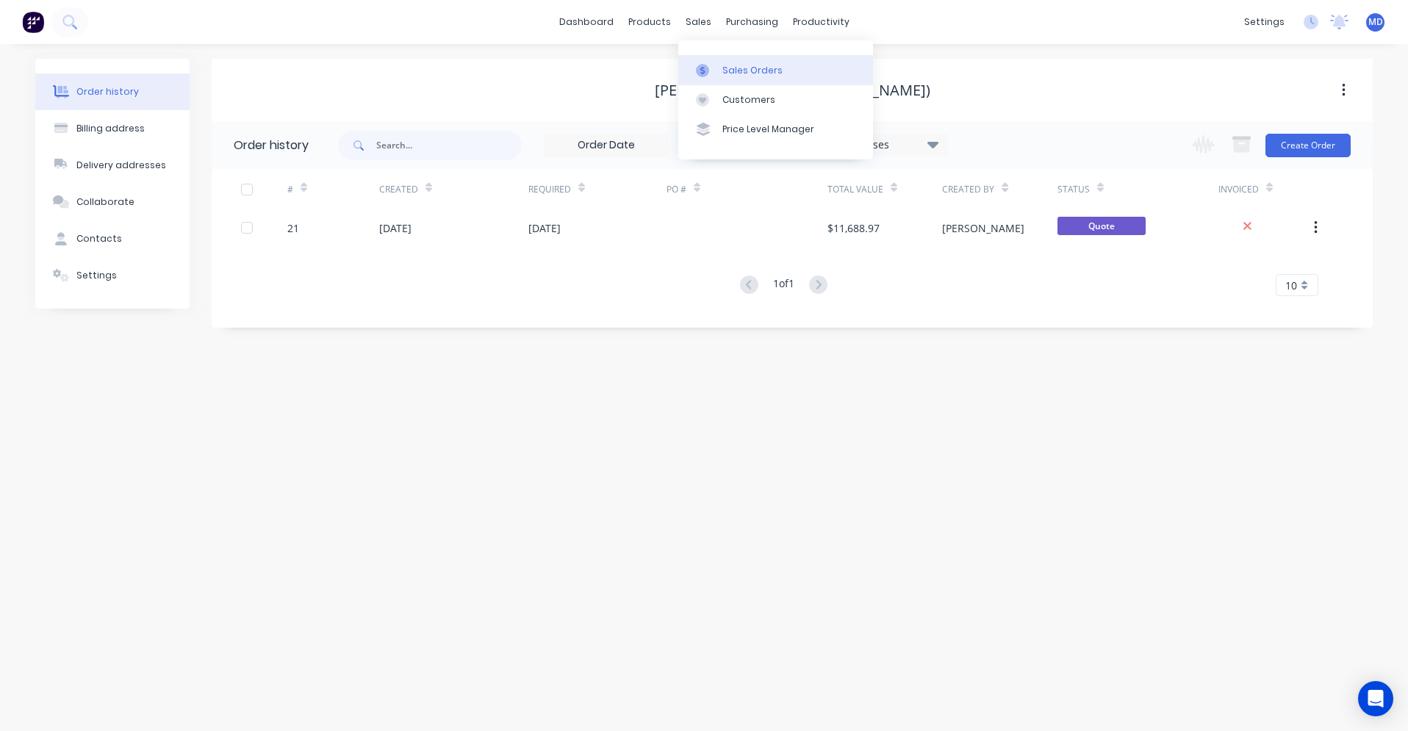
click at [731, 74] on div "Sales Orders" at bounding box center [753, 70] width 60 height 13
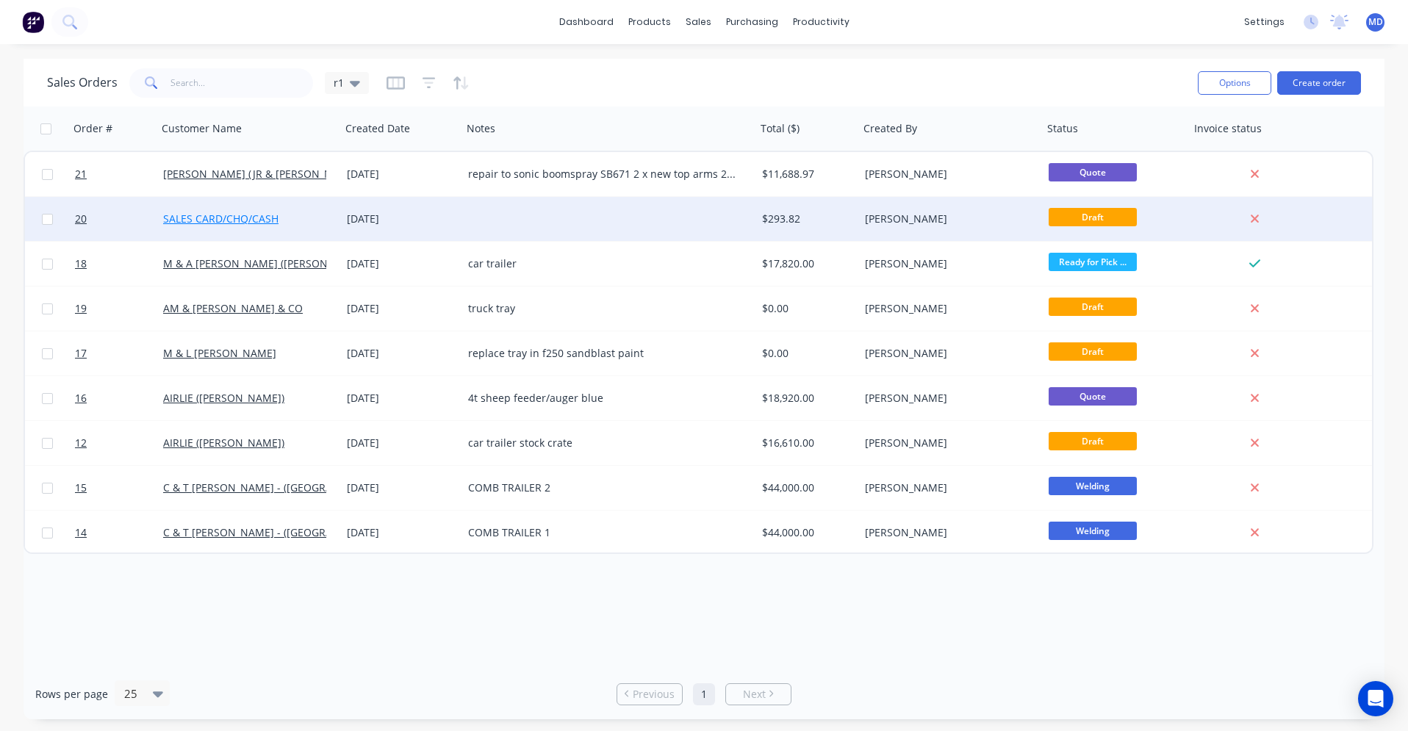
click at [267, 215] on link "SALES CARD/CHQ/CASH" at bounding box center [220, 219] width 115 height 14
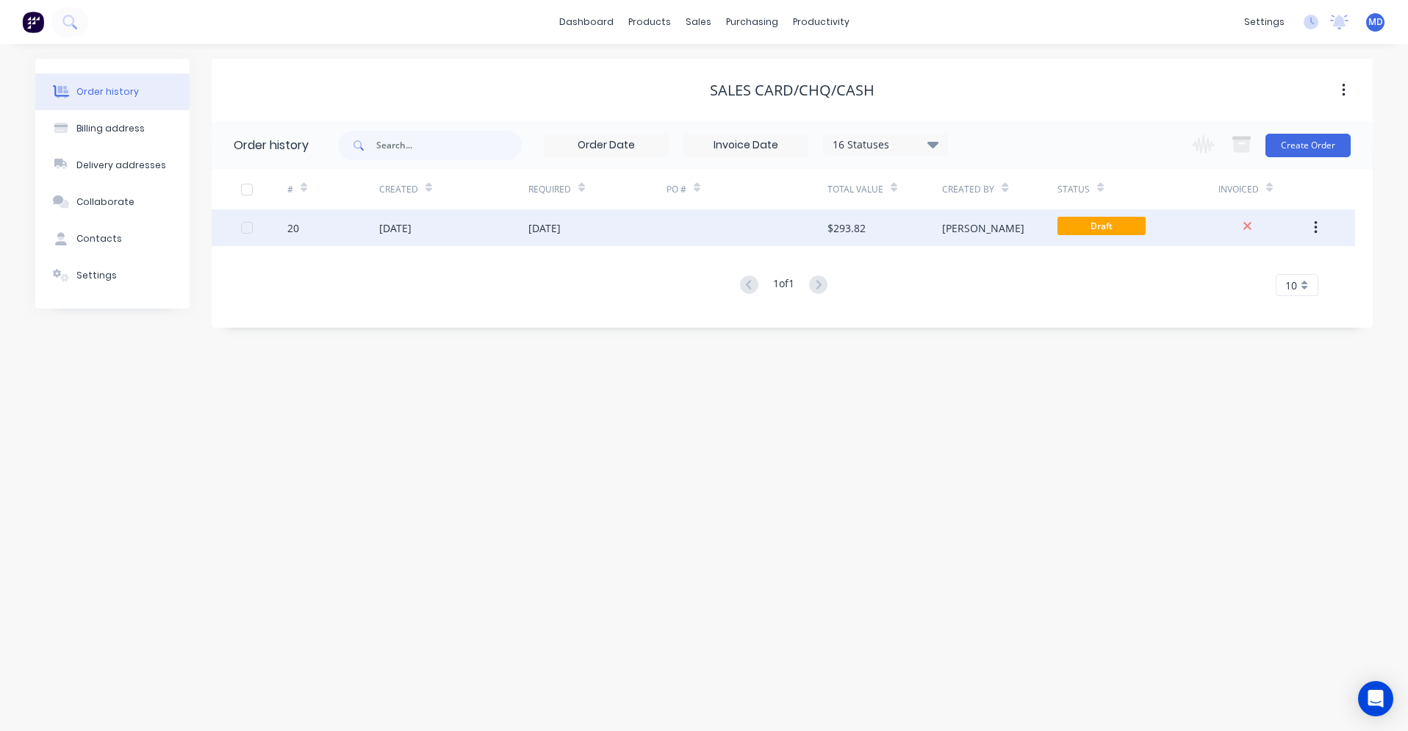
click at [412, 234] on div "[DATE]" at bounding box center [395, 228] width 32 height 15
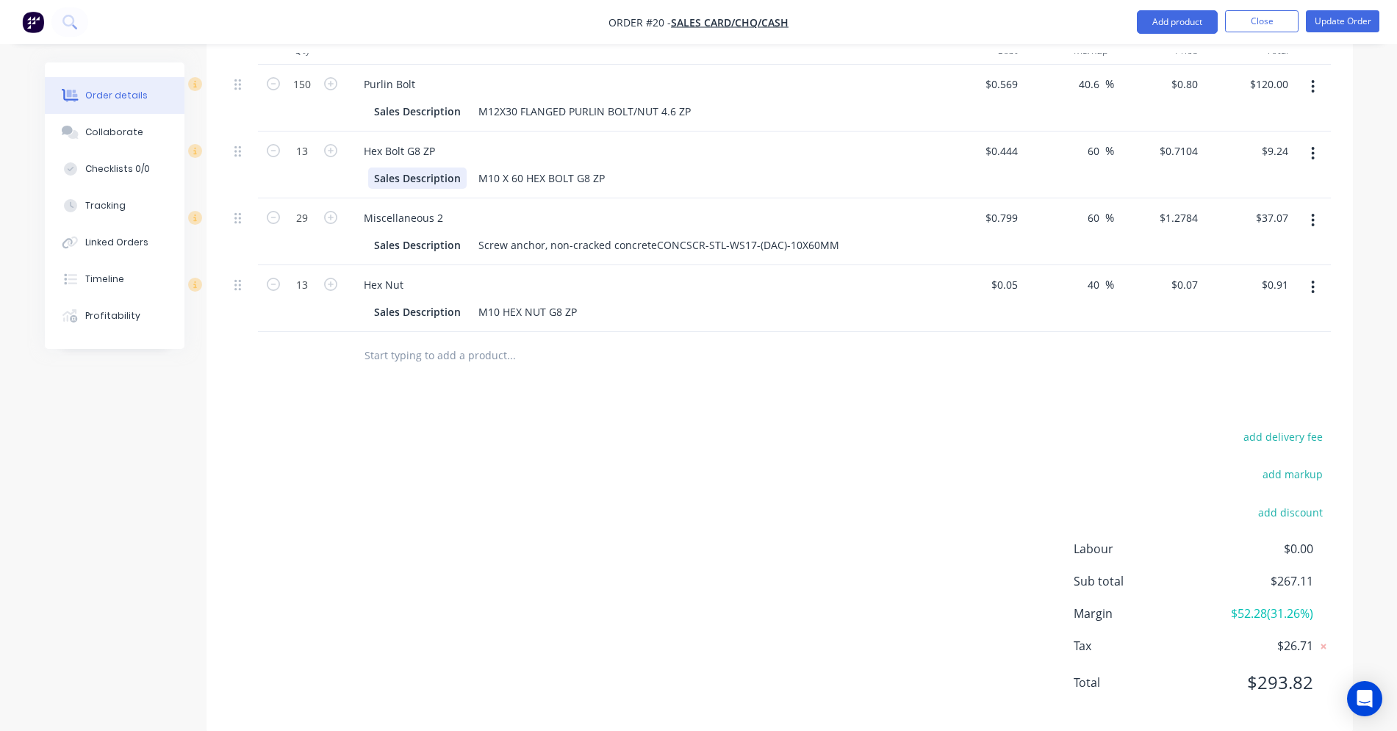
scroll to position [1095, 0]
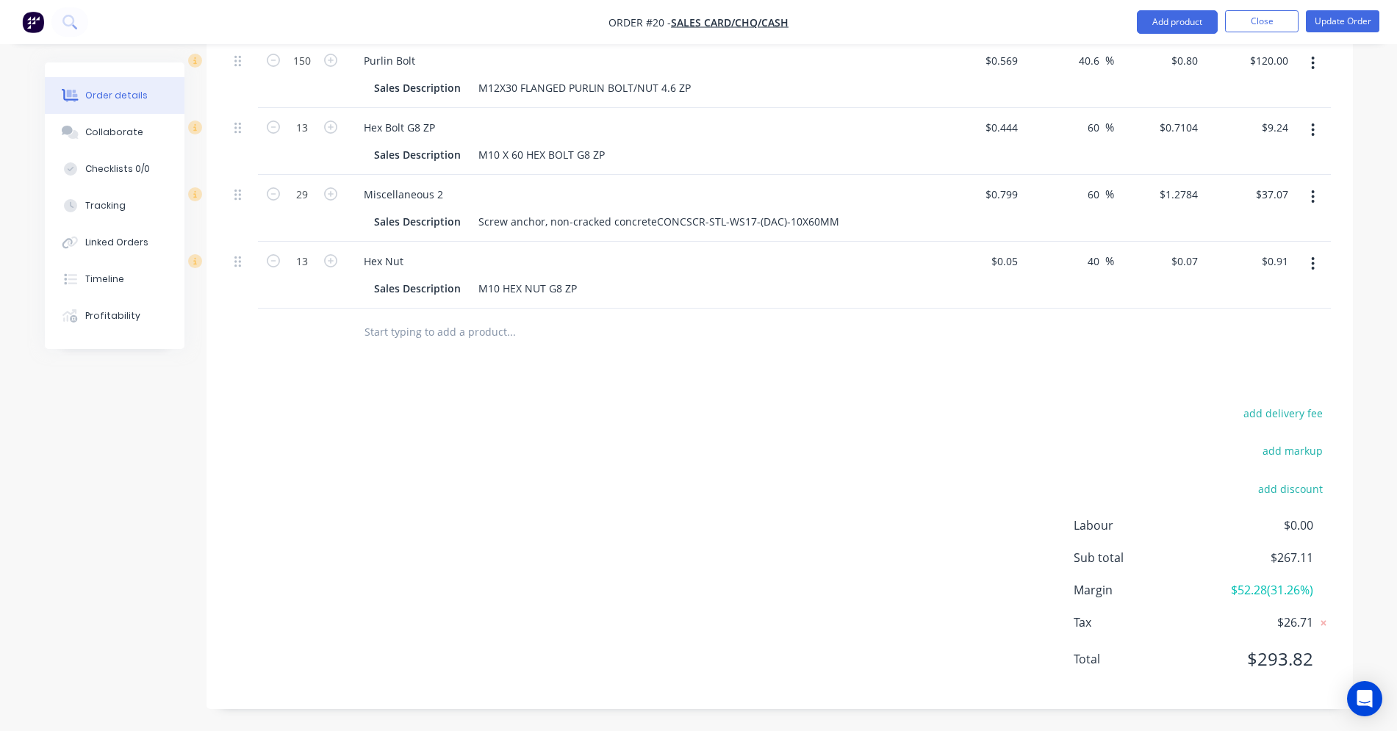
click at [401, 330] on input "text" at bounding box center [511, 332] width 294 height 29
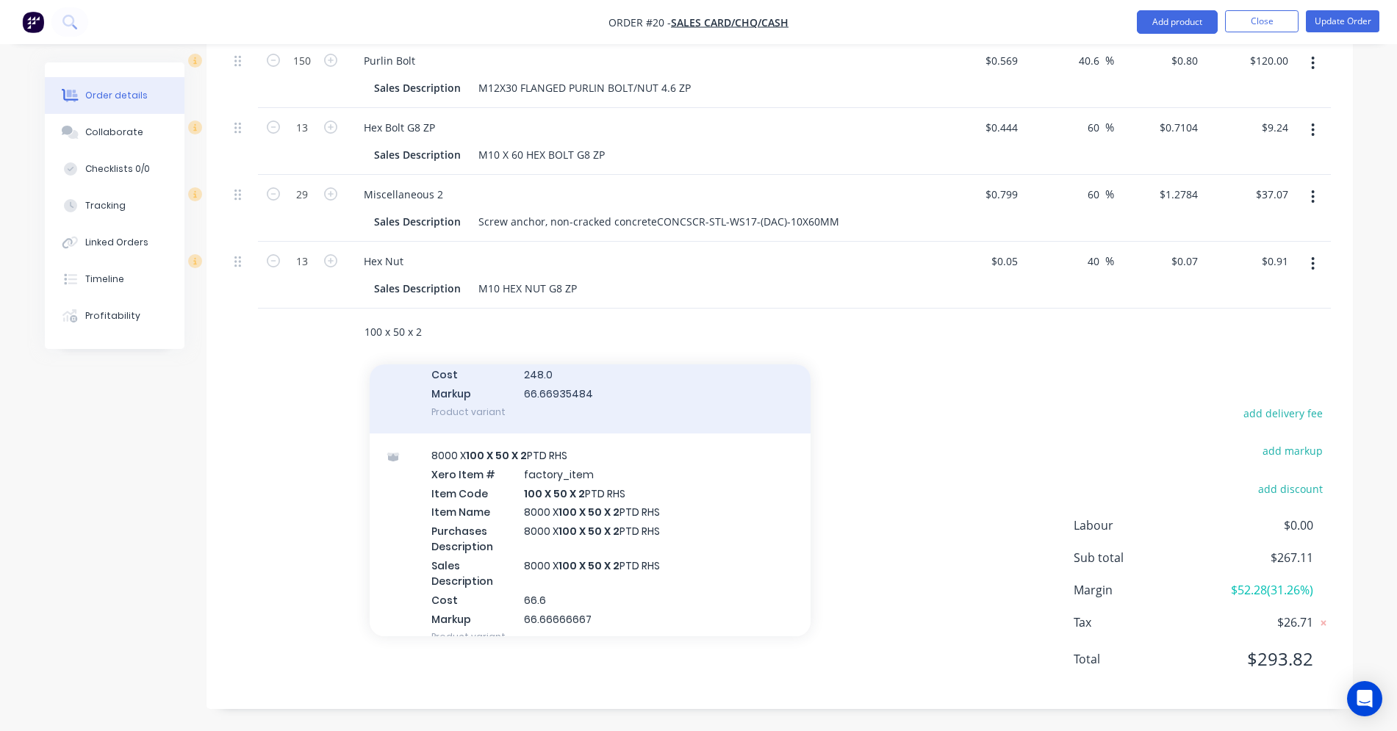
scroll to position [221, 0]
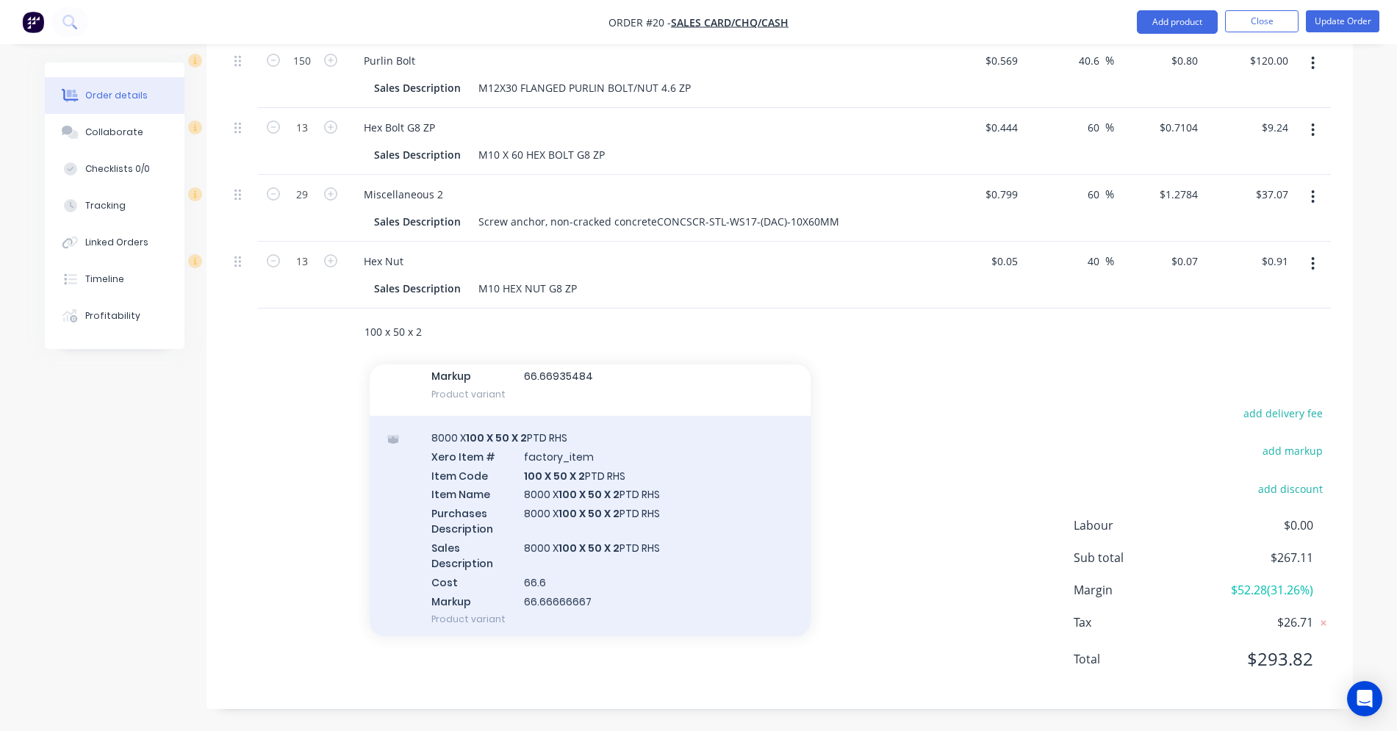
type input "100 x 50 x 2"
click at [512, 493] on div "8000 X 100 X 50 X 2 PTD RHS Xero Item # factory_item Item Code 100 X 50 X 2 PTD…" at bounding box center [590, 528] width 441 height 225
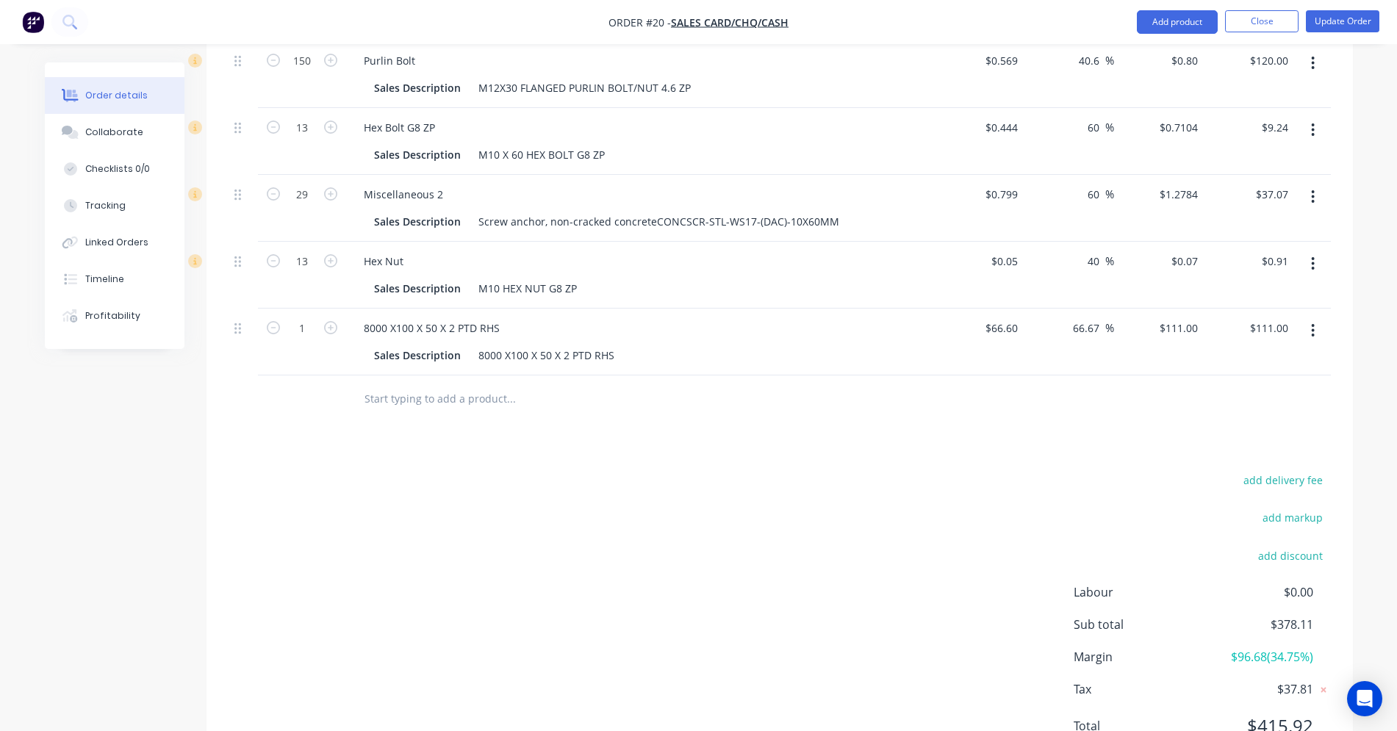
click at [1311, 334] on icon "button" at bounding box center [1313, 331] width 4 height 16
click at [1228, 456] on div "Delete" at bounding box center [1261, 457] width 113 height 21
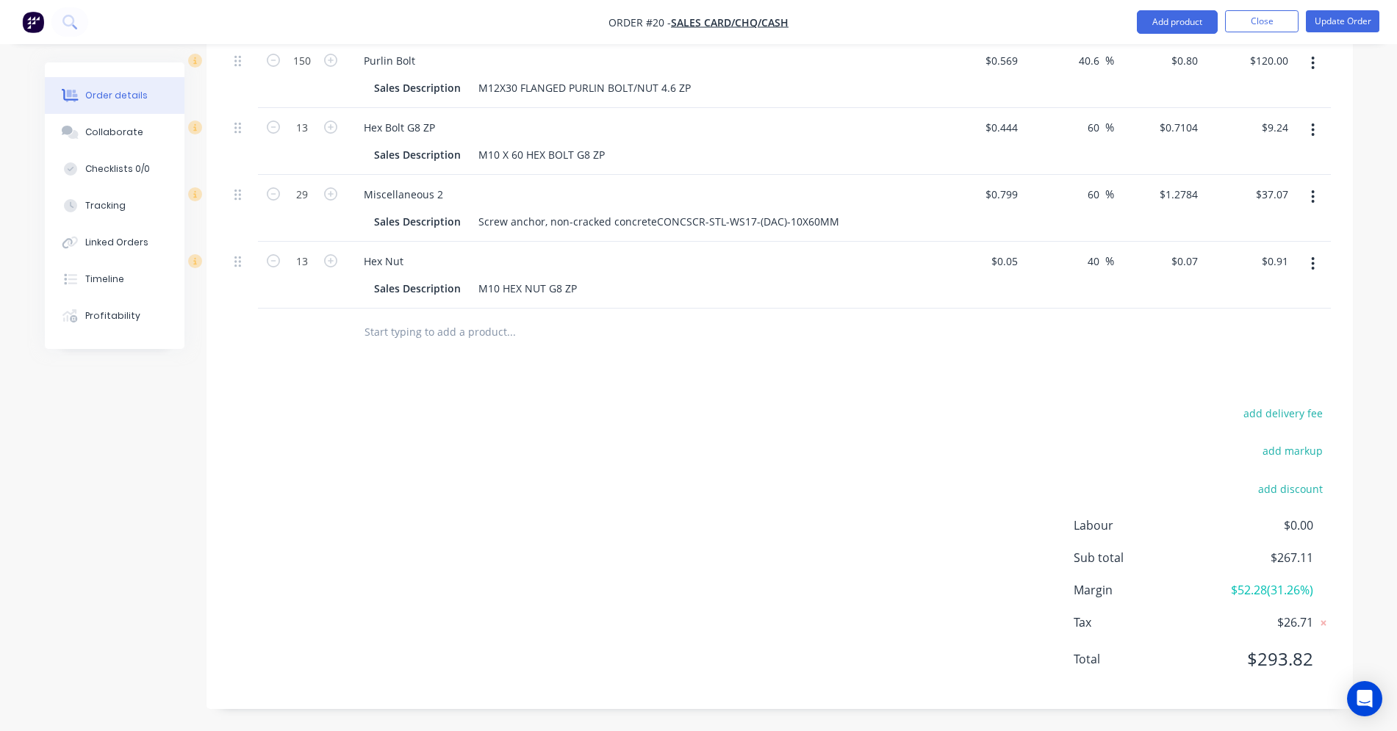
click at [422, 330] on input "text" at bounding box center [511, 332] width 294 height 29
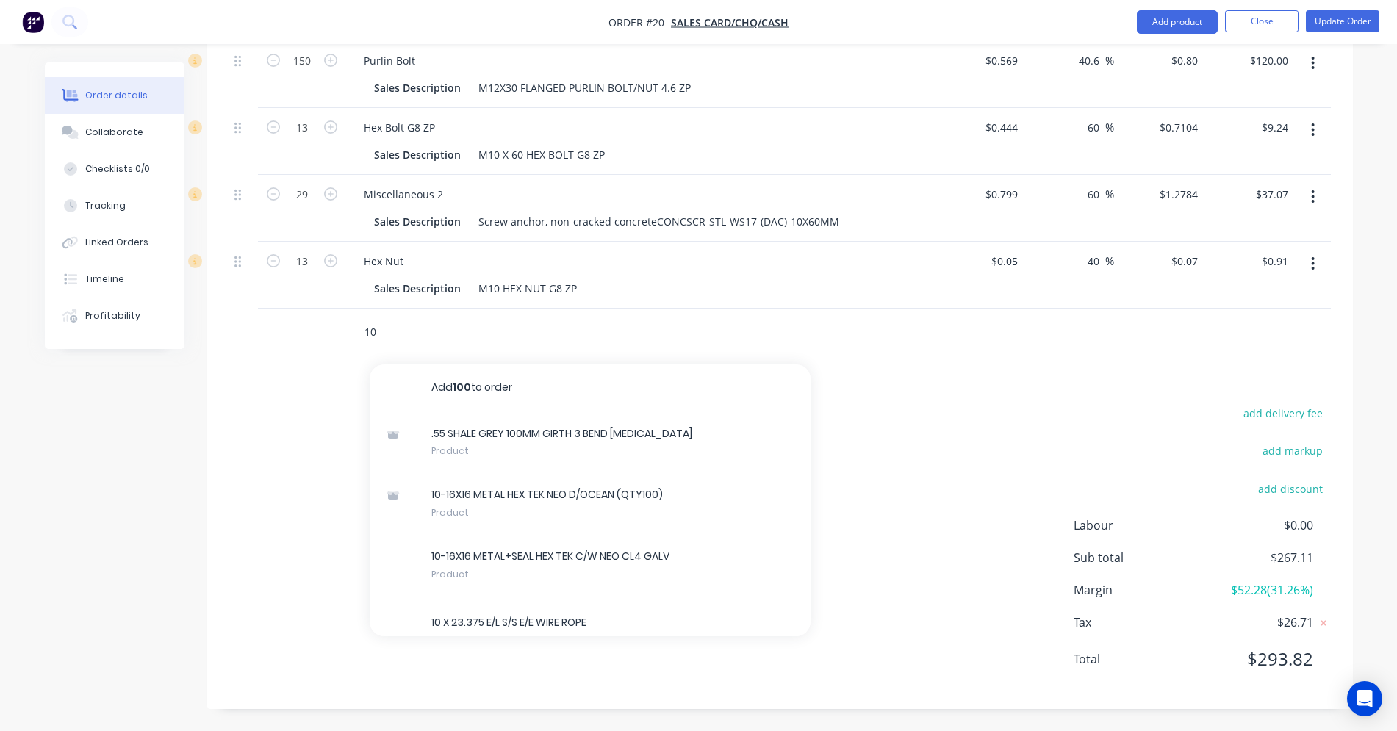
type input "1"
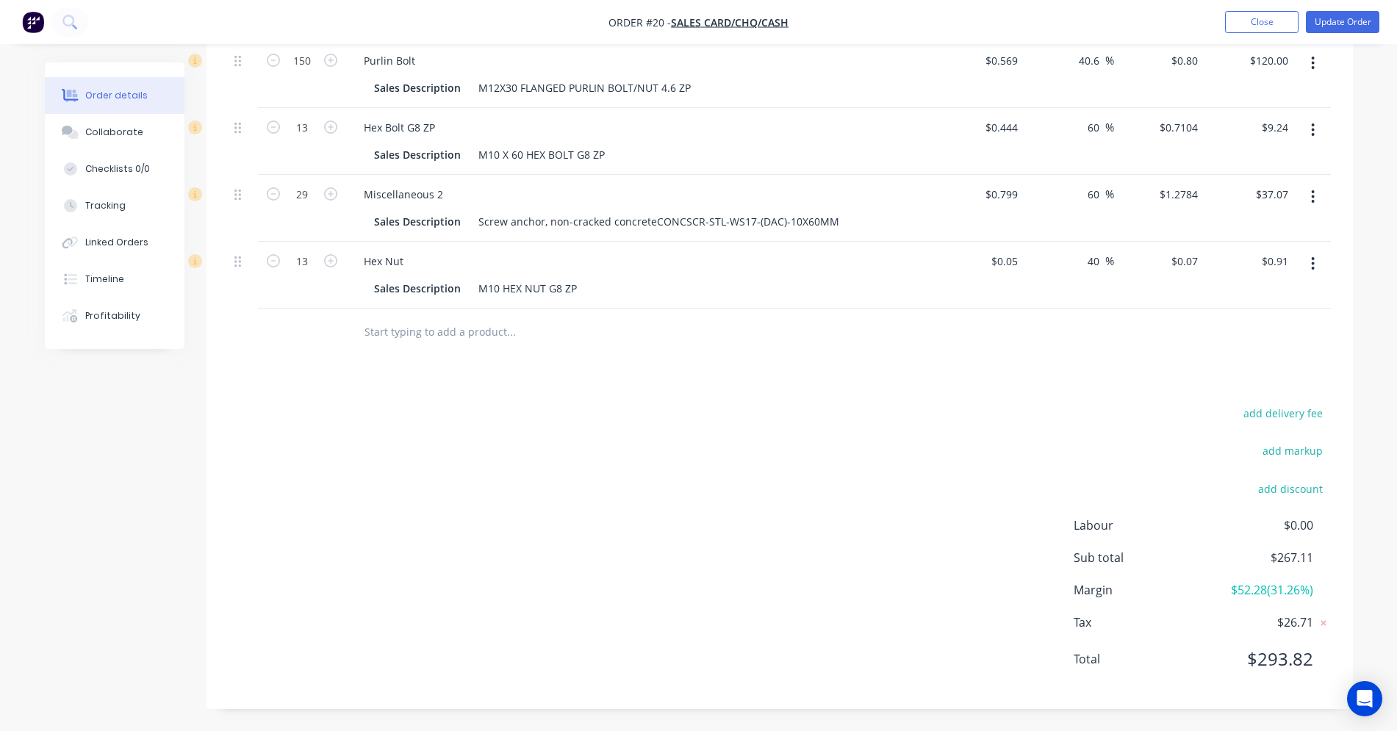
scroll to position [654, 0]
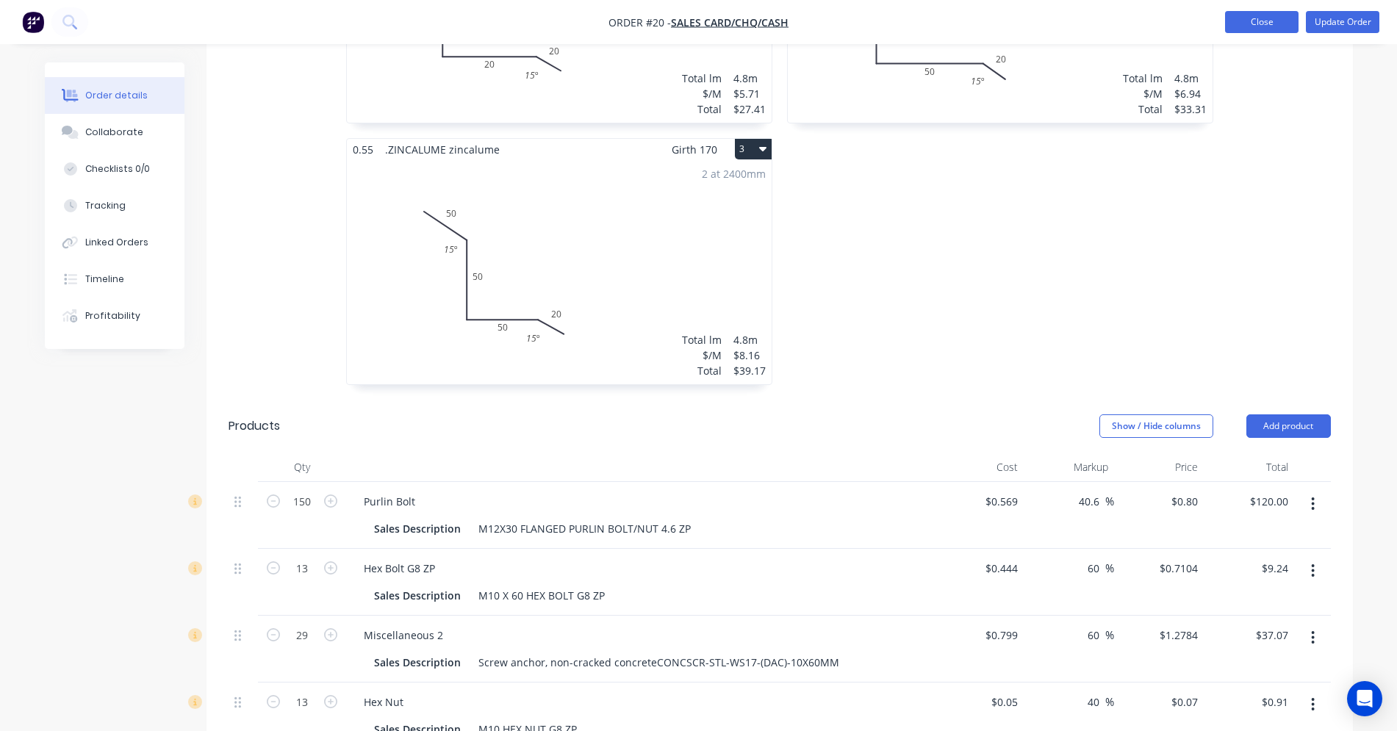
click at [1281, 30] on button "Close" at bounding box center [1262, 22] width 74 height 22
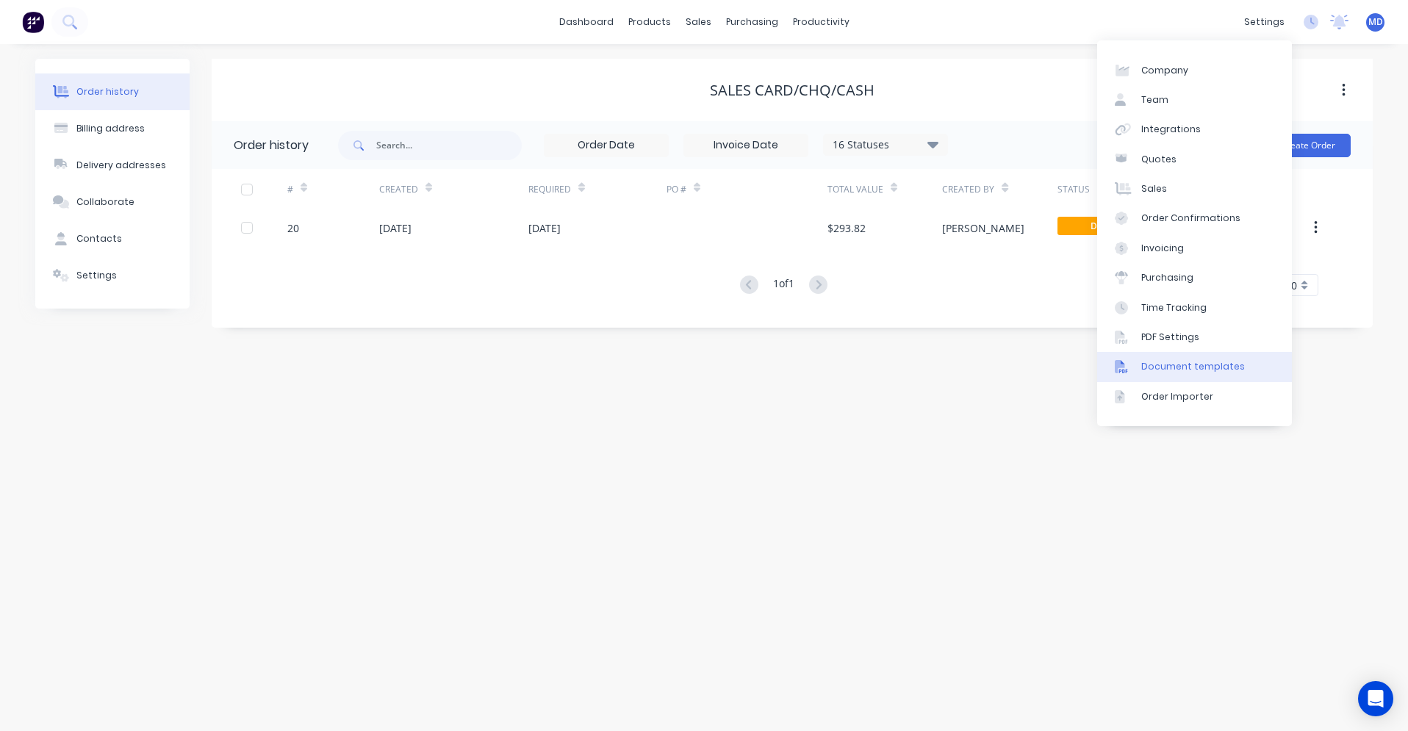
click at [1204, 363] on div "Document templates" at bounding box center [1194, 366] width 104 height 13
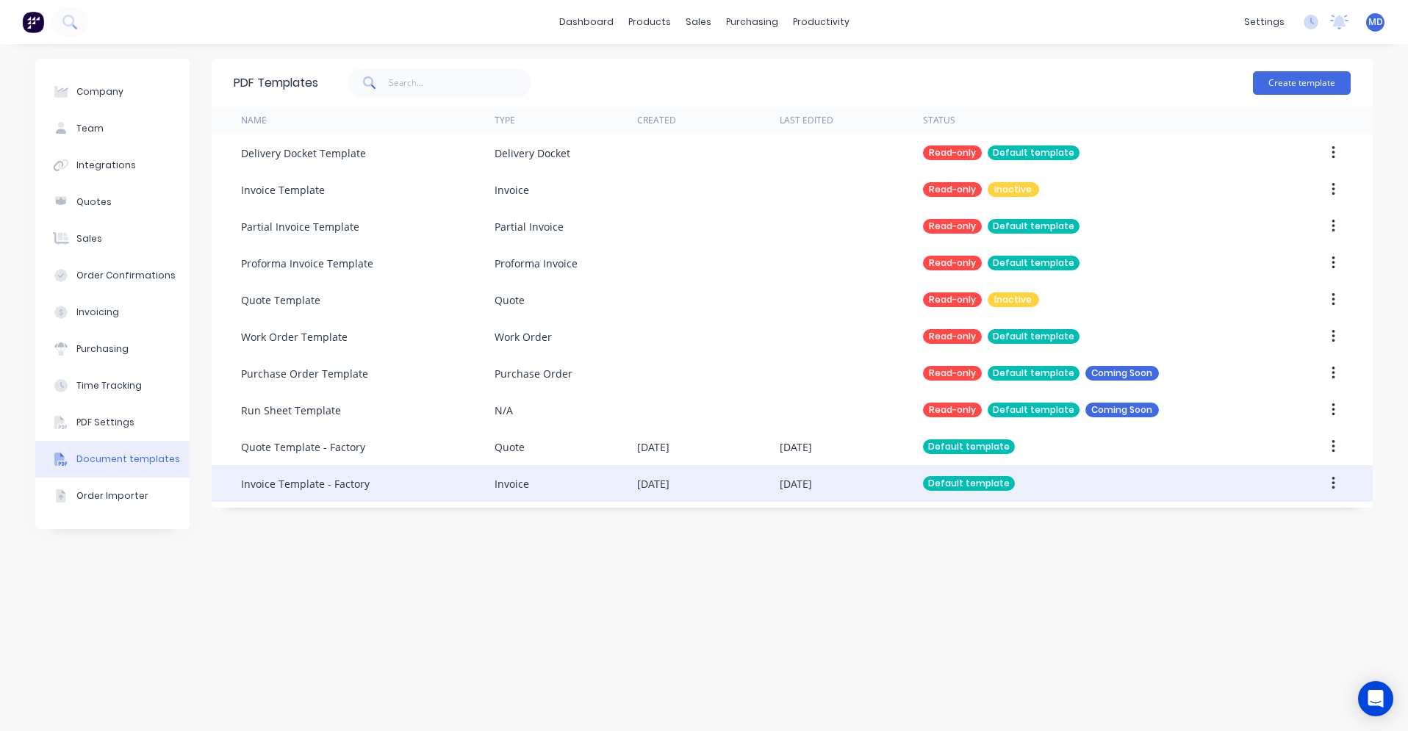
click at [276, 493] on div "Invoice Template - Factory" at bounding box center [368, 483] width 254 height 37
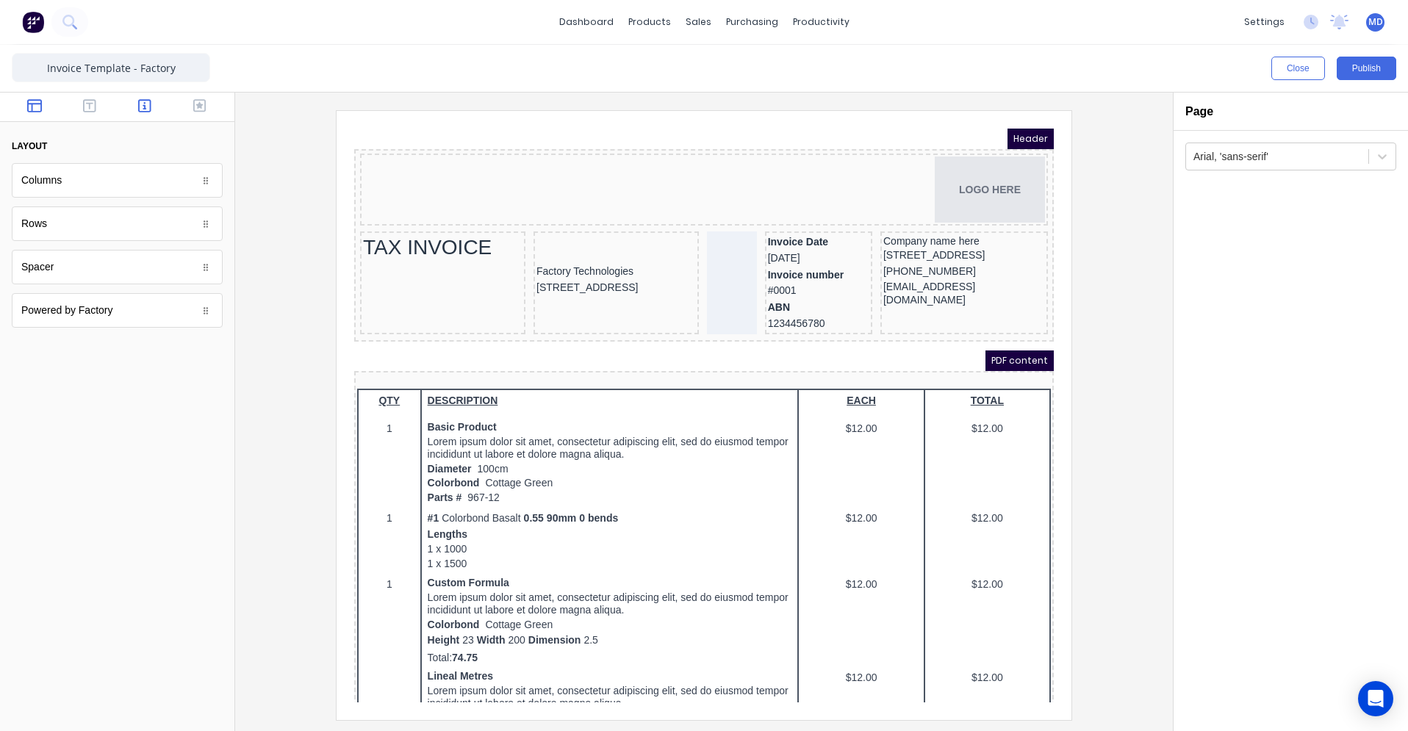
click at [150, 104] on icon "button" at bounding box center [144, 105] width 13 height 13
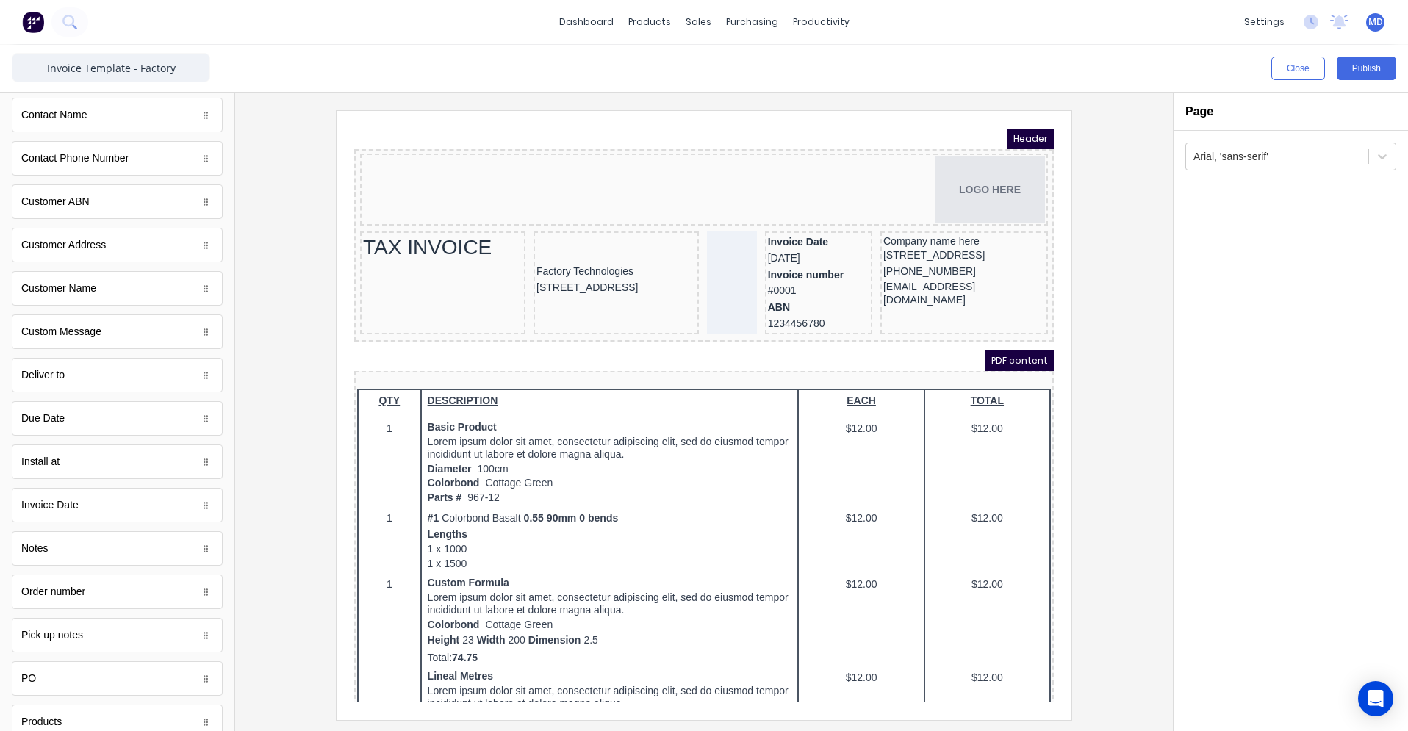
scroll to position [681, 0]
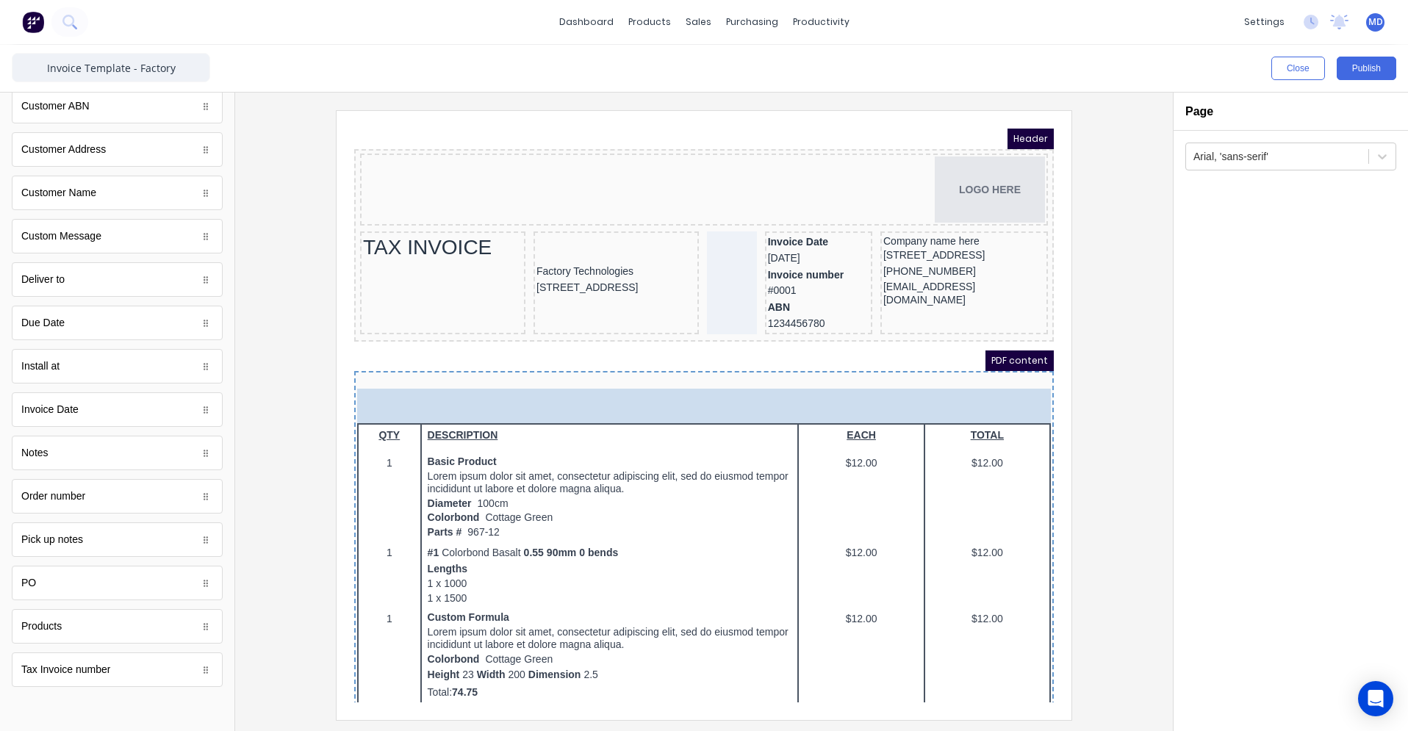
drag, startPoint x: 74, startPoint y: 456, endPoint x: 459, endPoint y: 388, distance: 391.9
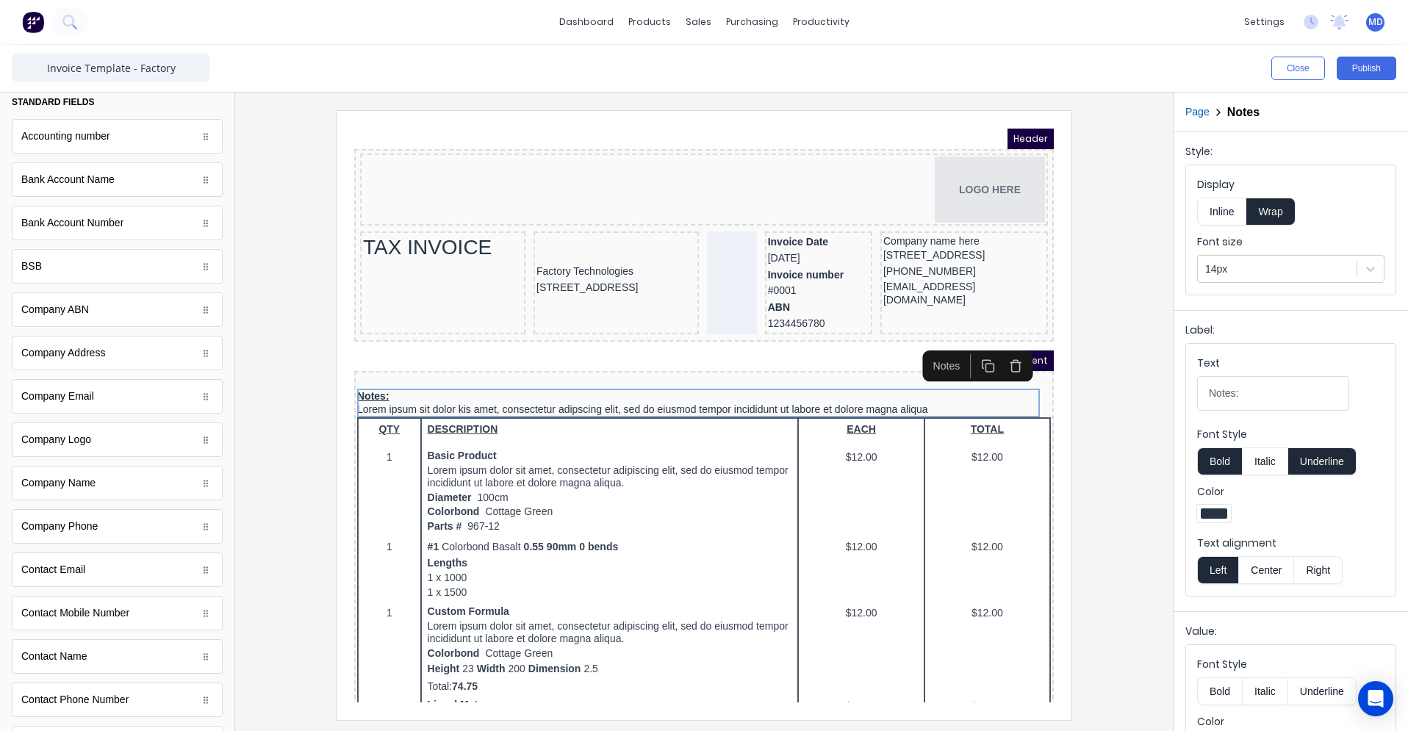
scroll to position [0, 0]
click at [193, 106] on icon "button" at bounding box center [199, 105] width 13 height 13
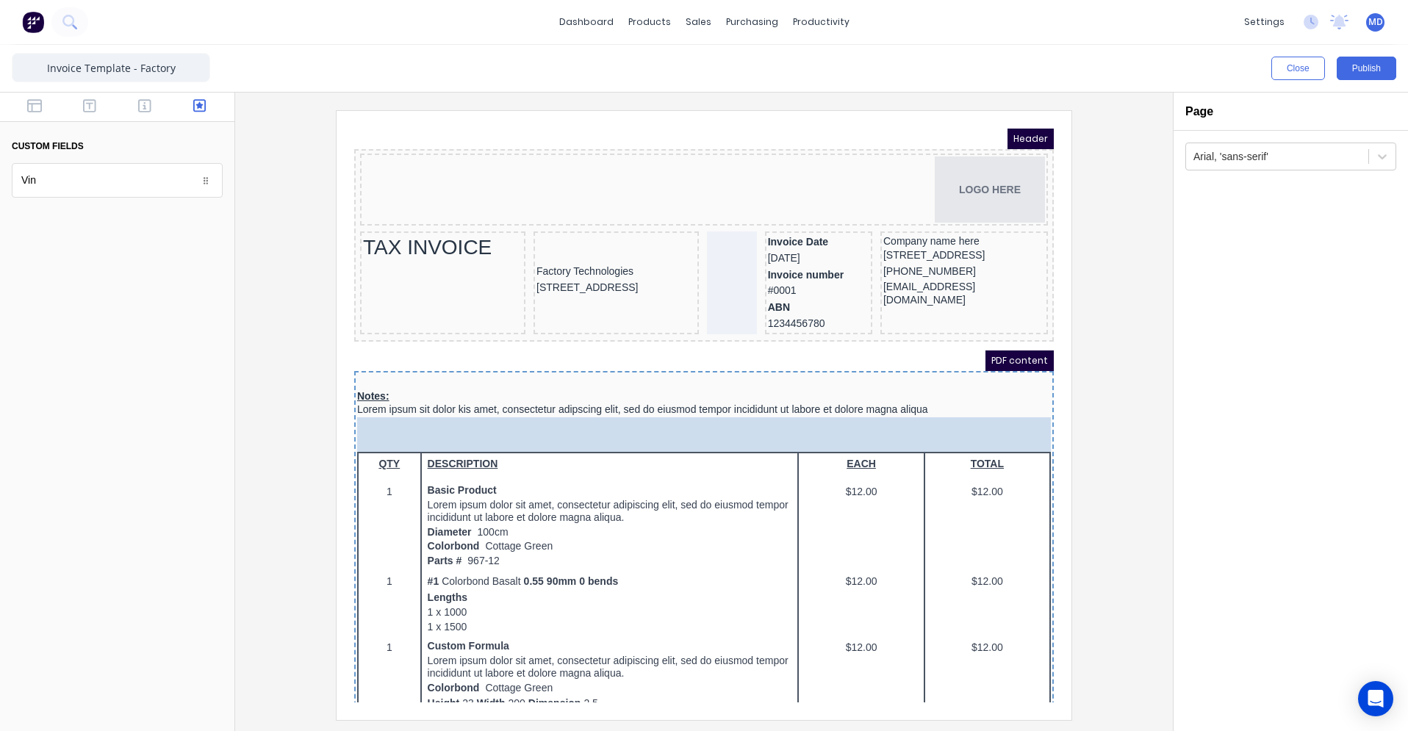
drag, startPoint x: 88, startPoint y: 176, endPoint x: 82, endPoint y: 296, distance: 120.7
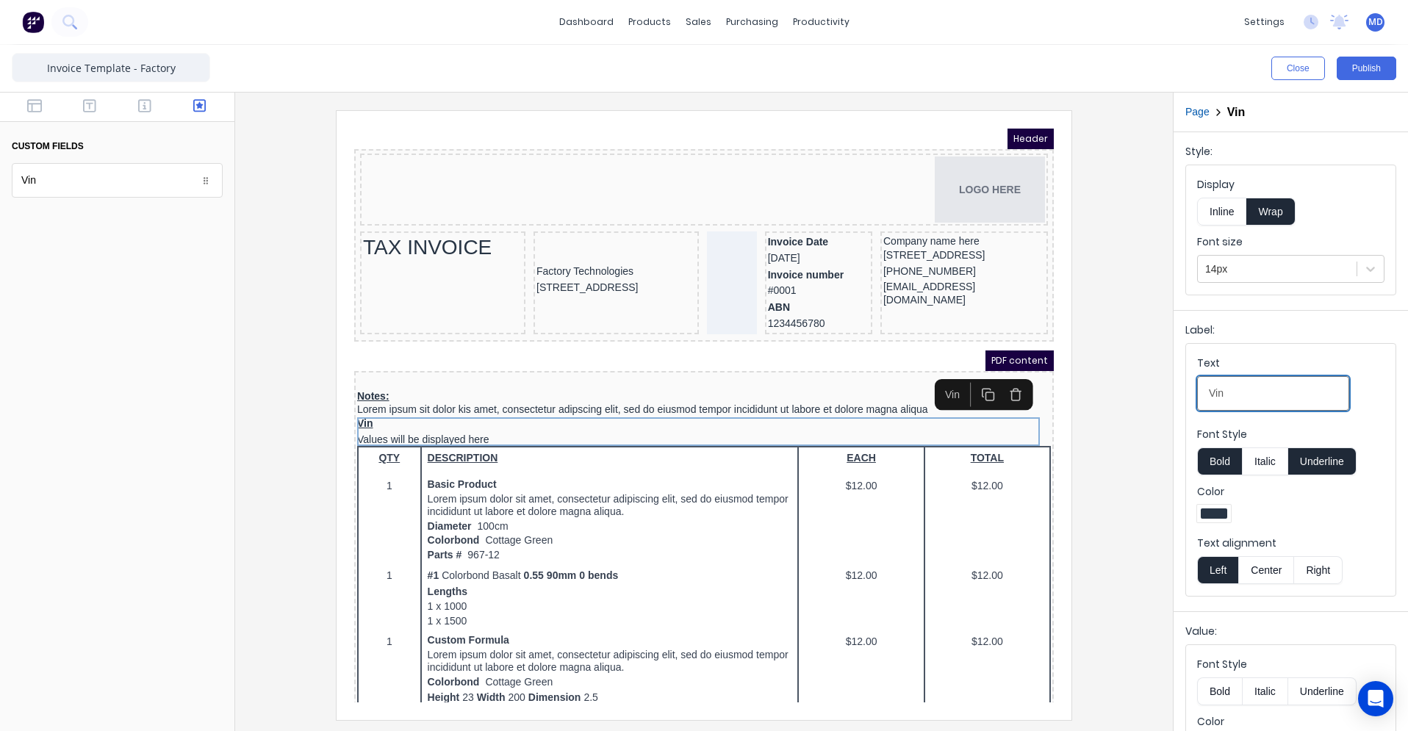
click at [1232, 394] on input "Vin" at bounding box center [1273, 393] width 152 height 35
type input "Vin:"
click at [1374, 74] on button "Publish" at bounding box center [1367, 69] width 60 height 24
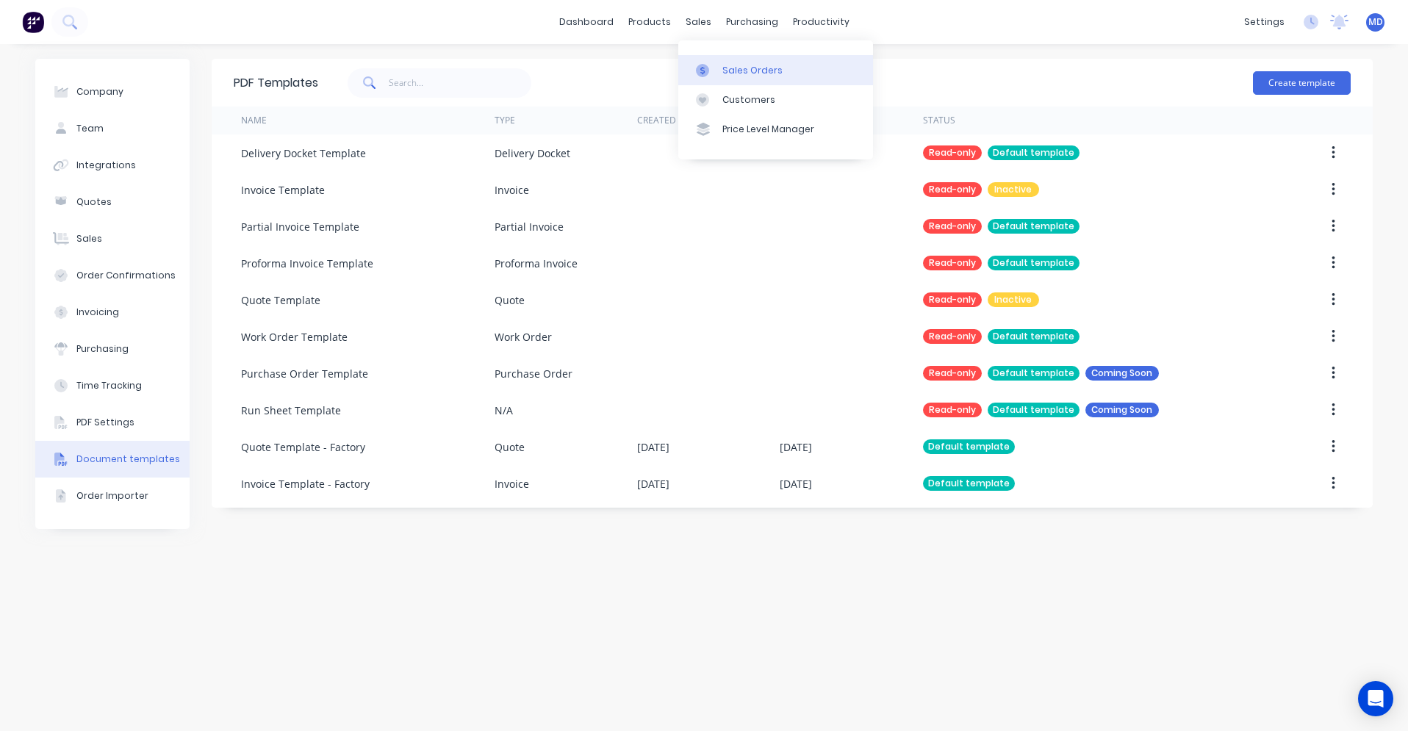
click at [723, 75] on div "Sales Orders" at bounding box center [753, 70] width 60 height 13
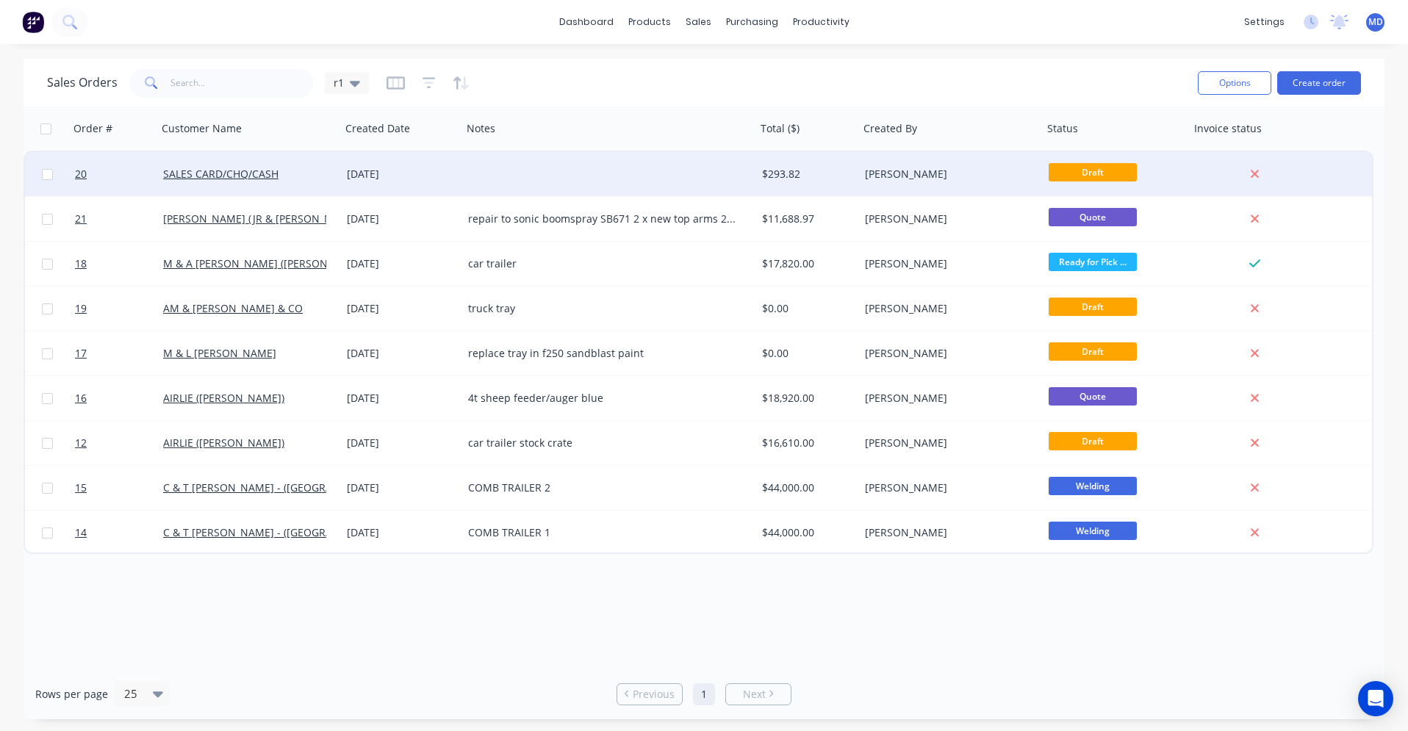
click at [286, 182] on div "SALES CARD/CHQ/CASH" at bounding box center [249, 174] width 184 height 44
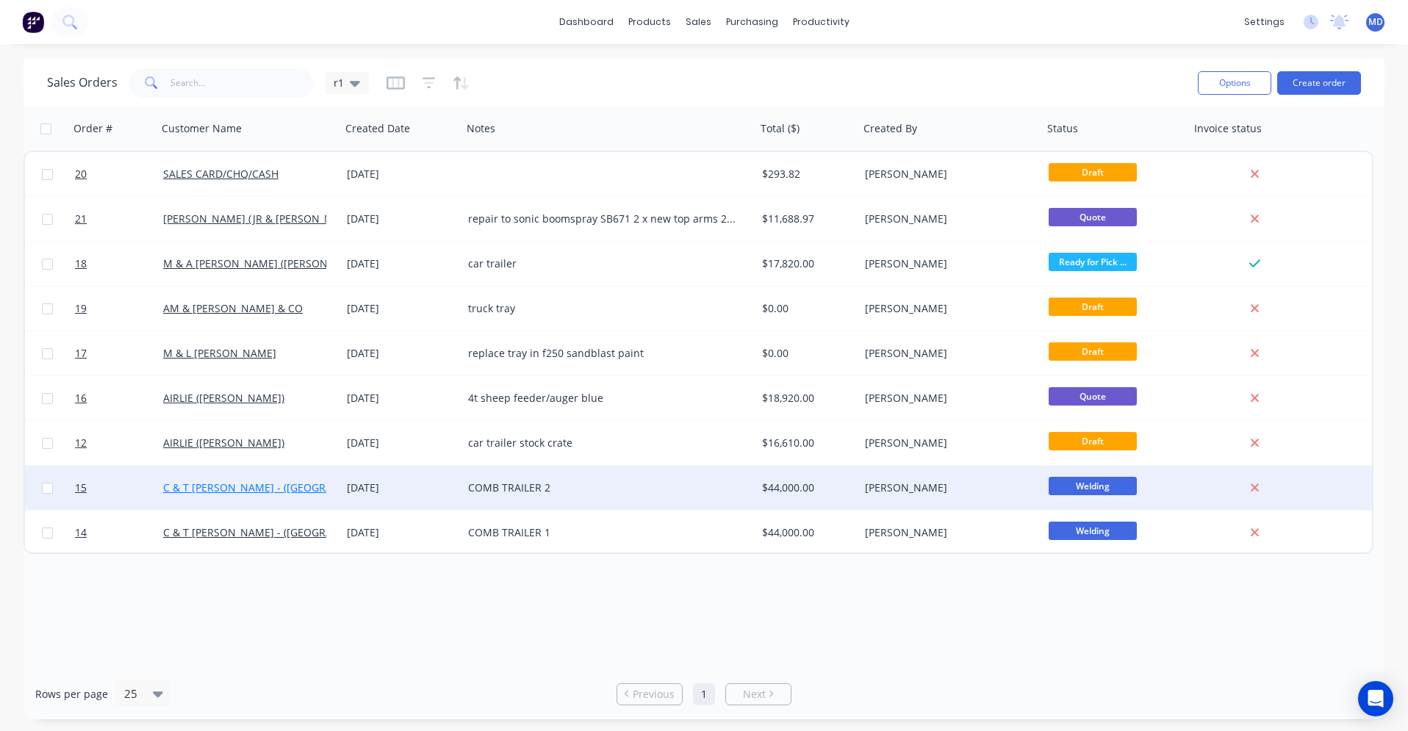
click at [243, 487] on link "C & T [PERSON_NAME] - ([GEOGRAPHIC_DATA])" at bounding box center [277, 488] width 228 height 14
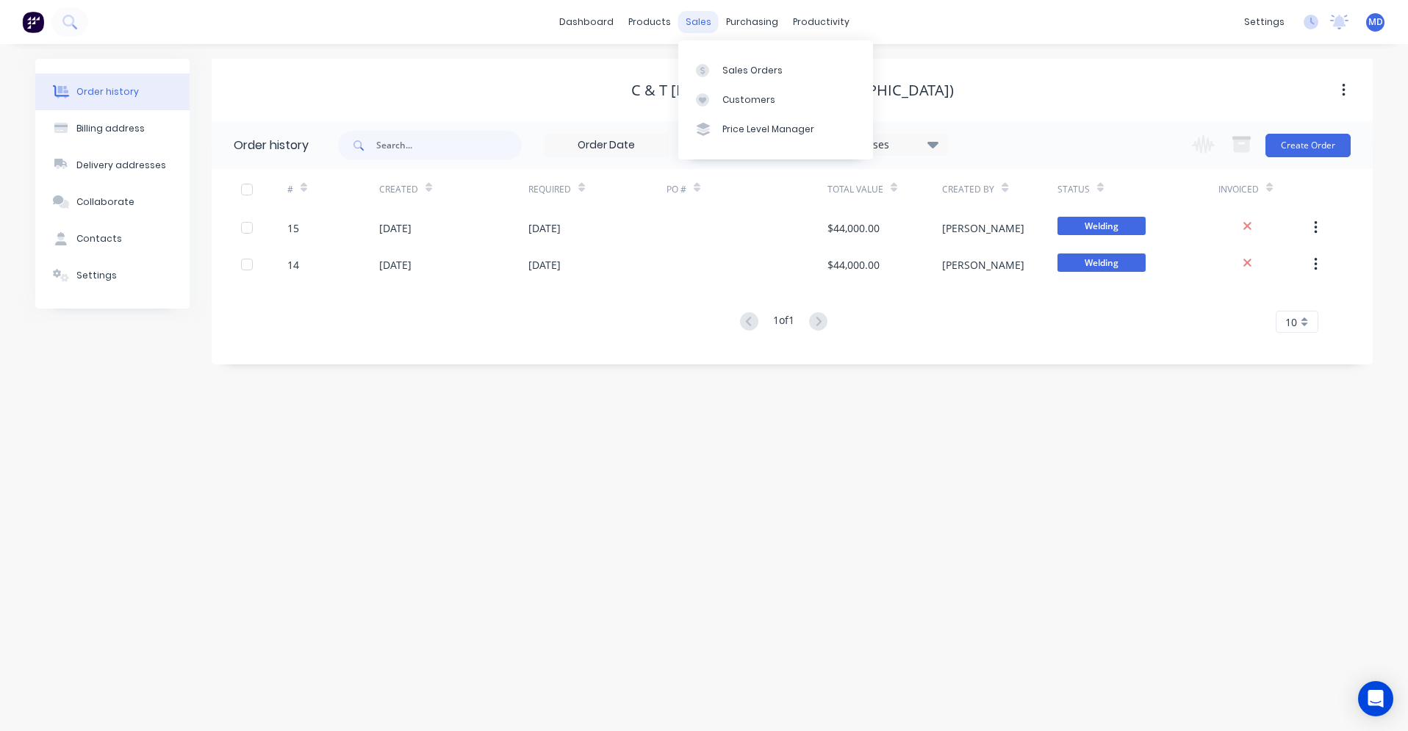
click at [702, 30] on div "sales" at bounding box center [698, 22] width 40 height 22
click at [724, 62] on link "Sales Orders" at bounding box center [775, 69] width 195 height 29
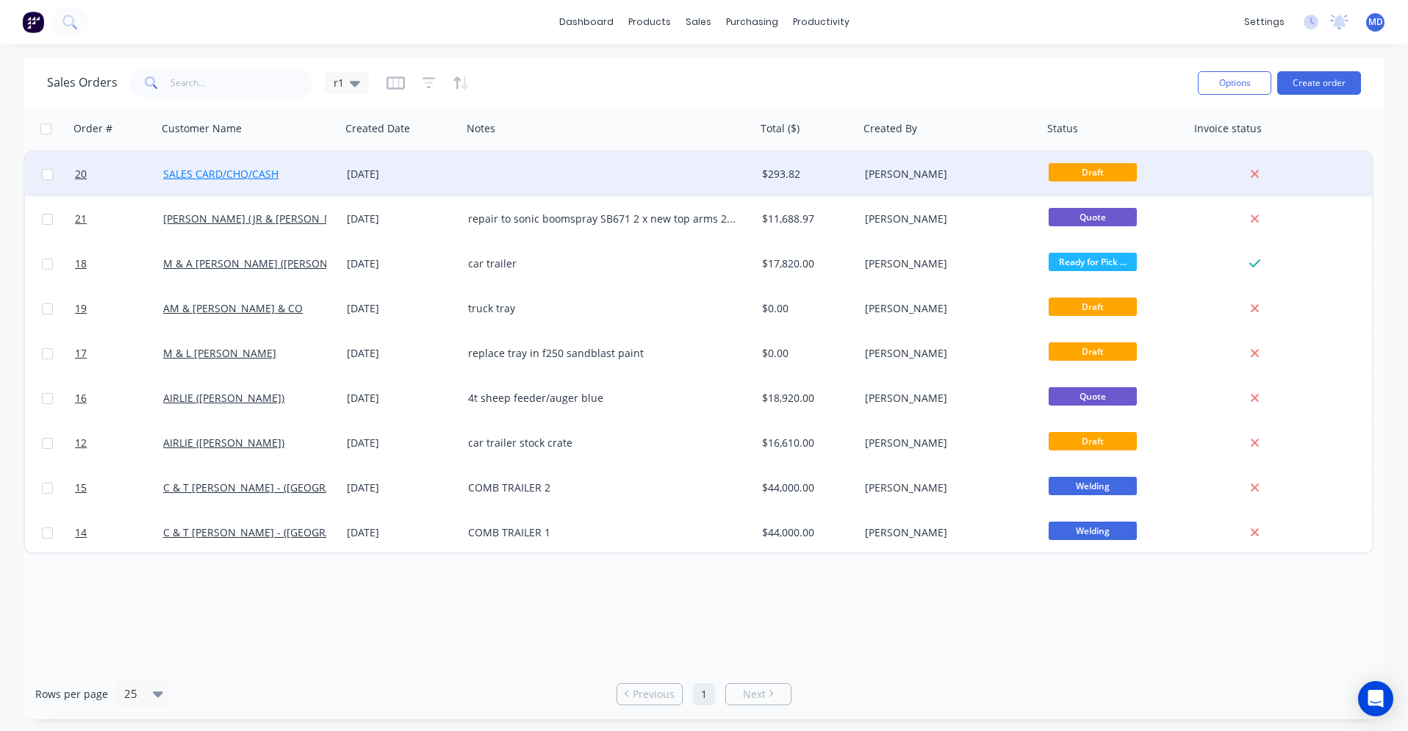
click at [238, 173] on link "SALES CARD/CHQ/CASH" at bounding box center [220, 174] width 115 height 14
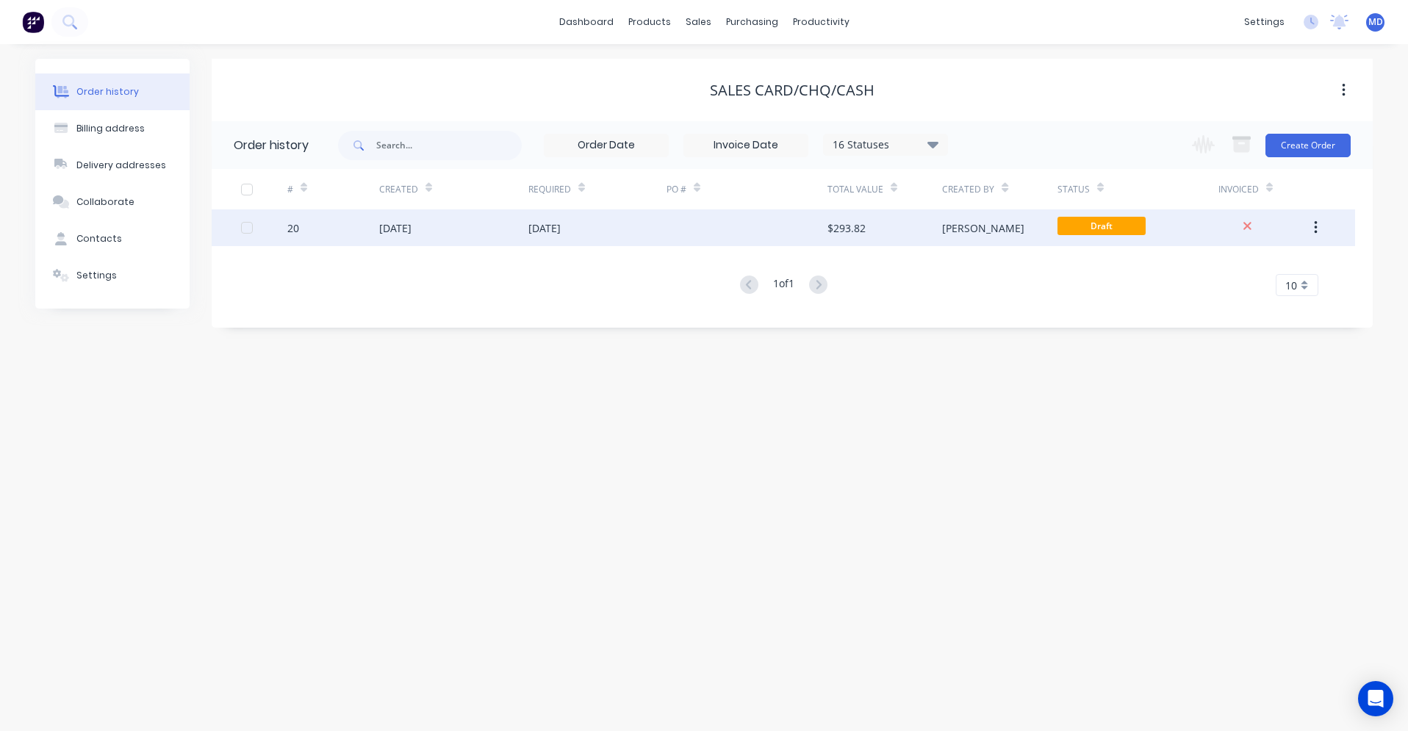
click at [443, 232] on div "[DATE]" at bounding box center [453, 228] width 149 height 37
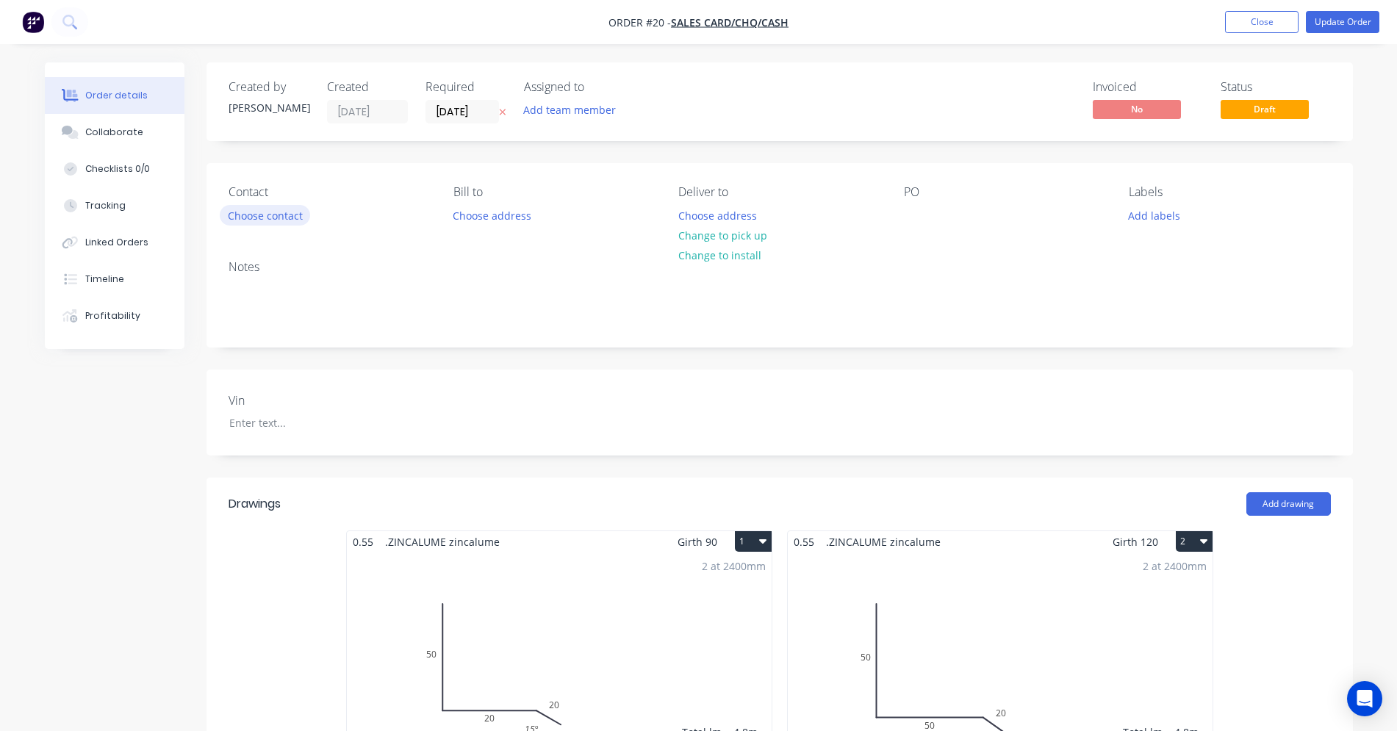
click at [282, 217] on button "Choose contact" at bounding box center [265, 215] width 90 height 20
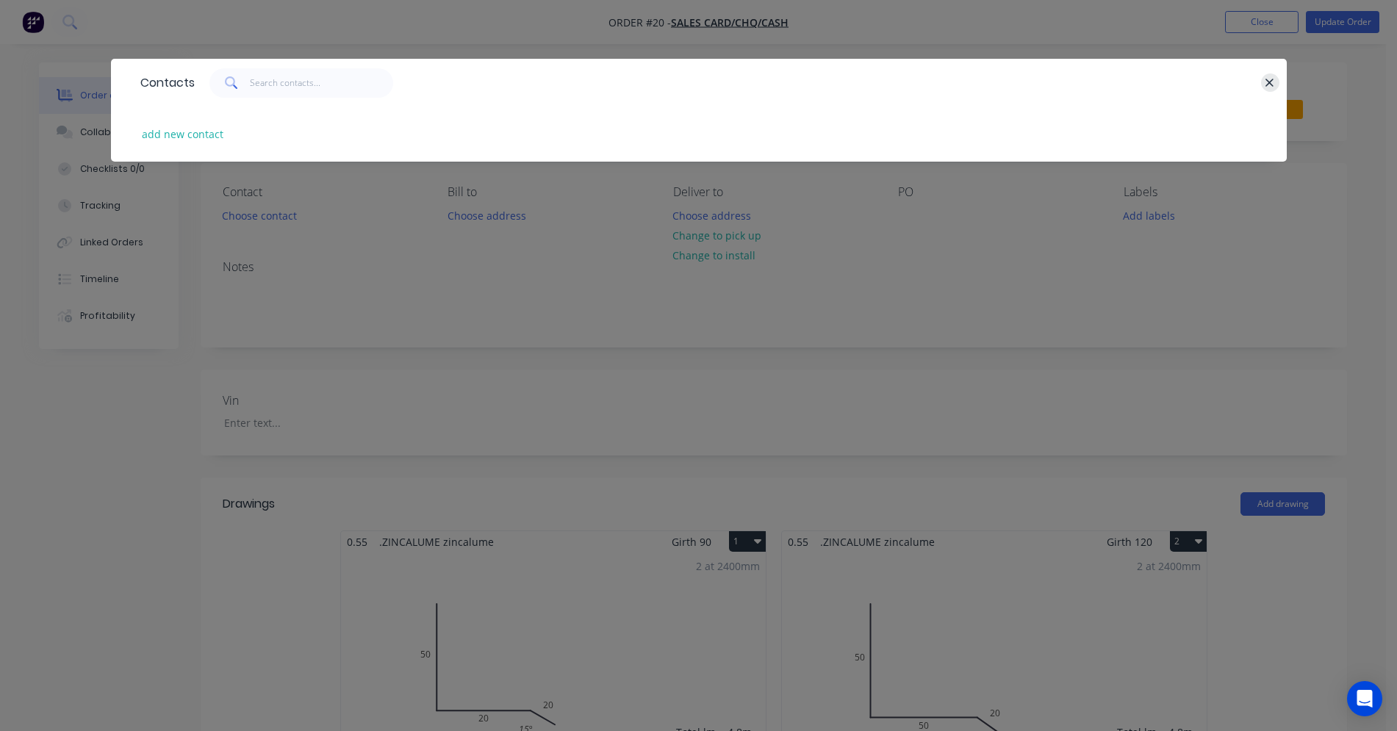
click at [1266, 77] on icon "button" at bounding box center [1270, 82] width 10 height 13
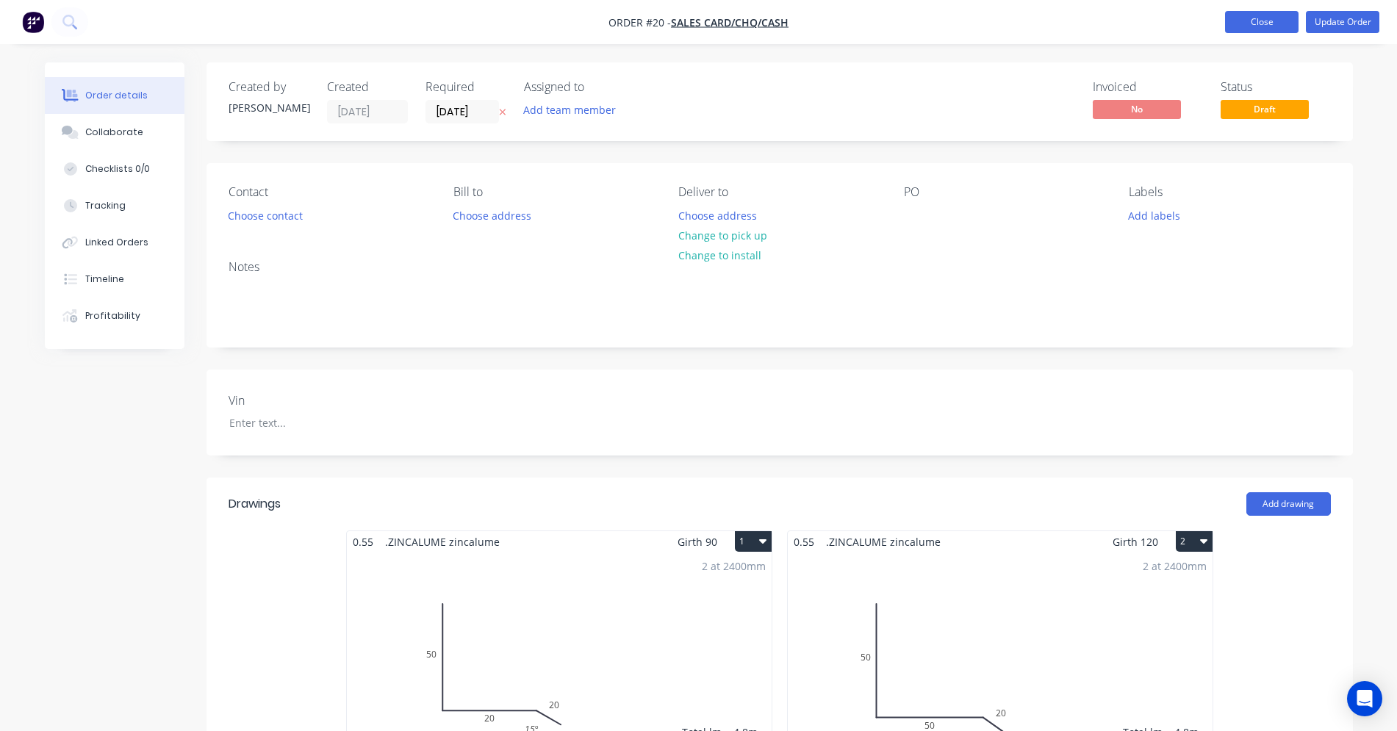
click at [1278, 26] on button "Close" at bounding box center [1262, 22] width 74 height 22
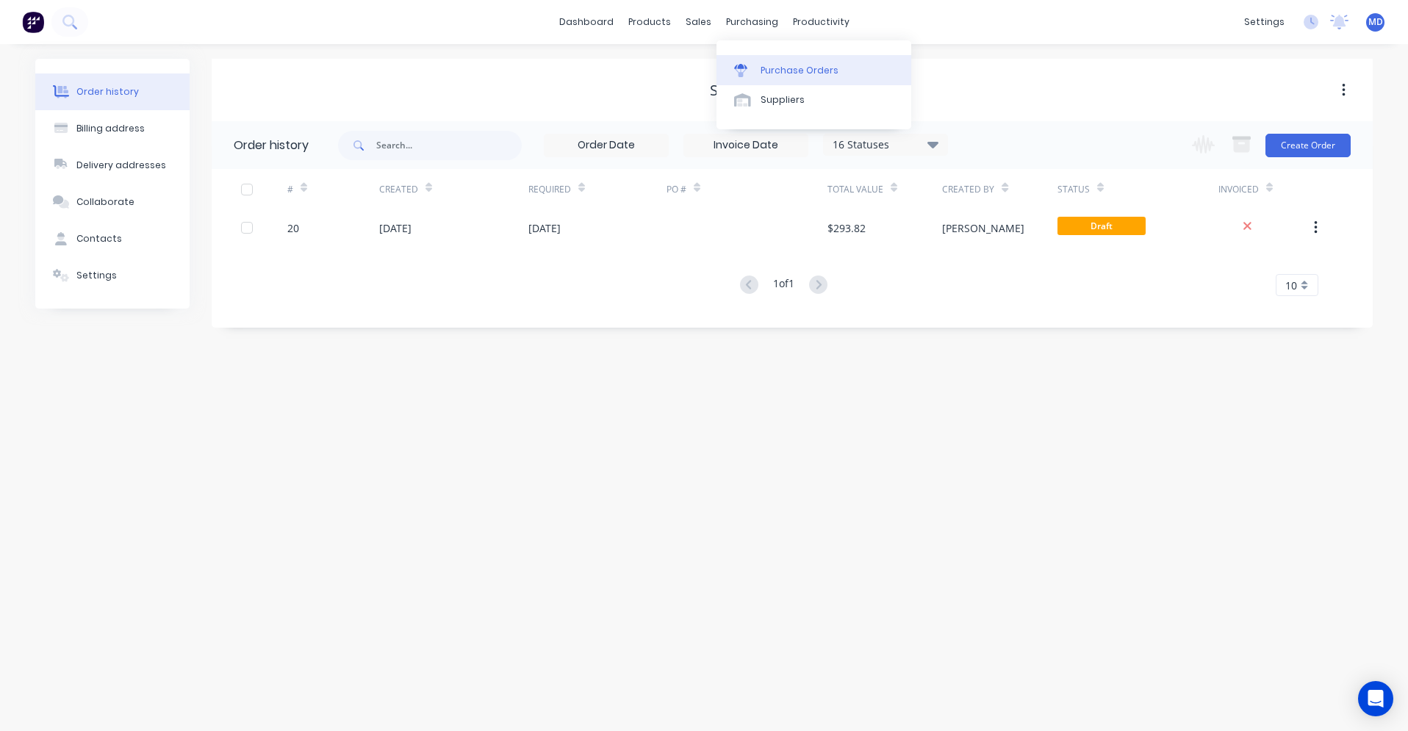
click at [765, 67] on div "Purchase Orders" at bounding box center [800, 70] width 78 height 13
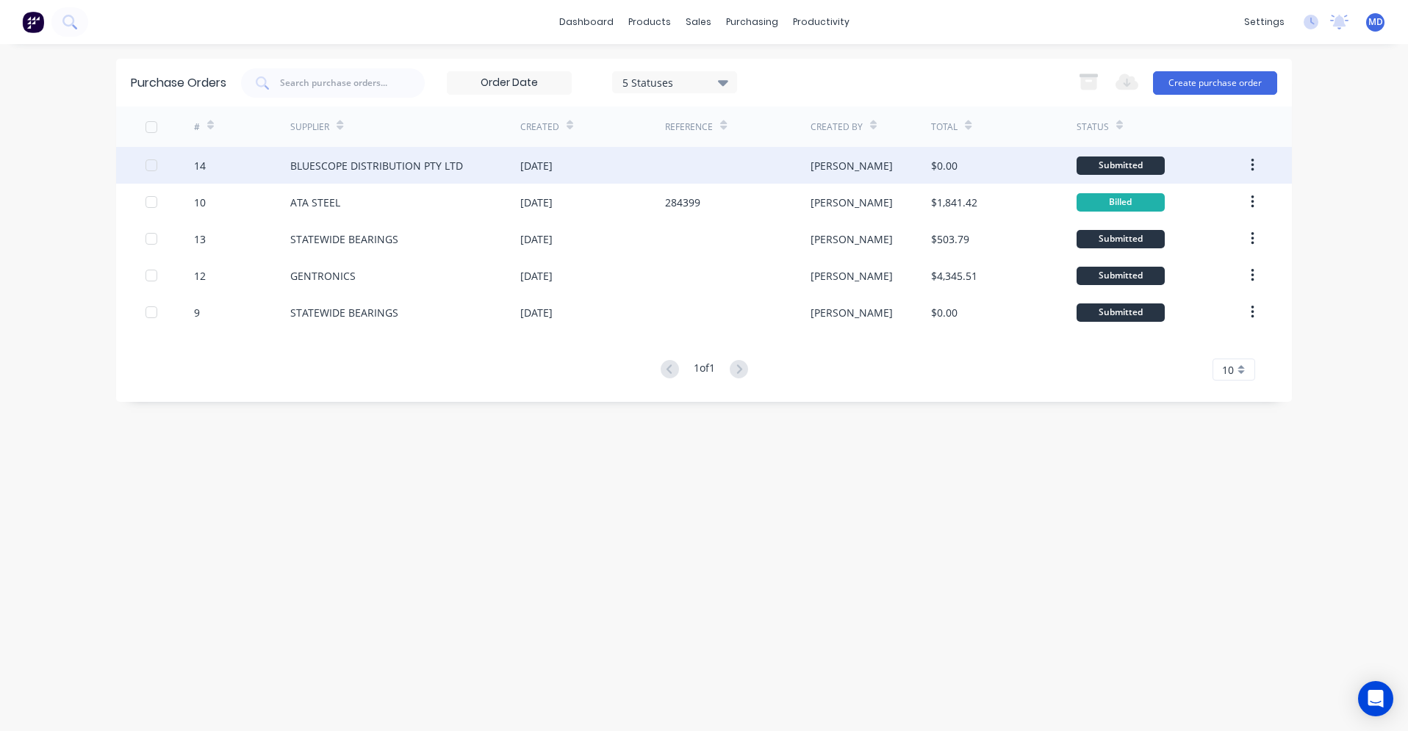
click at [438, 171] on div "BLUESCOPE DISTRIBUTION PTY LTD" at bounding box center [376, 165] width 173 height 15
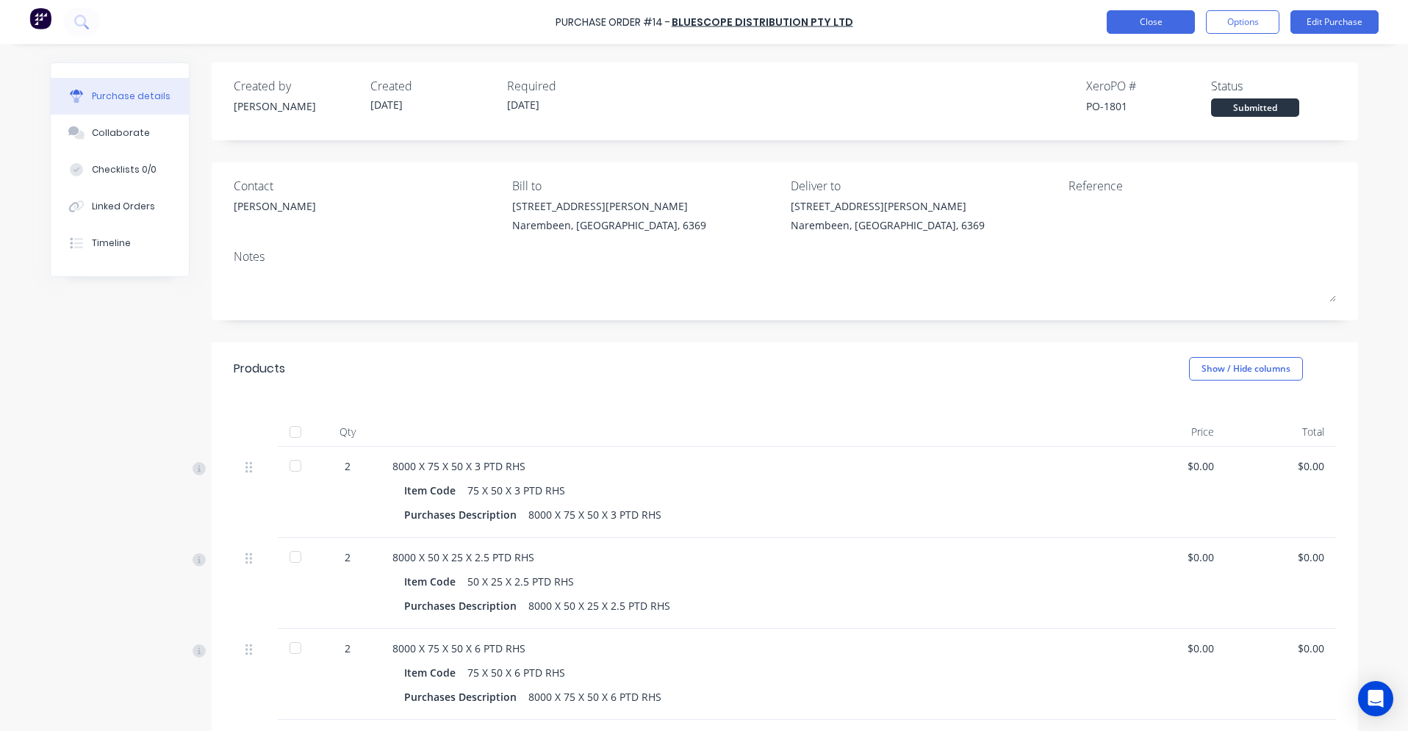
click at [1167, 27] on button "Close" at bounding box center [1151, 22] width 88 height 24
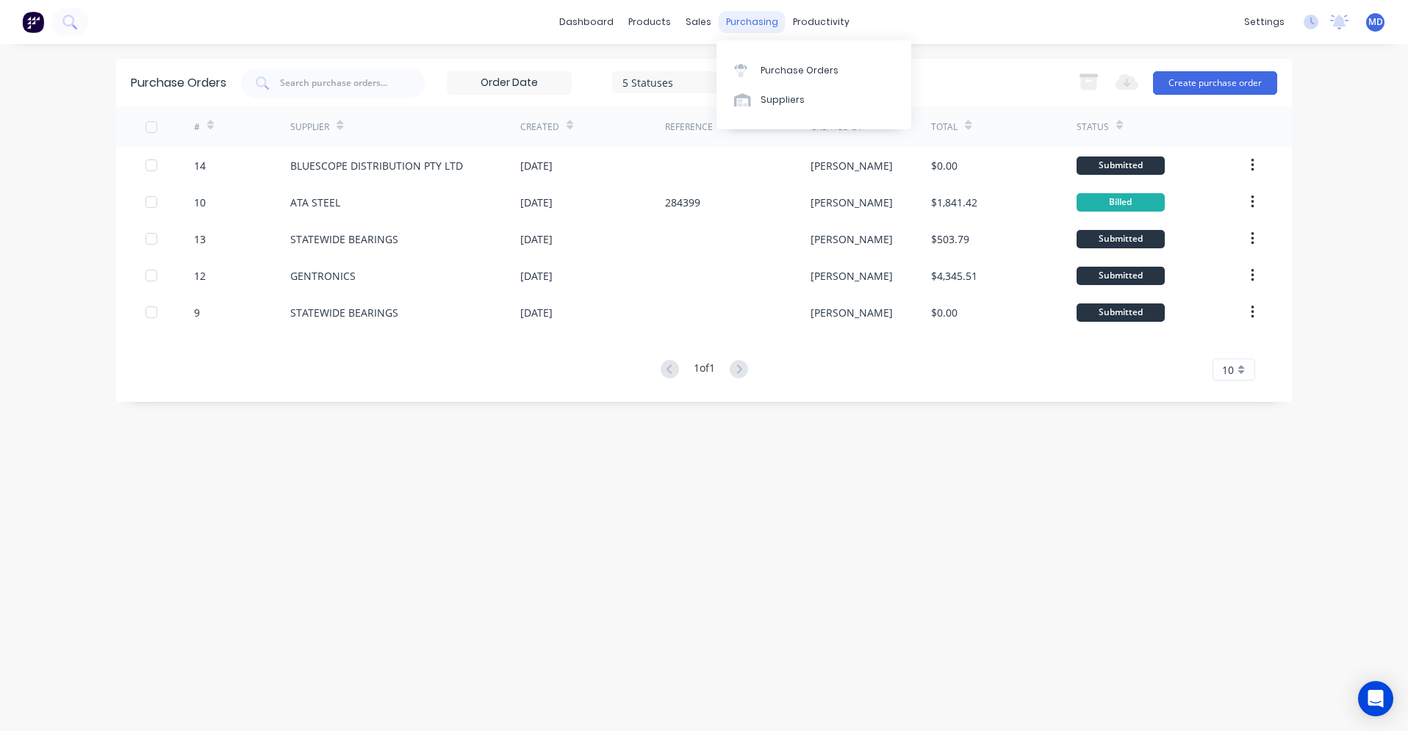
click at [751, 30] on div "purchasing" at bounding box center [752, 22] width 67 height 22
click at [1206, 78] on button "Create purchase order" at bounding box center [1215, 83] width 124 height 24
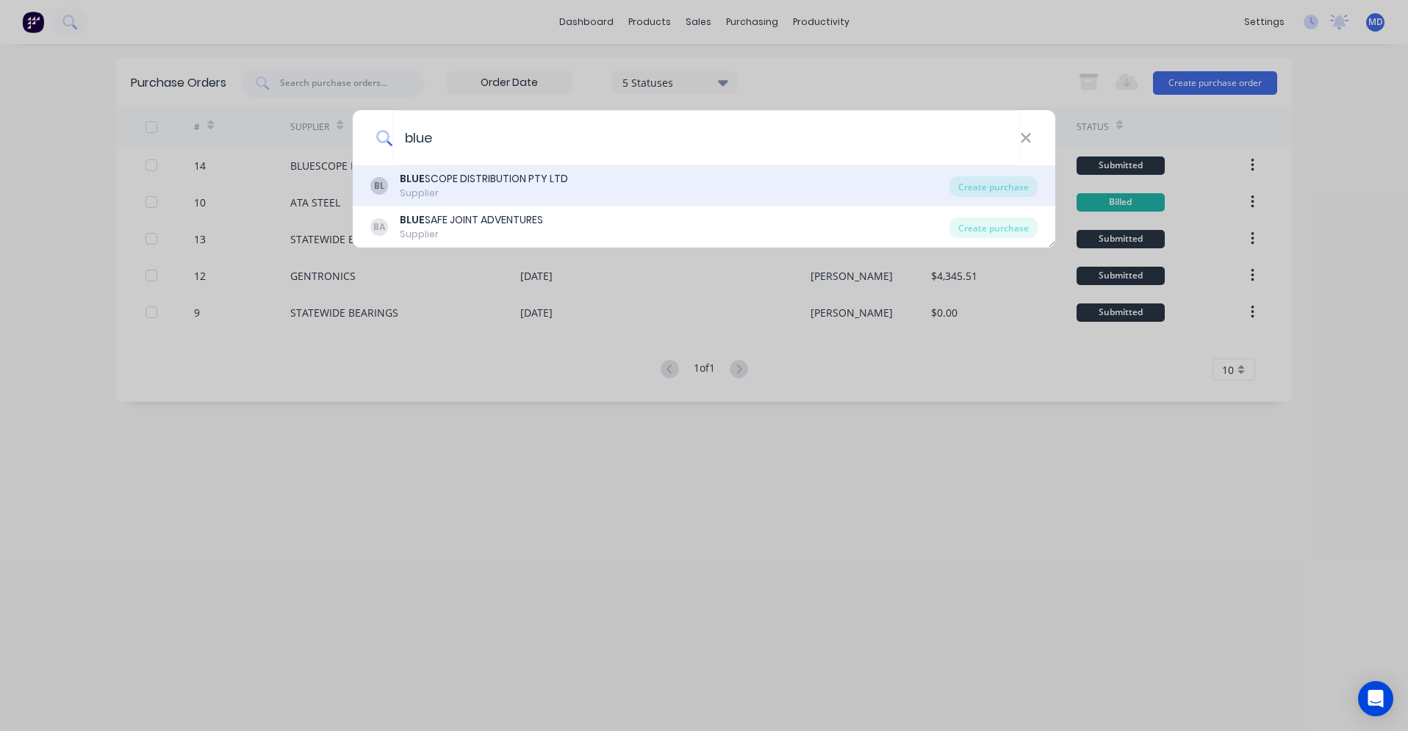
type input "blue"
click at [519, 186] on div "BLUE SCOPE DISTRIBUTION PTY LTD" at bounding box center [484, 178] width 168 height 15
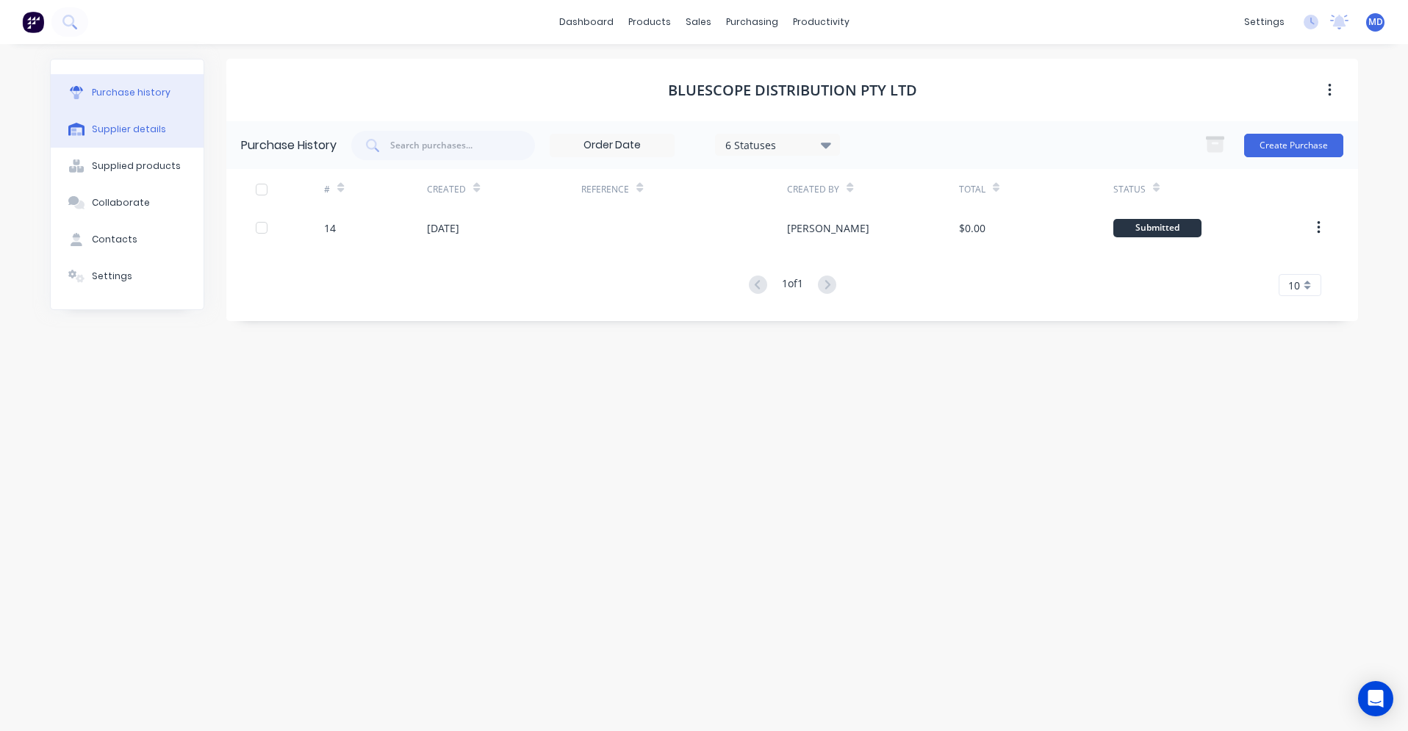
click at [114, 133] on div "Supplier details" at bounding box center [129, 129] width 74 height 13
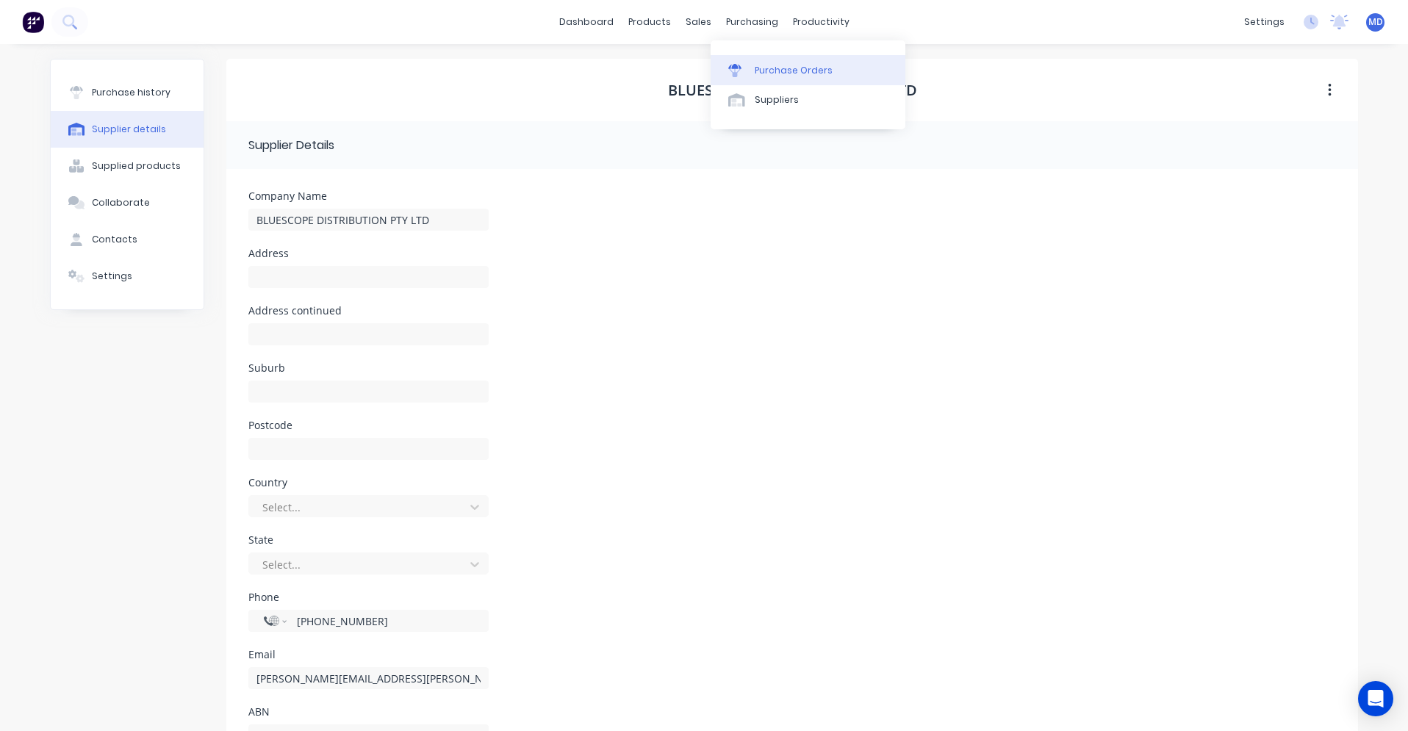
click at [759, 66] on div "Purchase Orders" at bounding box center [794, 70] width 78 height 13
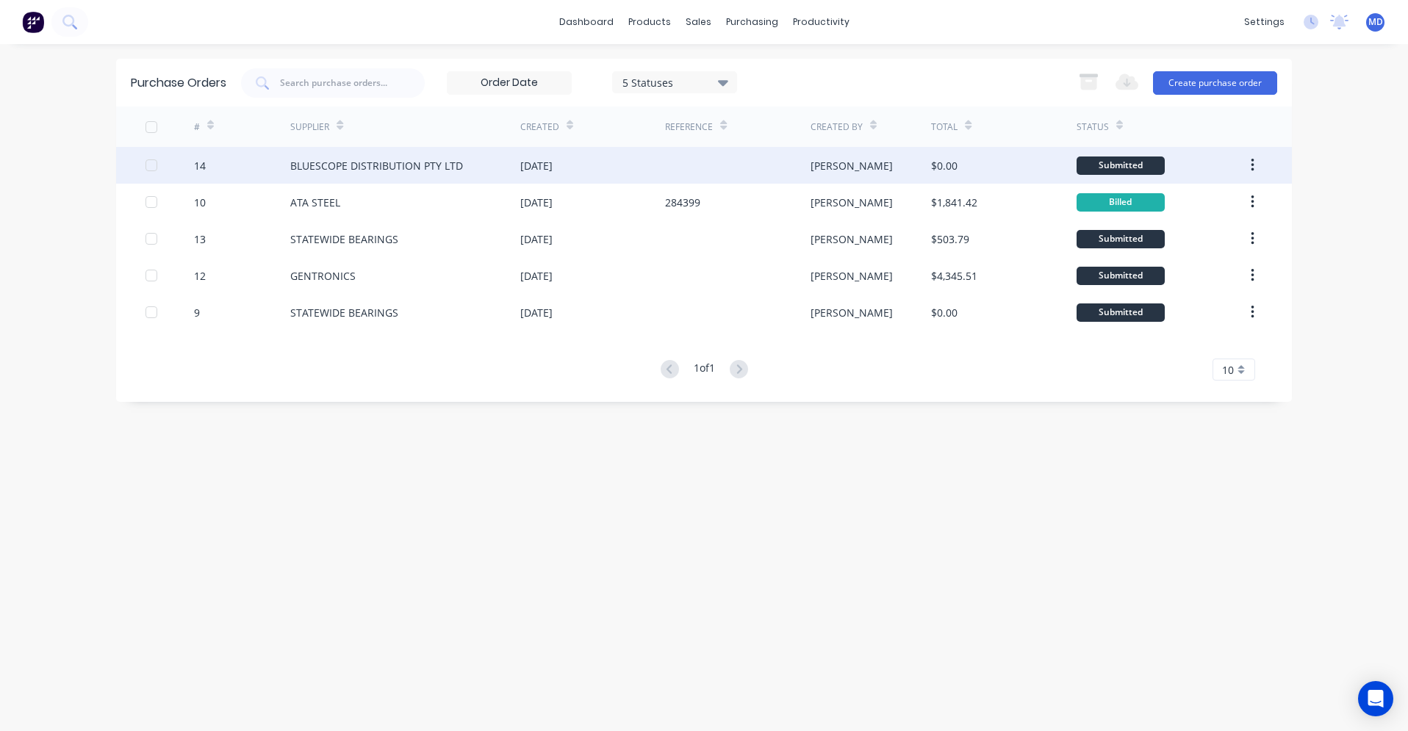
click at [437, 173] on div "BLUESCOPE DISTRIBUTION PTY LTD" at bounding box center [405, 165] width 230 height 37
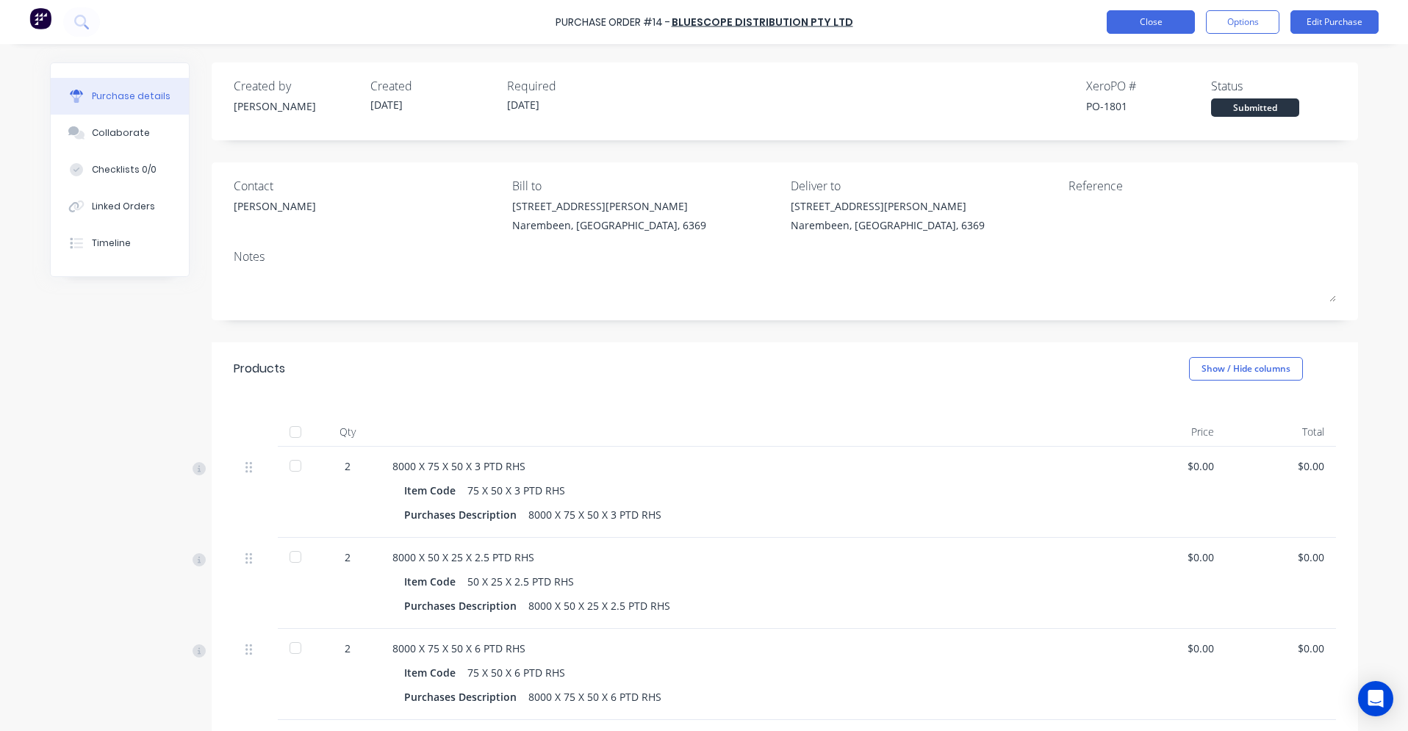
click at [1115, 18] on button "Close" at bounding box center [1151, 22] width 88 height 24
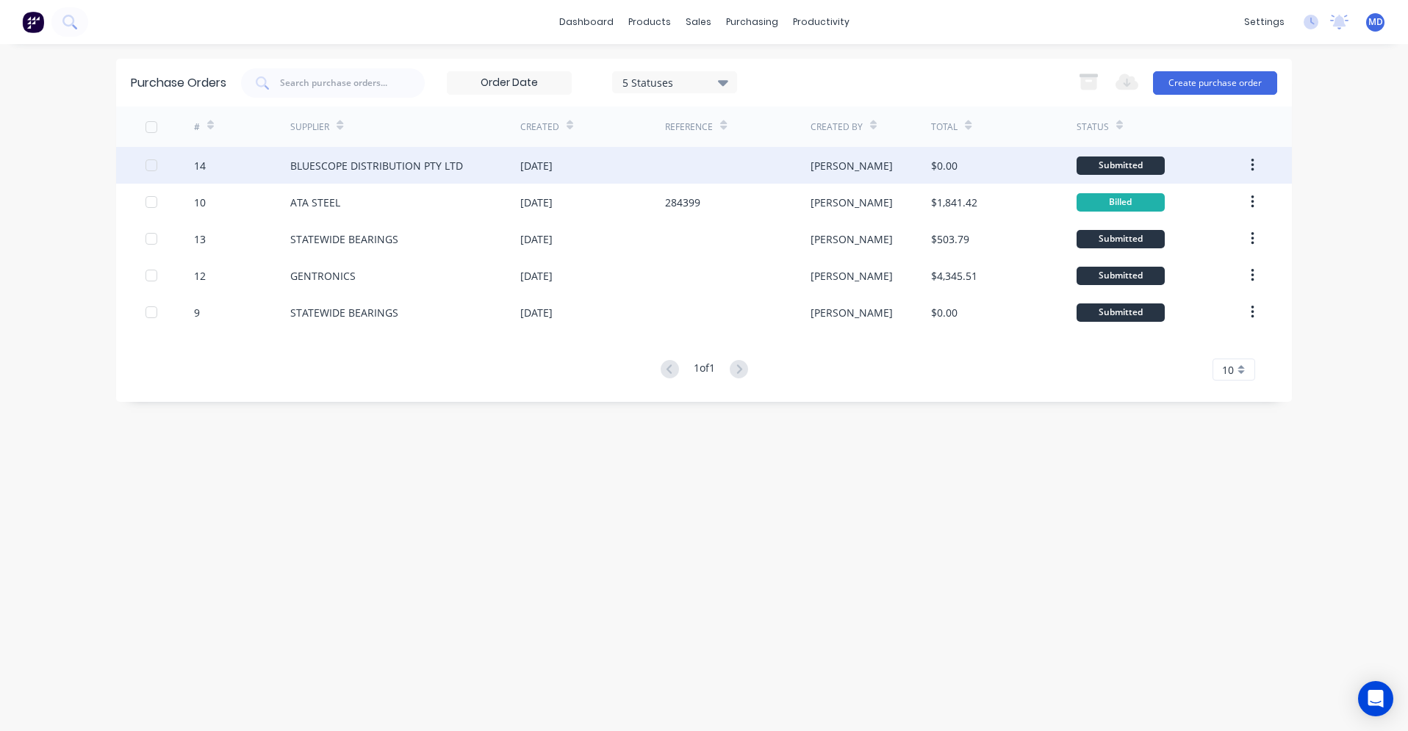
click at [360, 163] on div "BLUESCOPE DISTRIBUTION PTY LTD" at bounding box center [376, 165] width 173 height 15
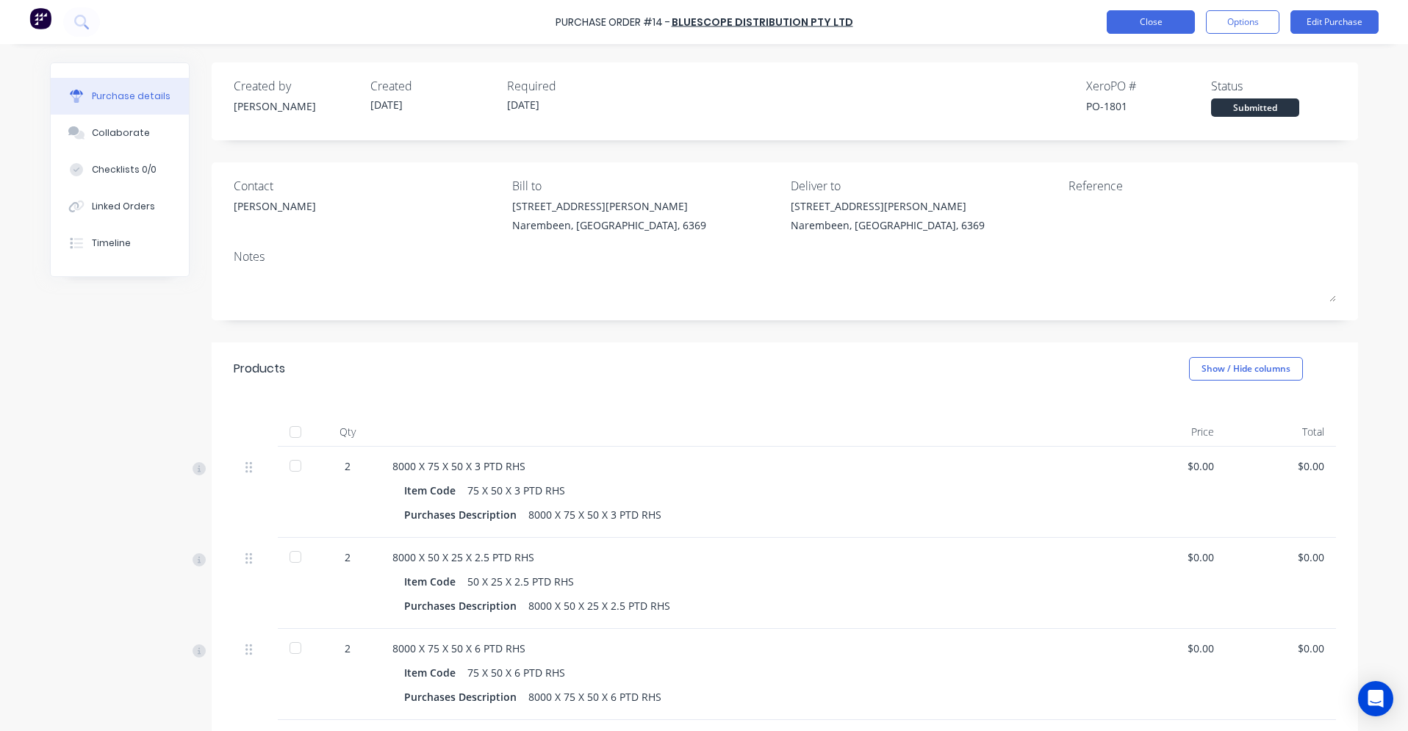
click at [1160, 24] on button "Close" at bounding box center [1151, 22] width 88 height 24
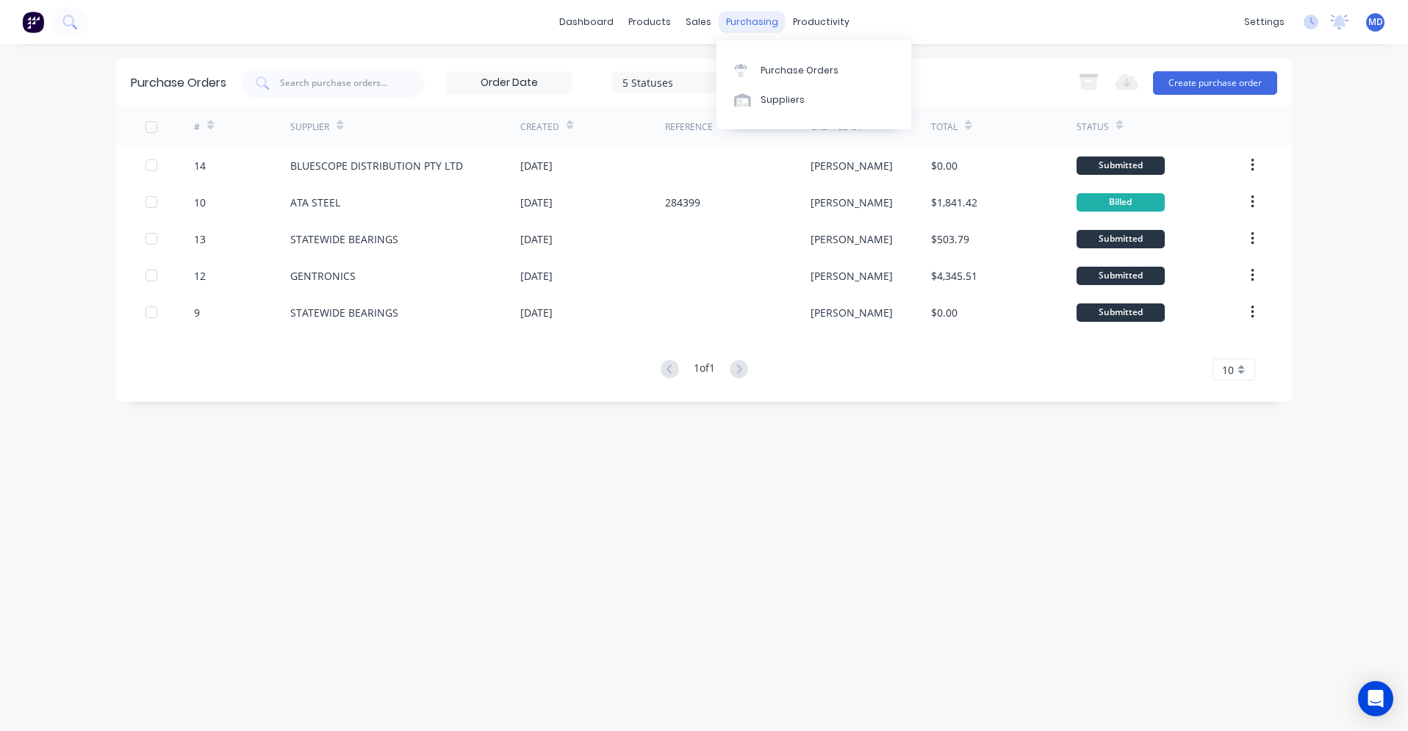
click at [759, 25] on div "purchasing" at bounding box center [752, 22] width 67 height 22
click at [764, 66] on div "Purchase Orders" at bounding box center [800, 70] width 78 height 13
click at [1224, 79] on button "Create purchase order" at bounding box center [1215, 83] width 124 height 24
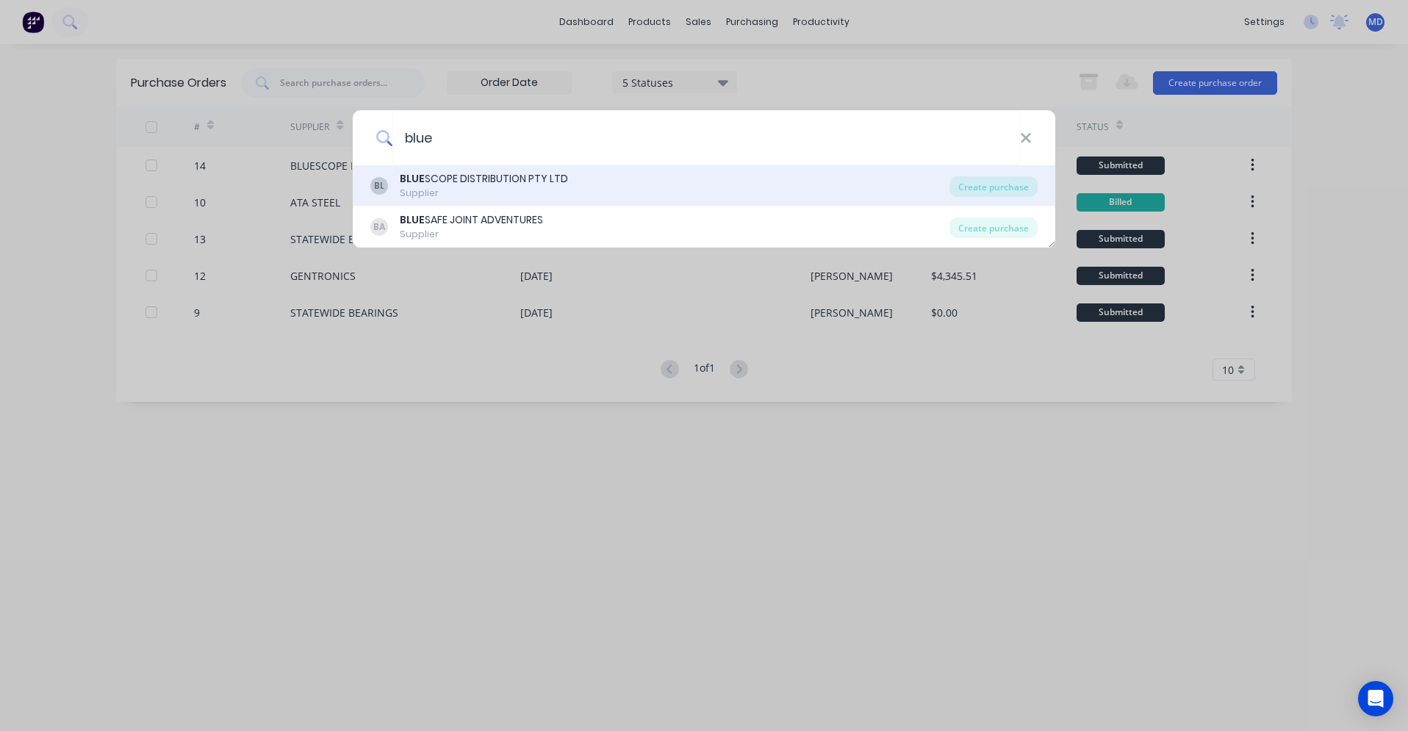
type input "blue"
click at [490, 187] on div "Supplier" at bounding box center [484, 193] width 168 height 13
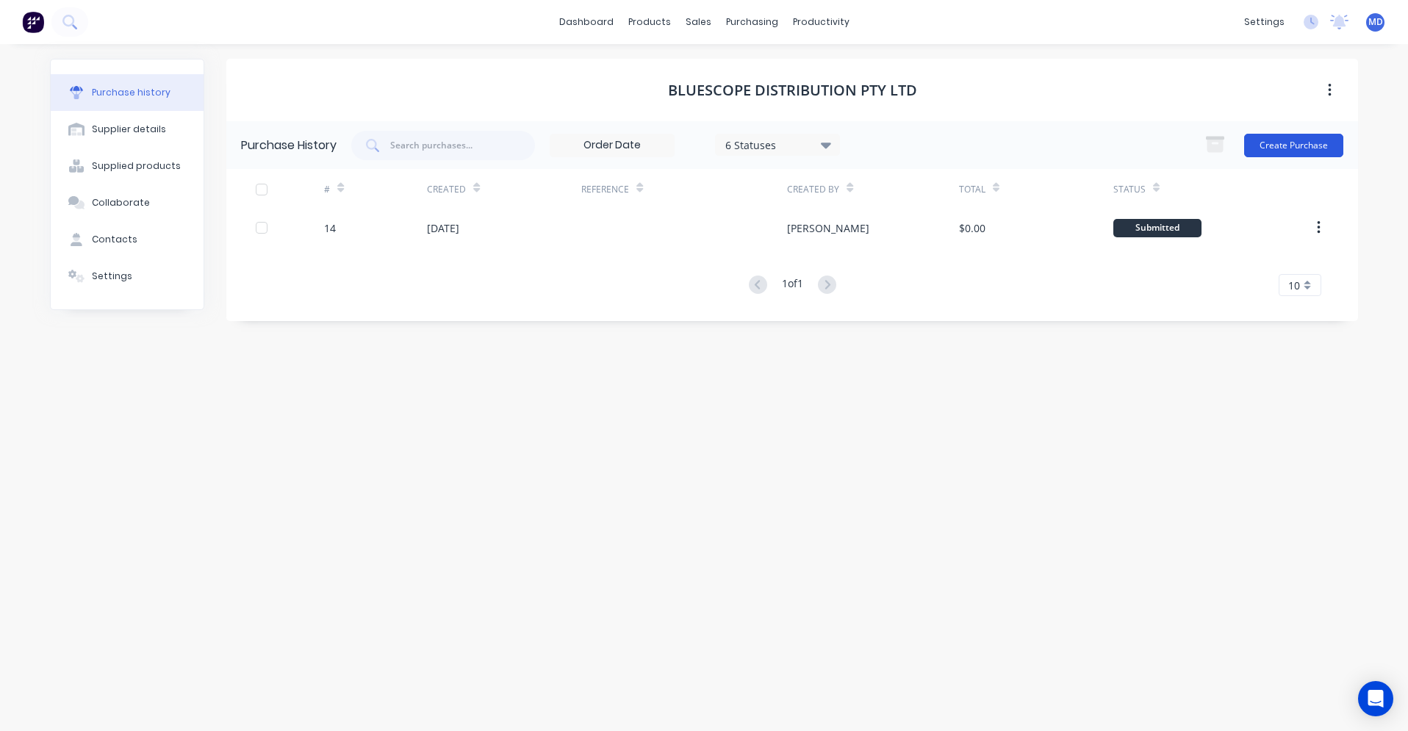
click at [1266, 151] on button "Create Purchase" at bounding box center [1294, 146] width 99 height 24
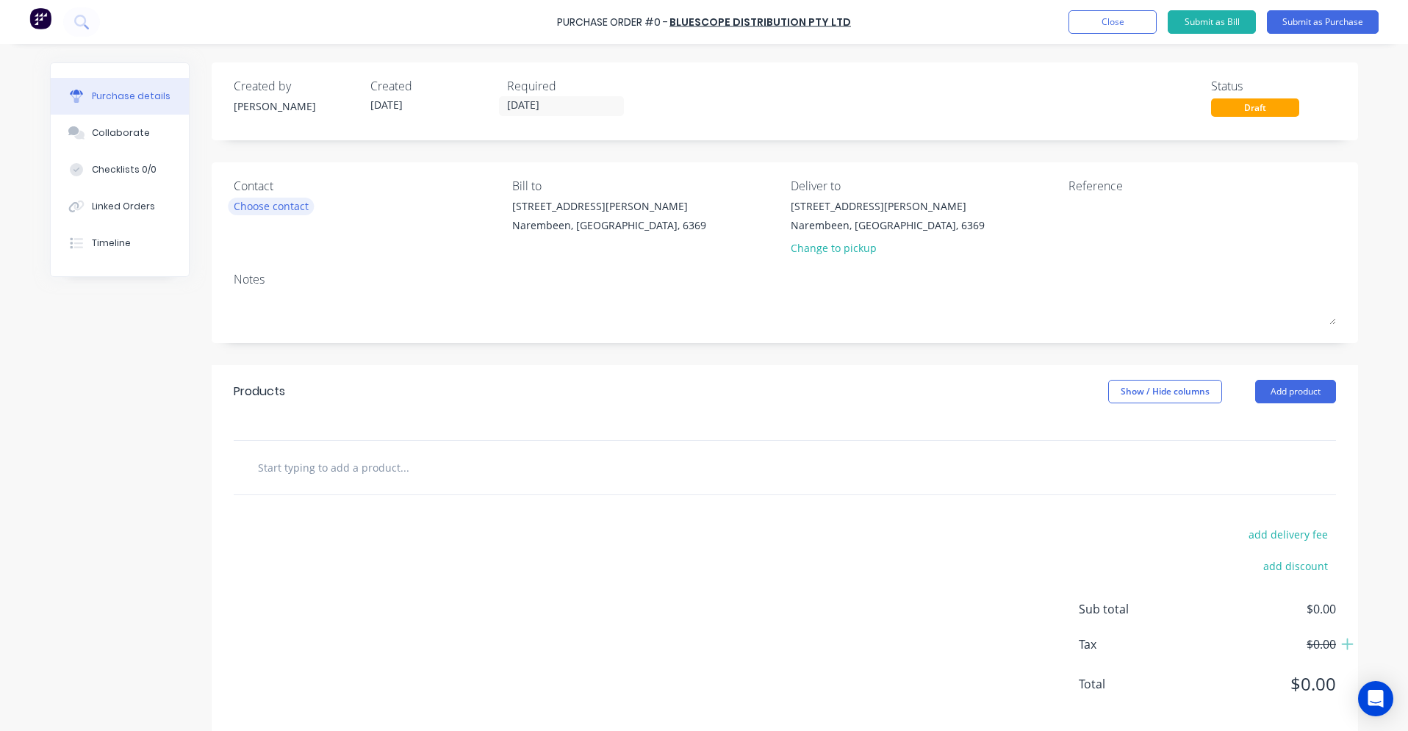
click at [265, 206] on div "Choose contact" at bounding box center [271, 205] width 75 height 15
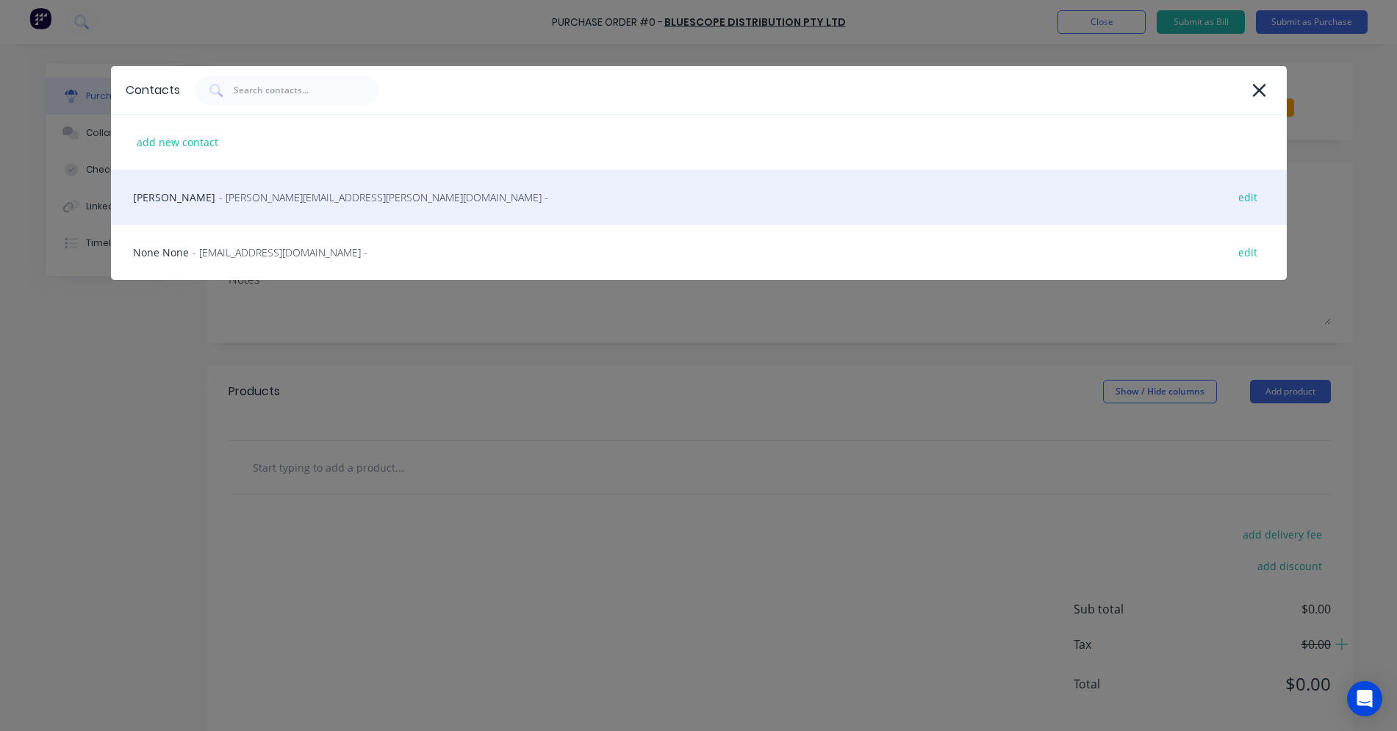
click at [219, 204] on span "- jamie.buchanan@bluescopesteel.com -" at bounding box center [383, 197] width 329 height 15
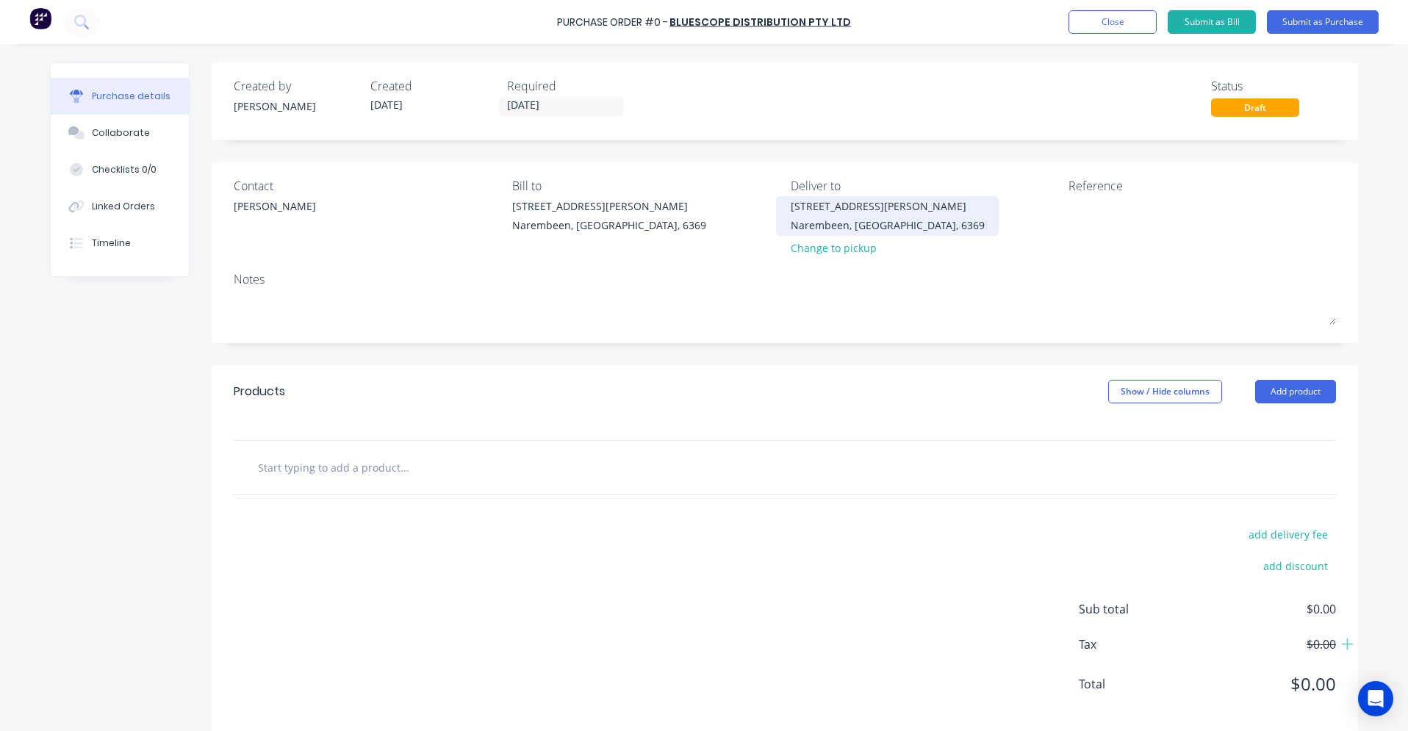
click at [872, 206] on div "11 Latham Rd Narembeen" at bounding box center [888, 205] width 194 height 15
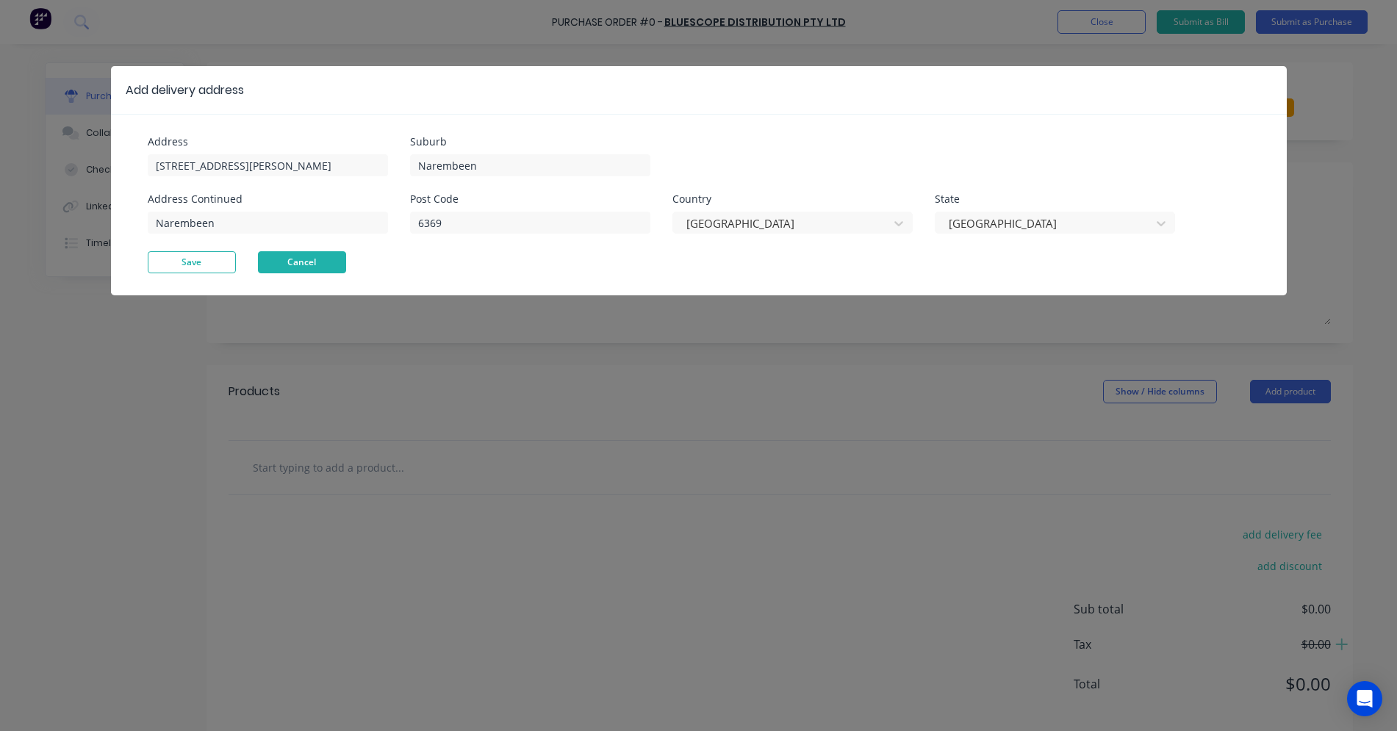
click at [272, 262] on button "Cancel" at bounding box center [302, 262] width 88 height 22
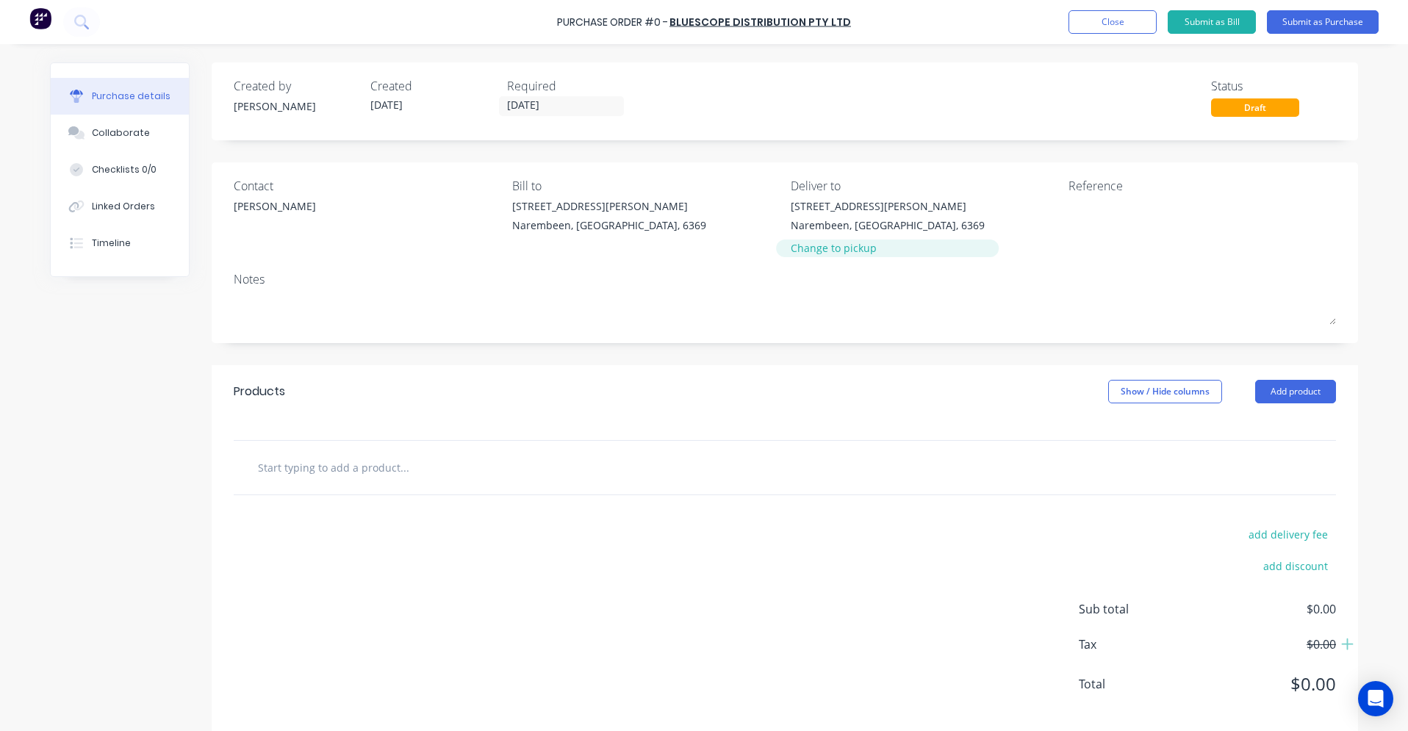
click at [826, 251] on div "Change to pickup" at bounding box center [888, 247] width 194 height 15
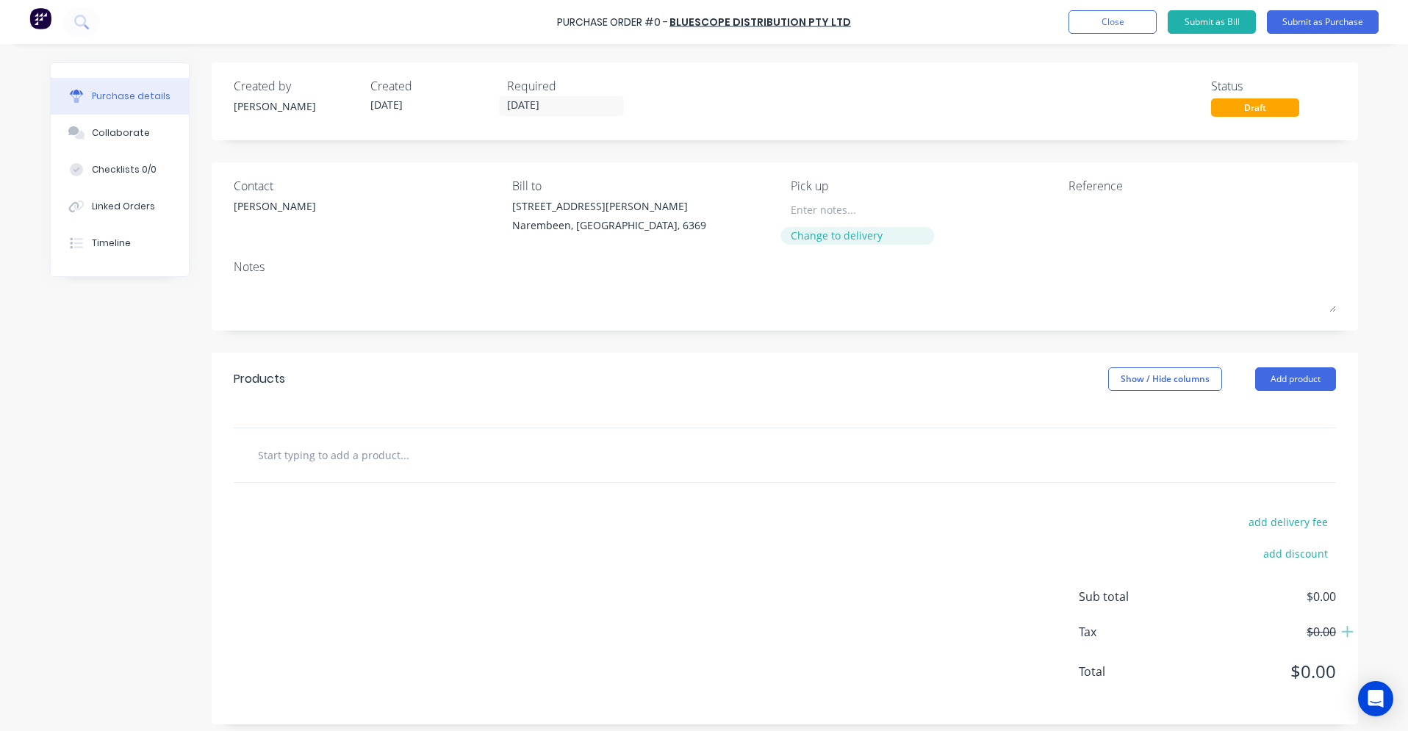
click at [826, 239] on div "Change to delivery" at bounding box center [858, 235] width 134 height 15
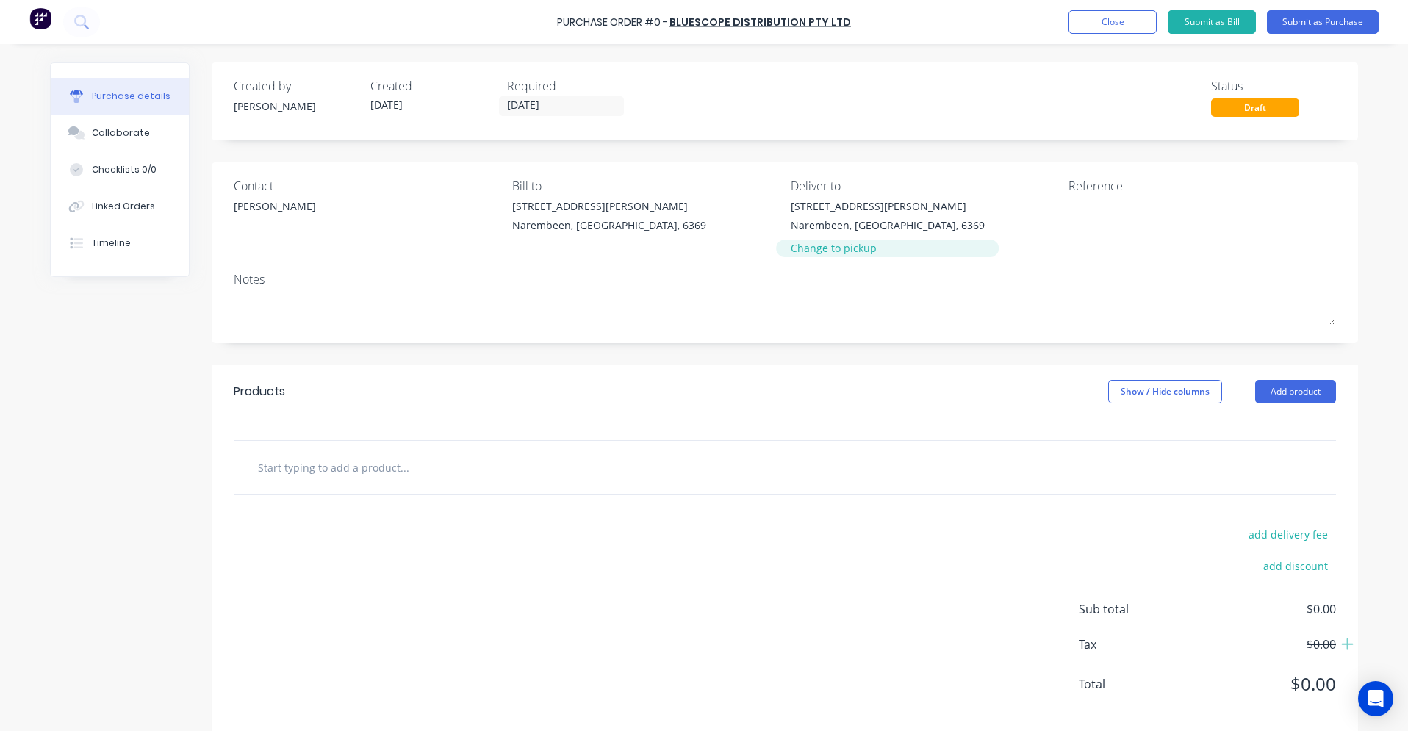
click at [832, 251] on div "Change to pickup" at bounding box center [888, 247] width 194 height 15
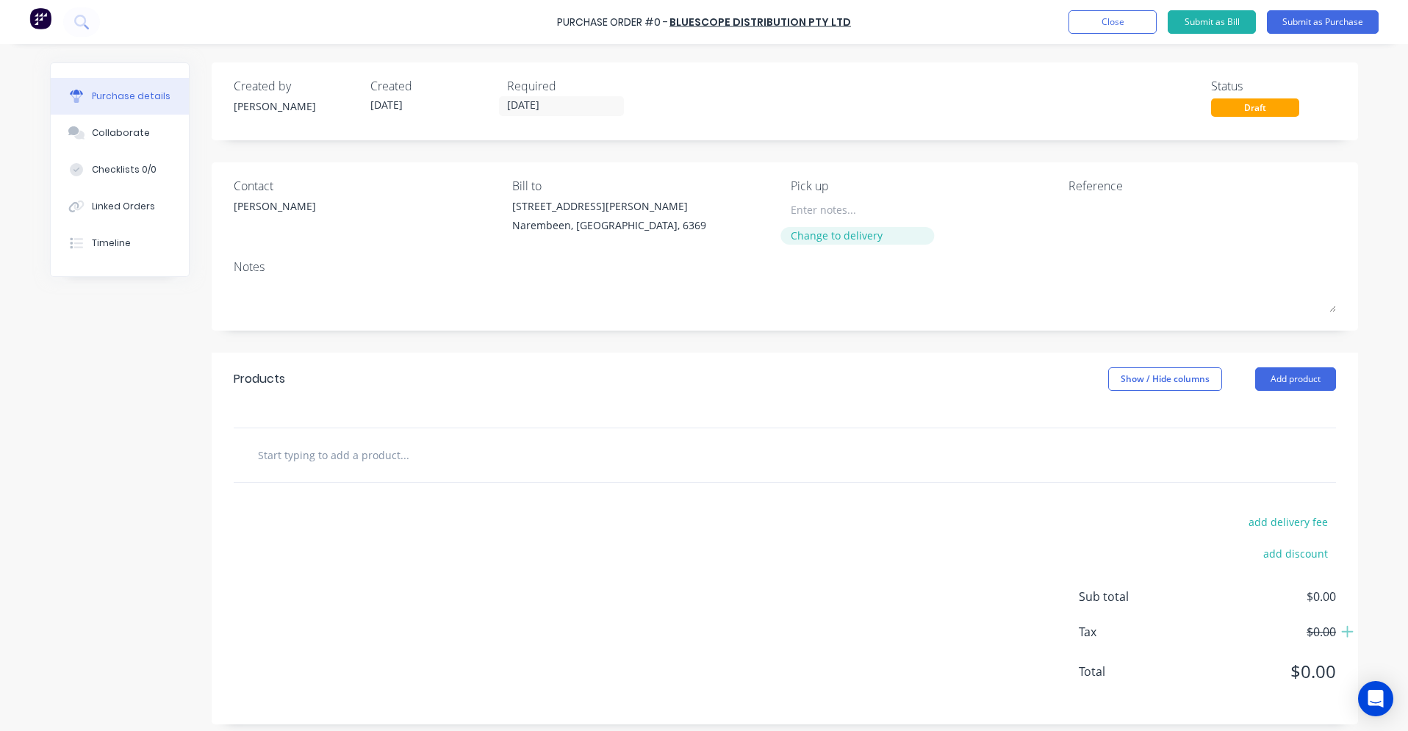
click at [823, 240] on div "Change to delivery" at bounding box center [858, 235] width 134 height 15
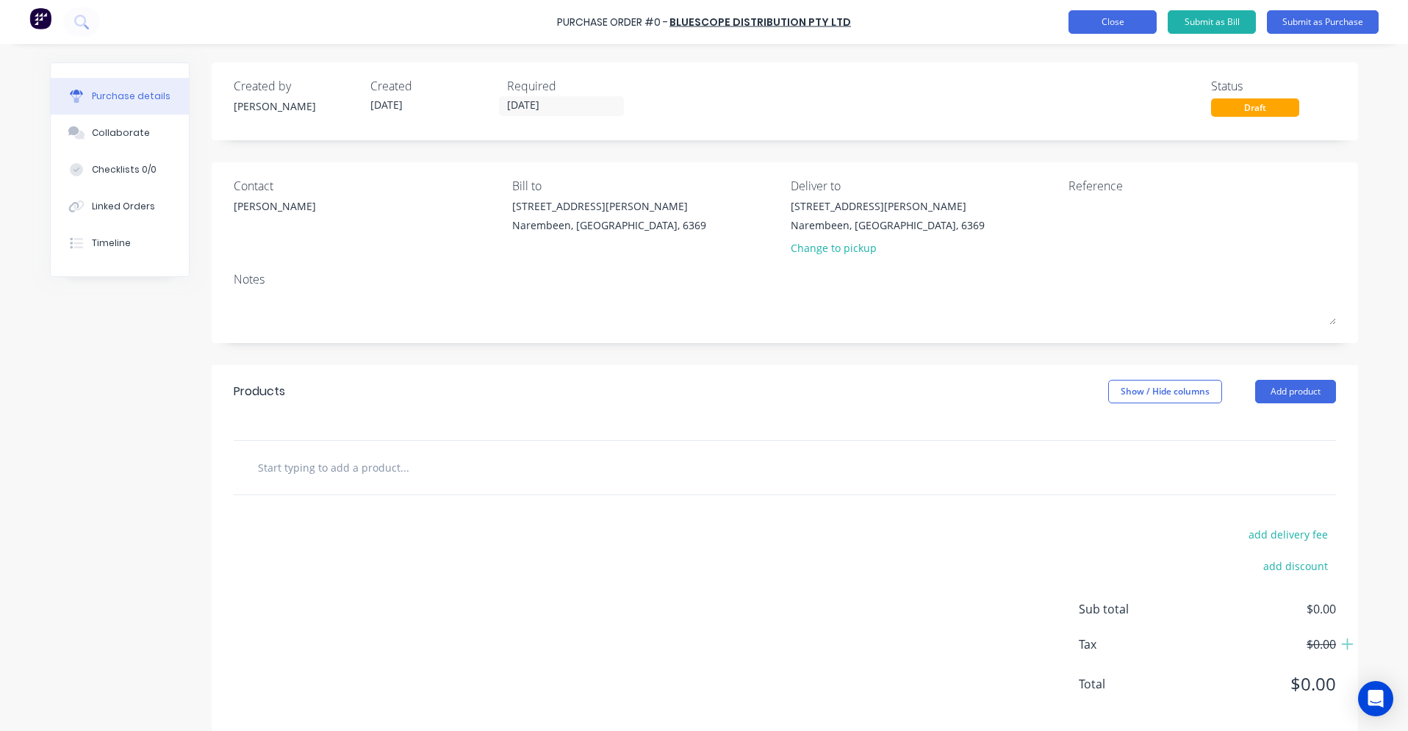
click at [1117, 25] on button "Close" at bounding box center [1113, 22] width 88 height 24
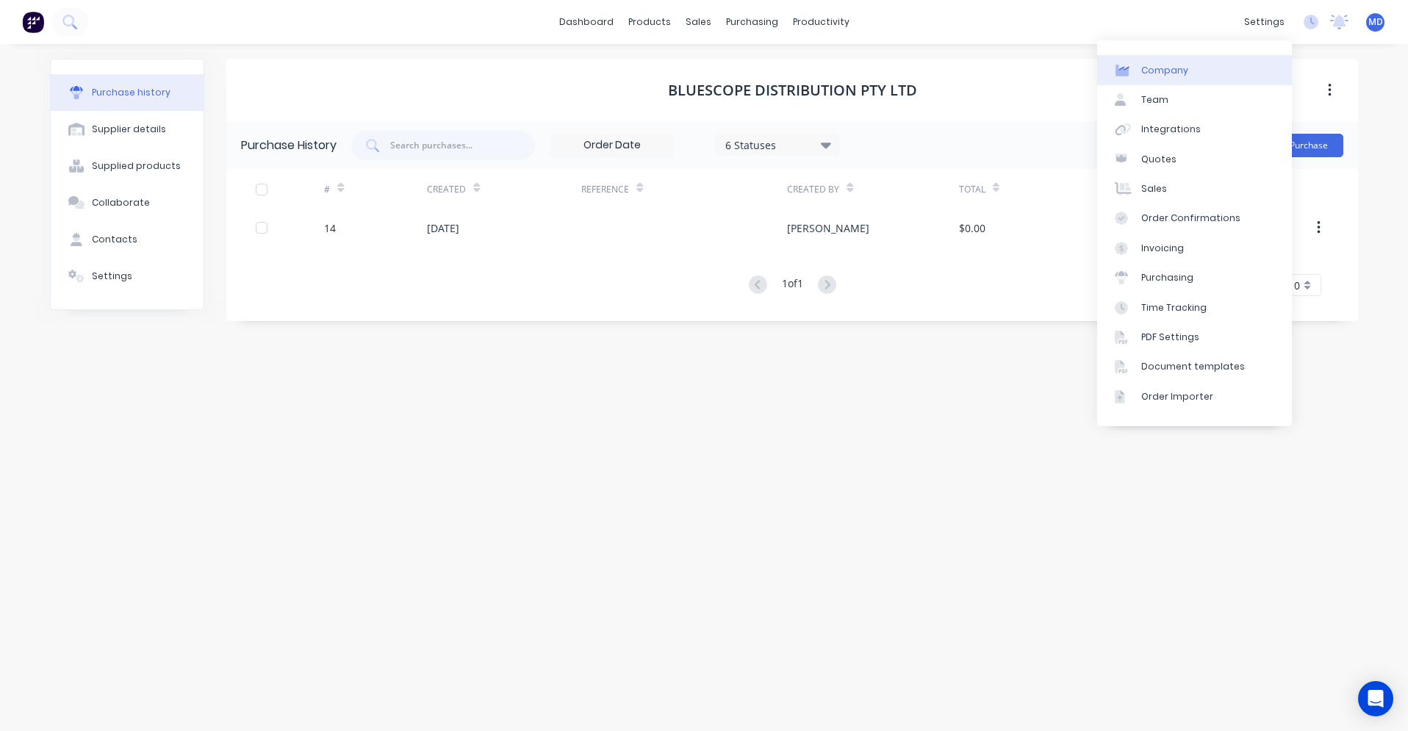
click at [1186, 71] on link "Company" at bounding box center [1195, 69] width 195 height 29
select select "AU"
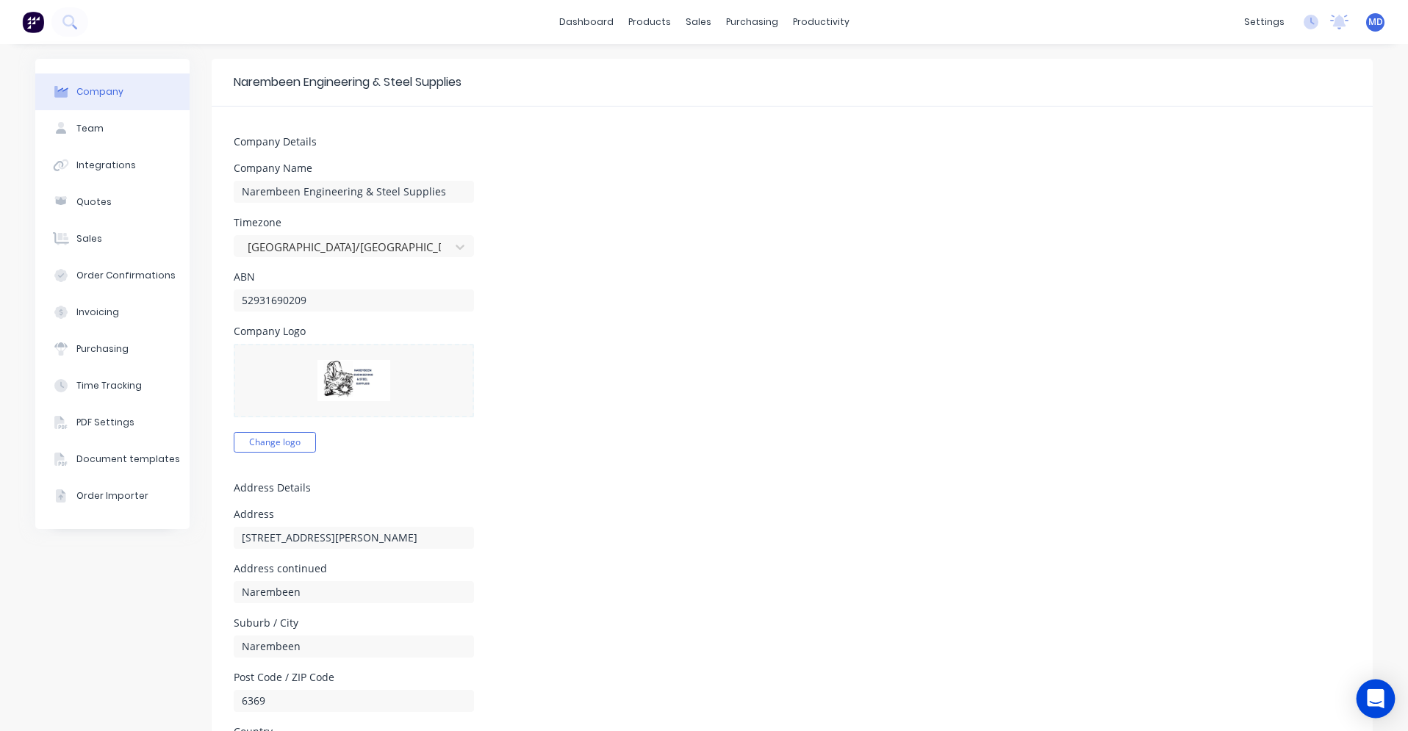
click at [1375, 703] on icon "Open Intercom Messenger" at bounding box center [1376, 699] width 19 height 19
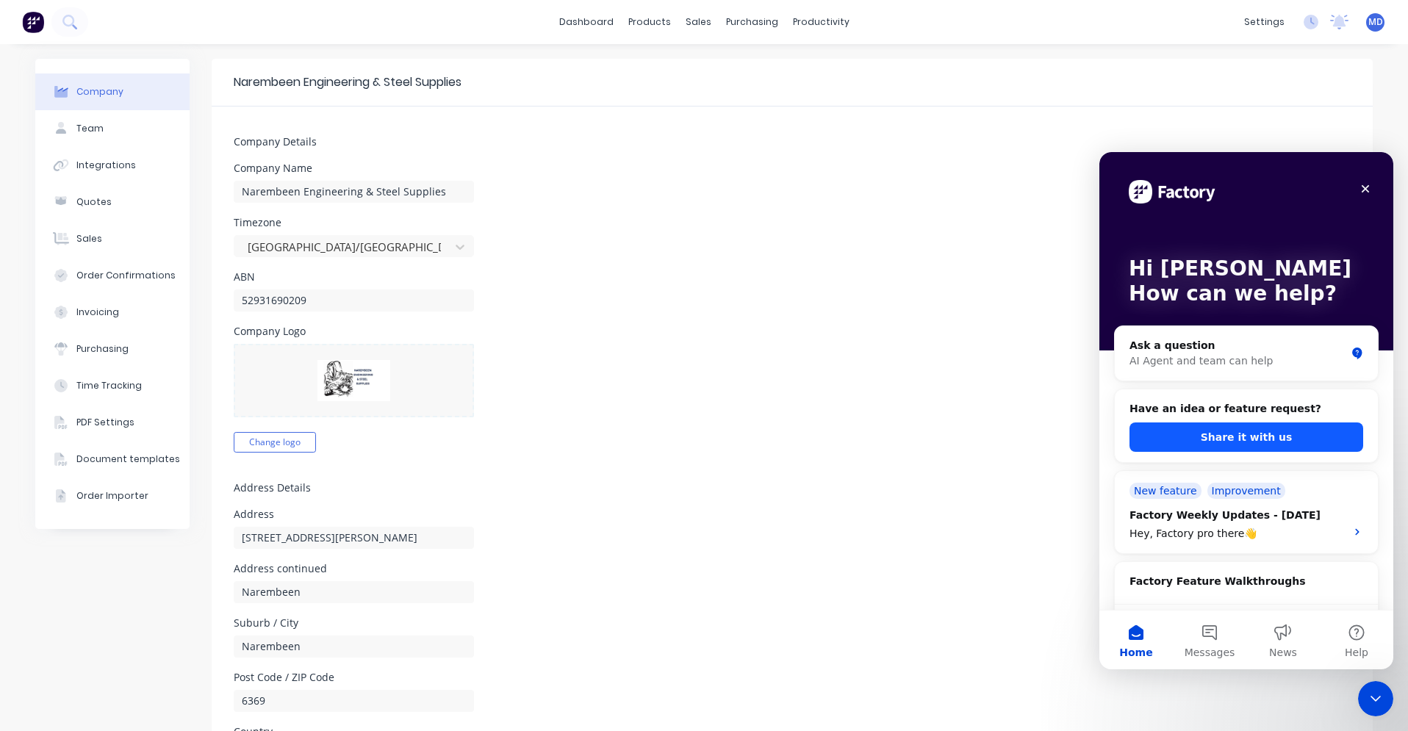
click at [1278, 437] on button "Share it with us" at bounding box center [1247, 437] width 234 height 29
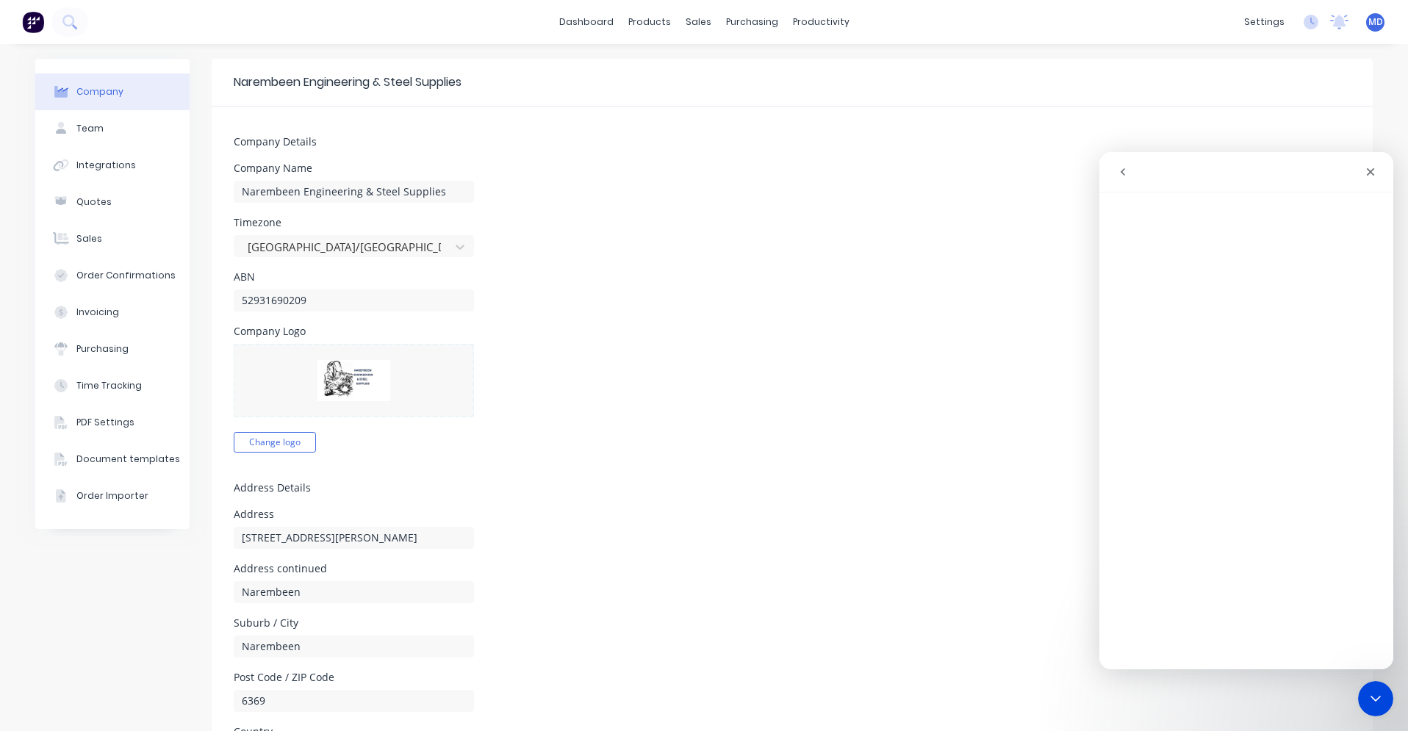
click at [1152, 167] on div "Intercom messenger" at bounding box center [1176, 172] width 135 height 28
click at [1119, 174] on icon "go back" at bounding box center [1123, 172] width 12 height 12
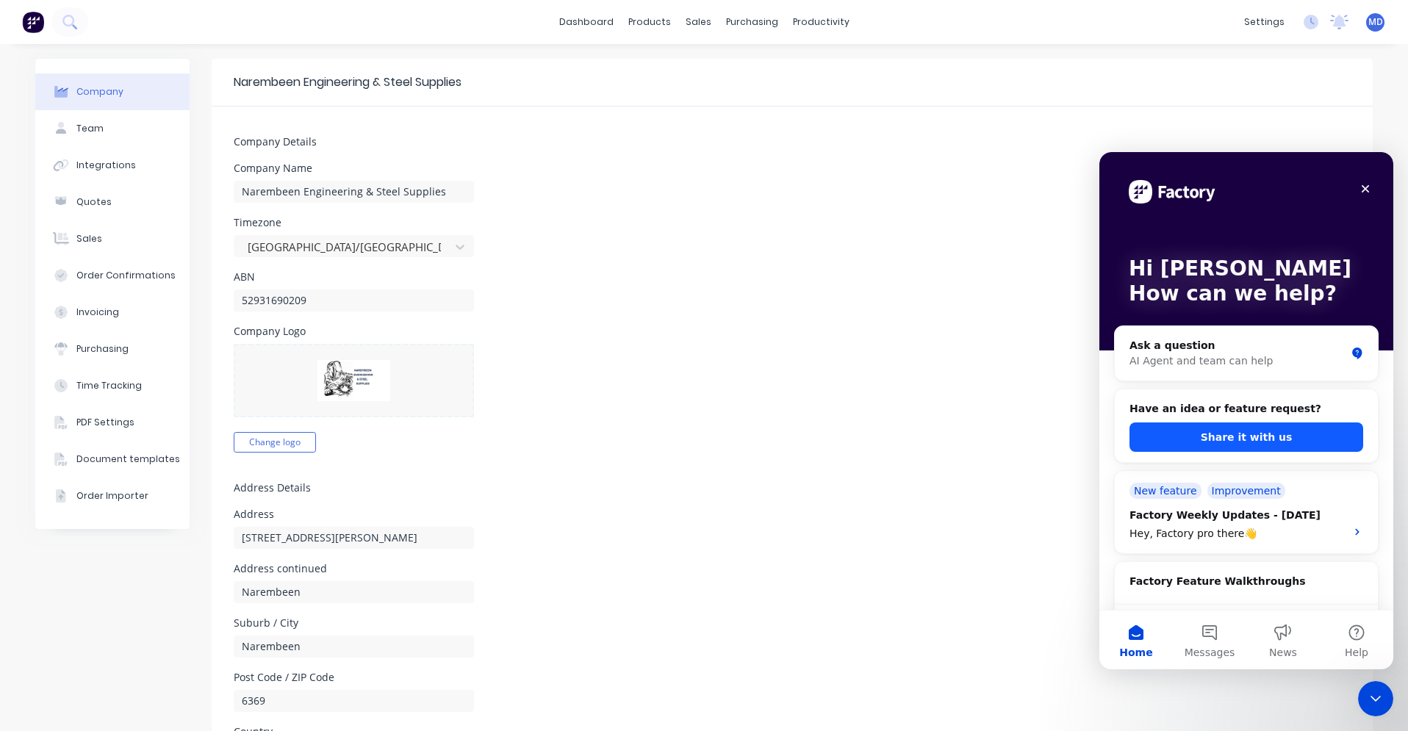
click at [1214, 437] on button "Share it with us" at bounding box center [1247, 437] width 234 height 29
